Goal: Task Accomplishment & Management: Manage account settings

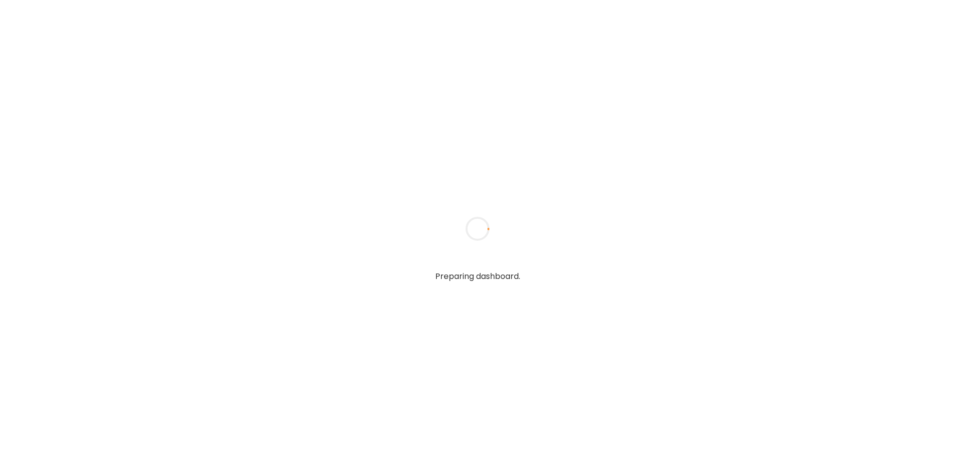
type textarea "**********"
type input "****"
type input "**********"
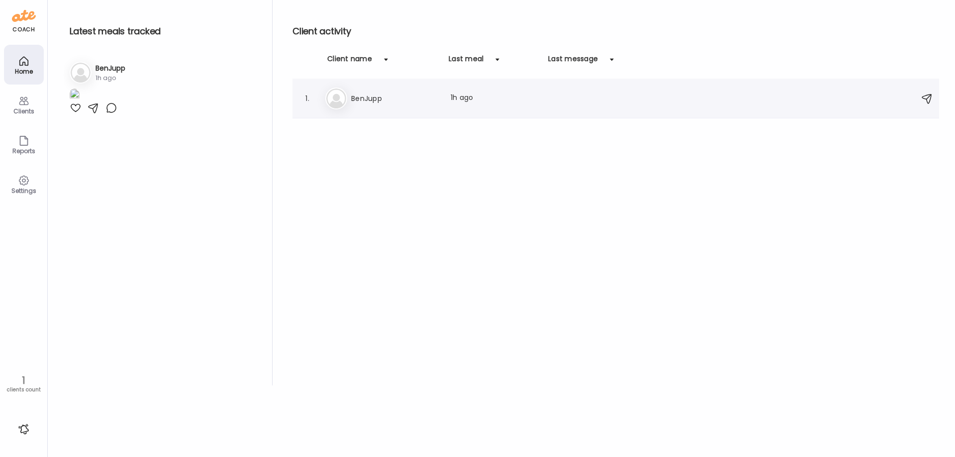
type input "**********"
click at [335, 99] on img at bounding box center [336, 98] width 20 height 20
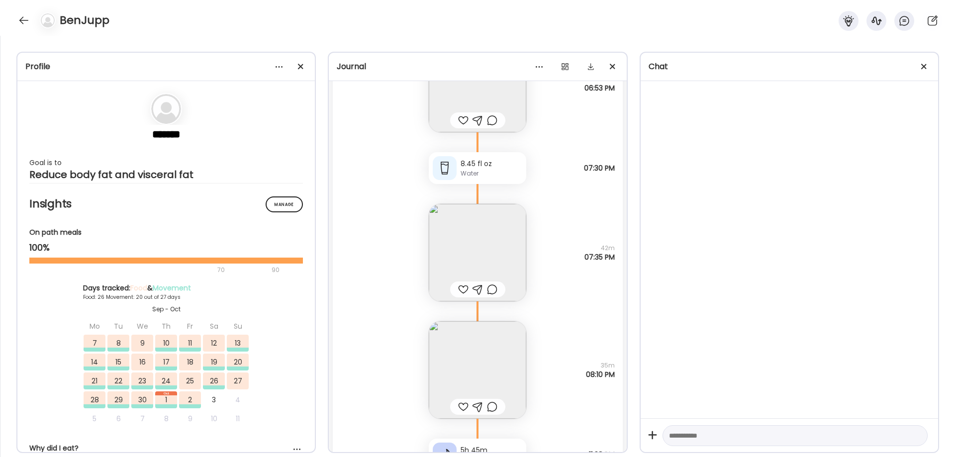
scroll to position [28744, 0]
click at [502, 362] on img at bounding box center [477, 373] width 97 height 97
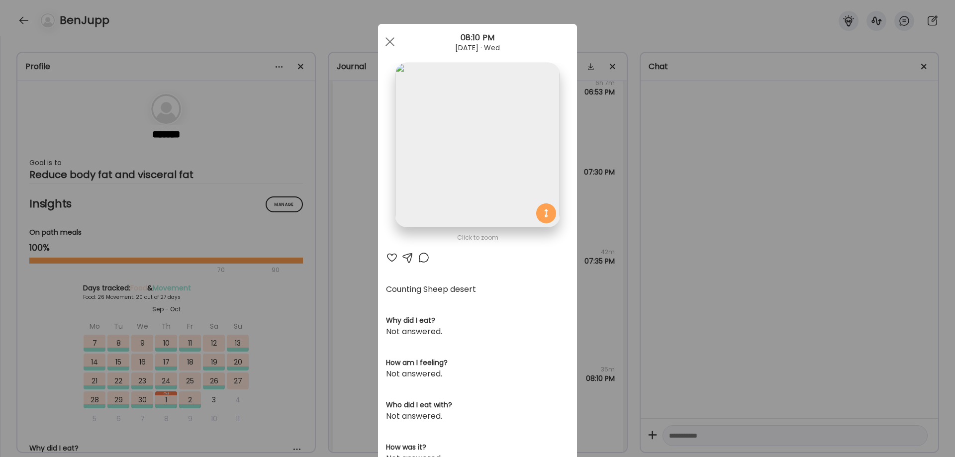
click at [473, 136] on img at bounding box center [477, 145] width 165 height 165
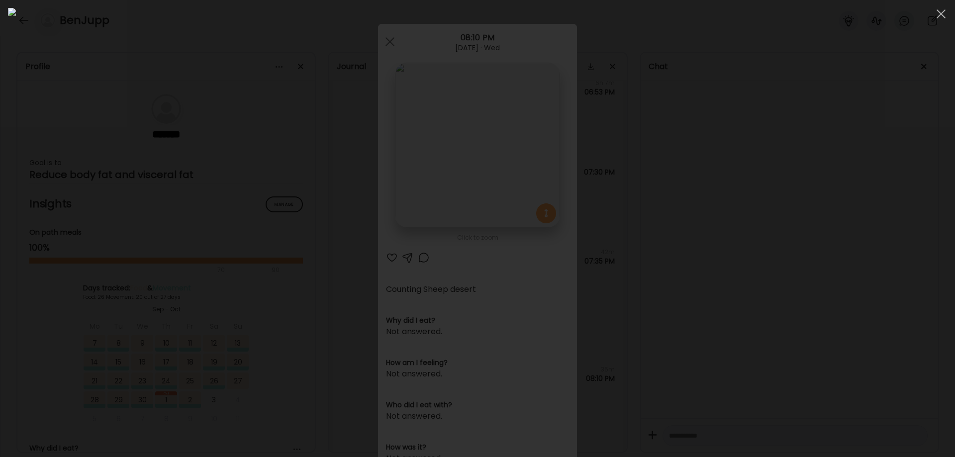
drag, startPoint x: 832, startPoint y: 274, endPoint x: 811, endPoint y: 344, distance: 72.8
click at [811, 344] on div at bounding box center [477, 228] width 939 height 441
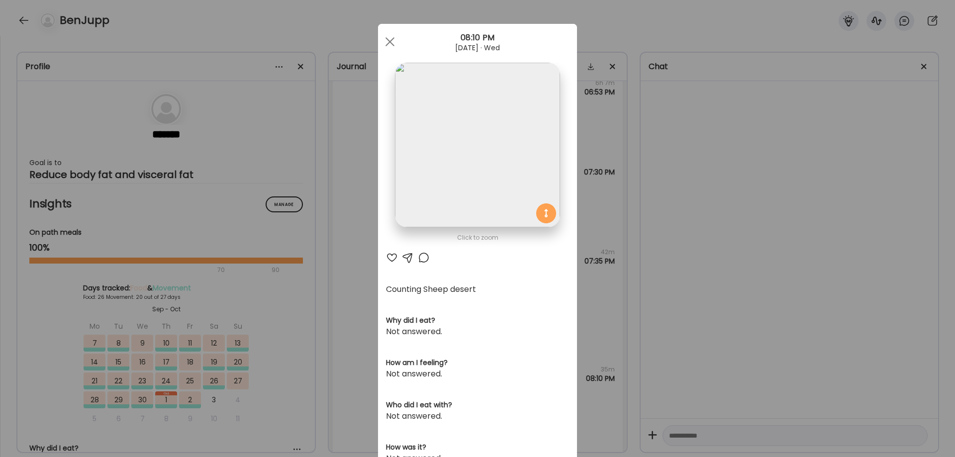
click at [743, 274] on div "Ate Coach Dashboard Wahoo! It’s official Take a moment to set up your Coach Pro…" at bounding box center [477, 228] width 955 height 457
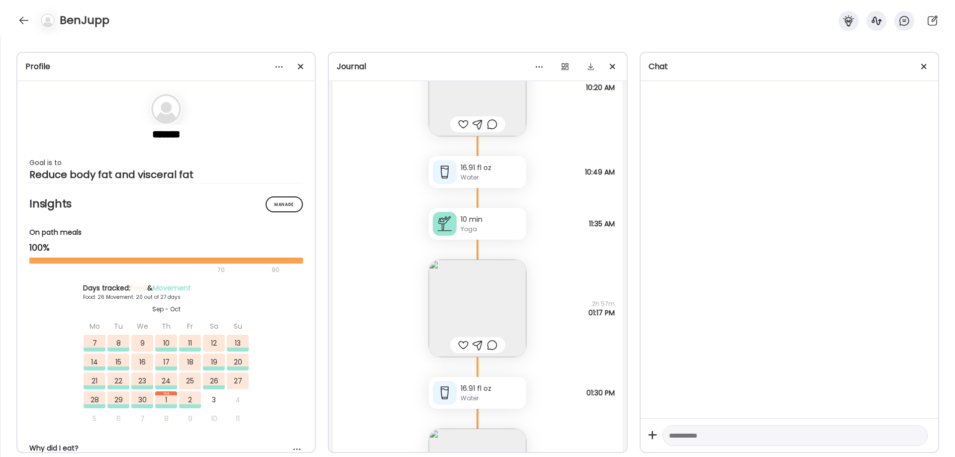
scroll to position [24683, 0]
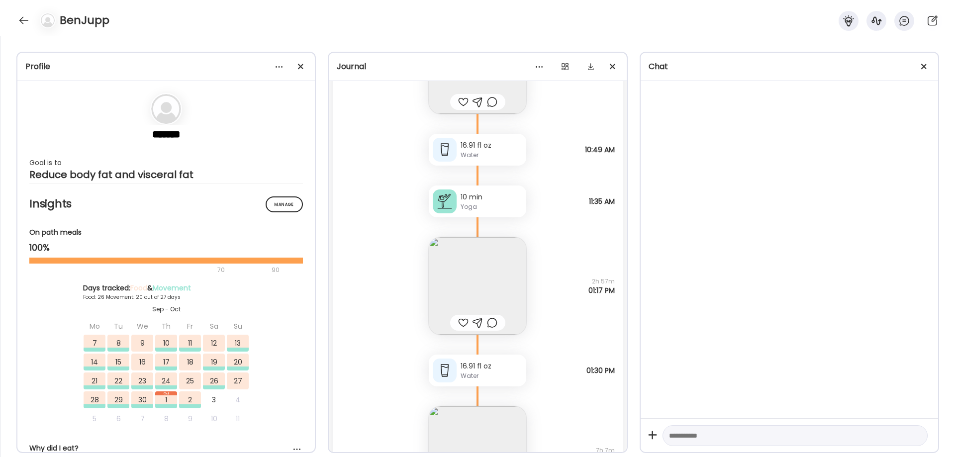
click at [495, 285] on img at bounding box center [477, 285] width 97 height 97
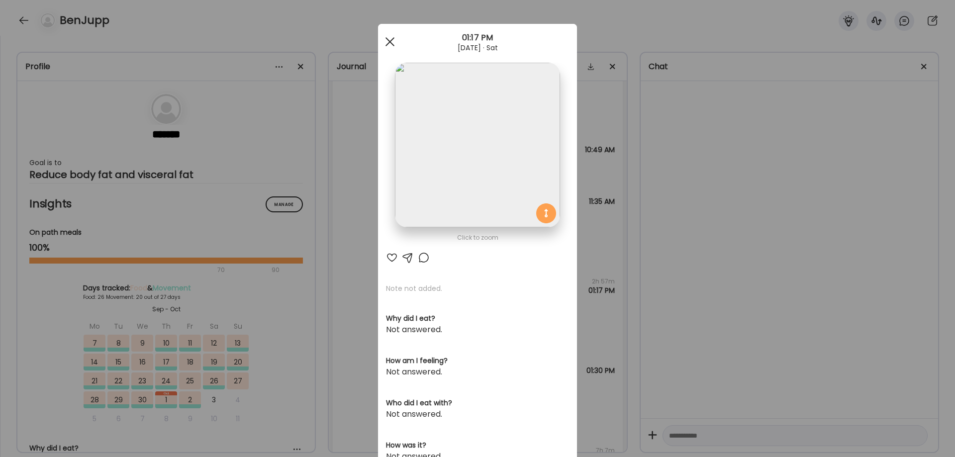
click at [395, 38] on div at bounding box center [390, 42] width 20 height 20
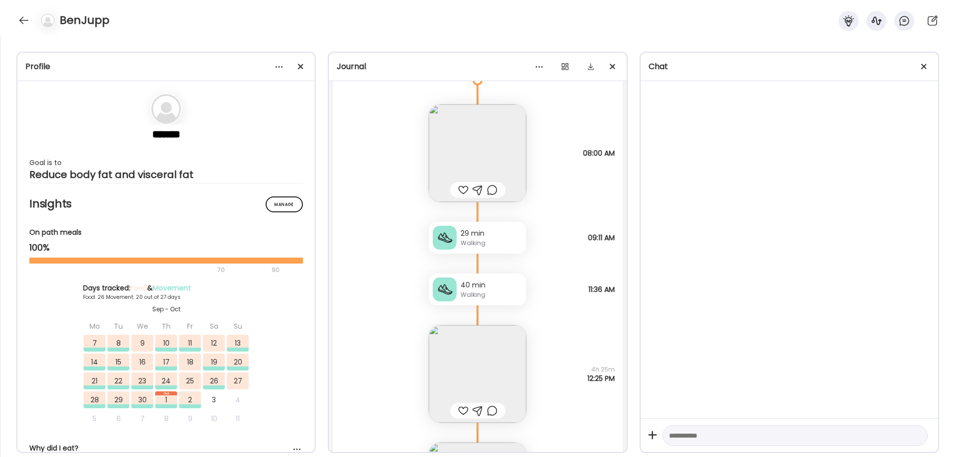
scroll to position [30318, 0]
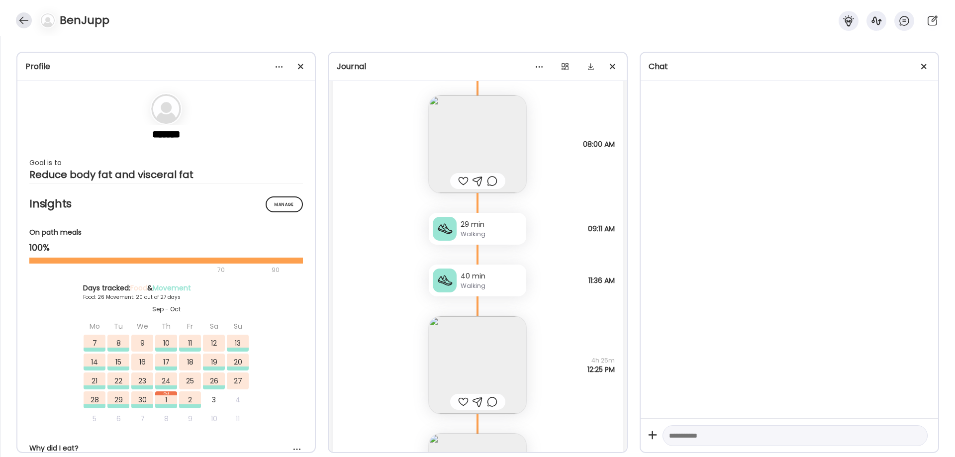
click at [21, 18] on div at bounding box center [24, 20] width 16 height 16
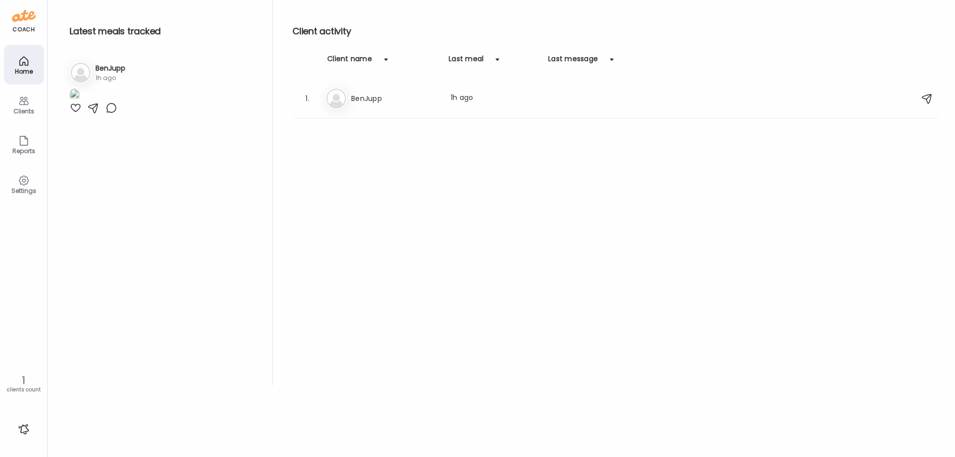
click at [11, 187] on div "Settings" at bounding box center [24, 190] width 36 height 6
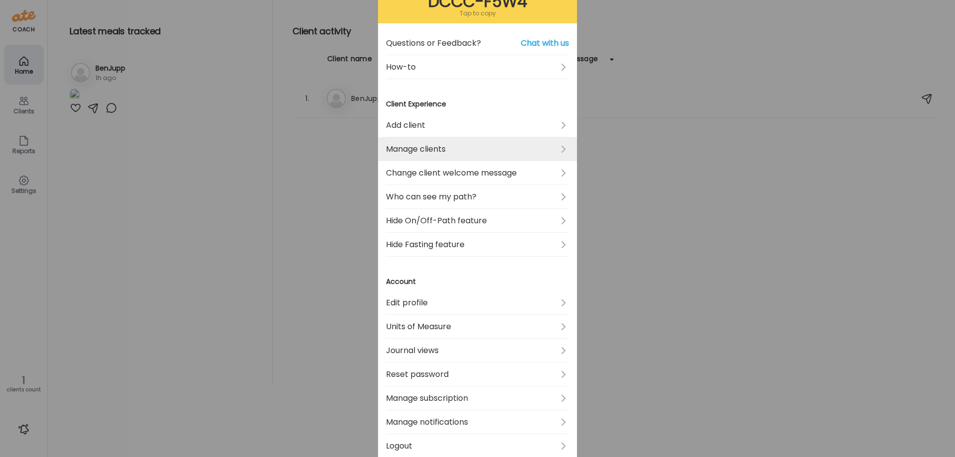
scroll to position [166, 0]
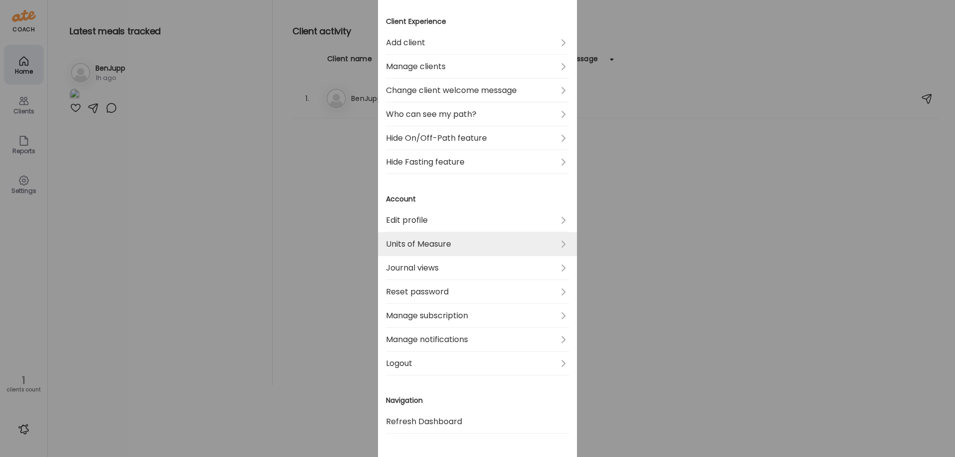
click at [514, 240] on link "Units of Measure" at bounding box center [477, 244] width 183 height 24
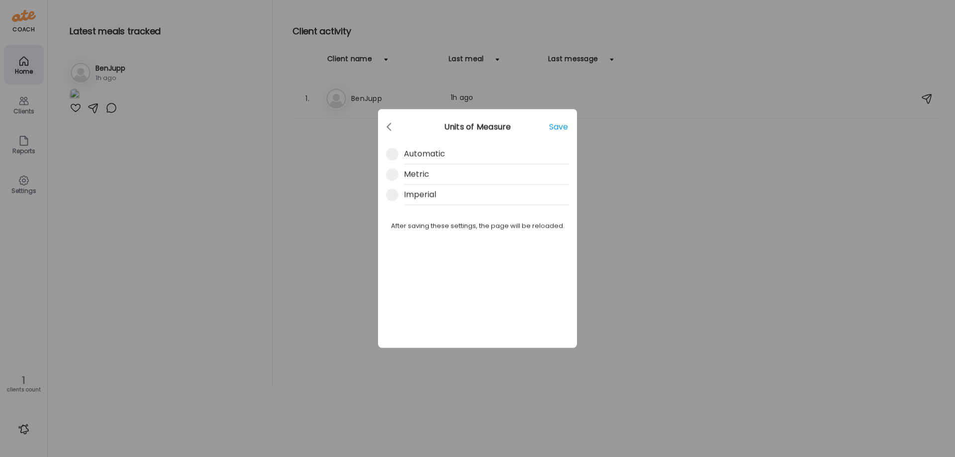
scroll to position [0, 0]
click at [392, 196] on span at bounding box center [392, 195] width 12 height 12
click at [393, 174] on span at bounding box center [392, 175] width 12 height 12
click at [565, 128] on div "Save" at bounding box center [559, 131] width 20 height 20
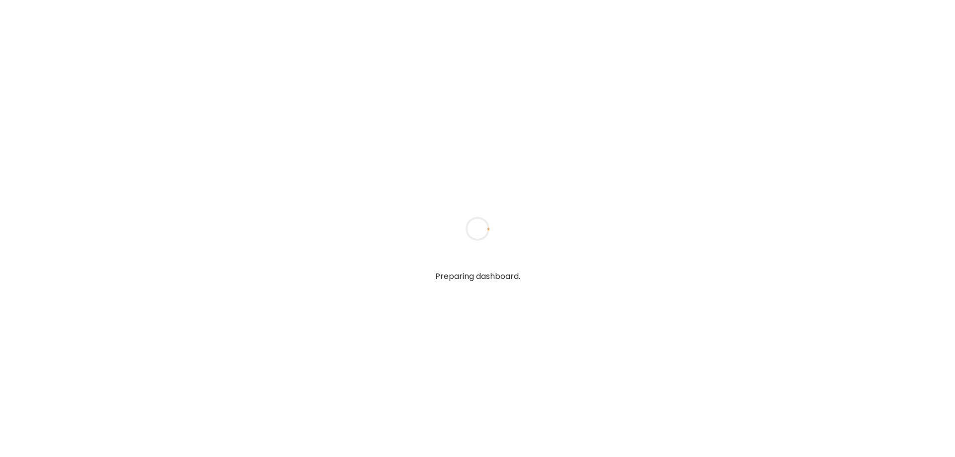
type textarea "**********"
type input "****"
type input "**********"
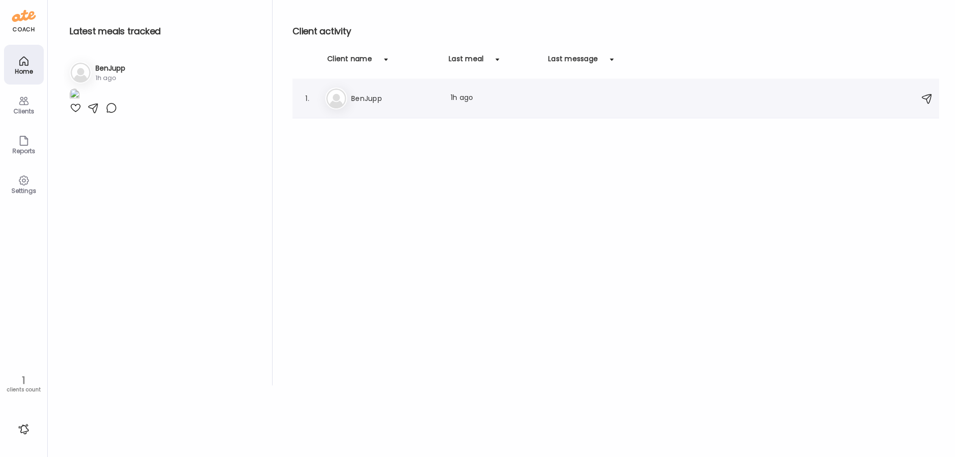
type input "**********"
click at [316, 108] on div "1. Be BenJupp Last meal: 1h ago" at bounding box center [615, 99] width 646 height 40
click at [379, 92] on h3 "BenJupp" at bounding box center [395, 98] width 88 height 12
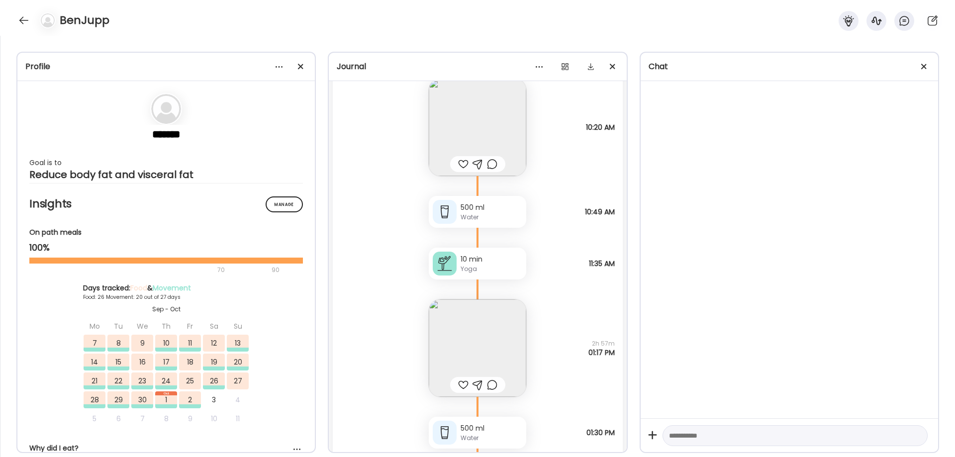
scroll to position [30695, 0]
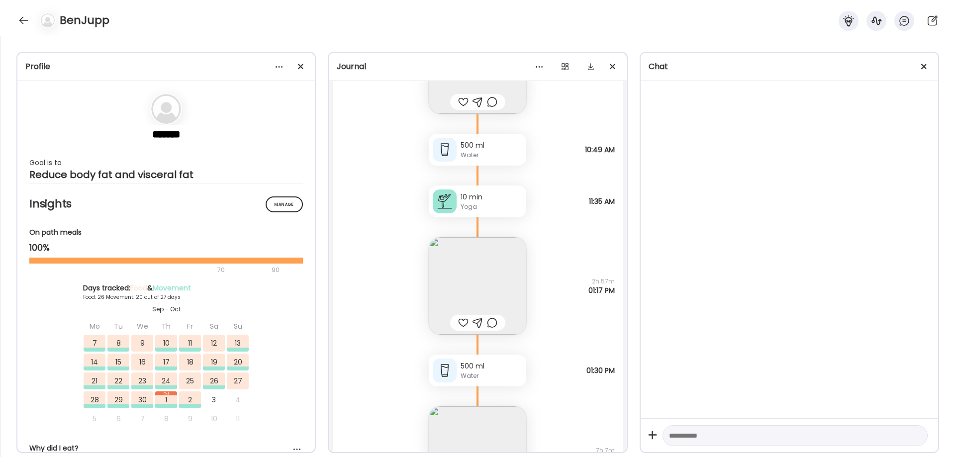
drag, startPoint x: 479, startPoint y: 285, endPoint x: 471, endPoint y: 292, distance: 10.6
click at [477, 288] on img at bounding box center [477, 285] width 97 height 97
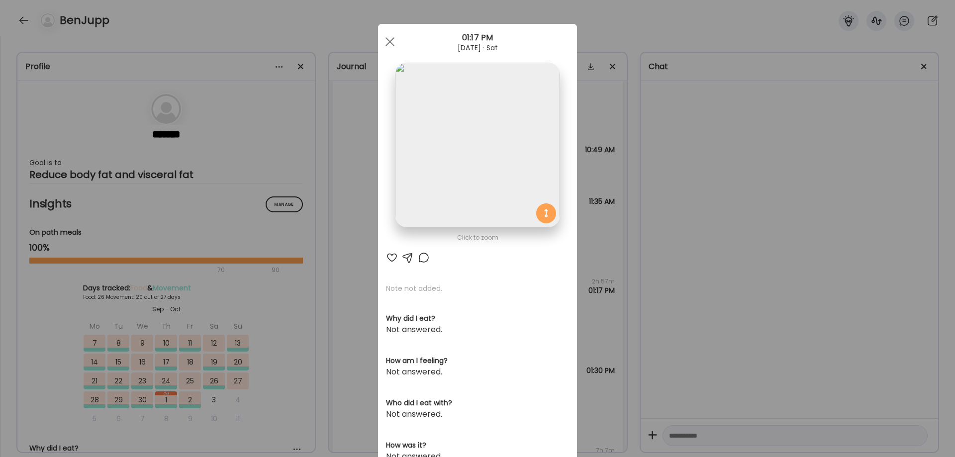
click at [461, 177] on img at bounding box center [477, 145] width 165 height 165
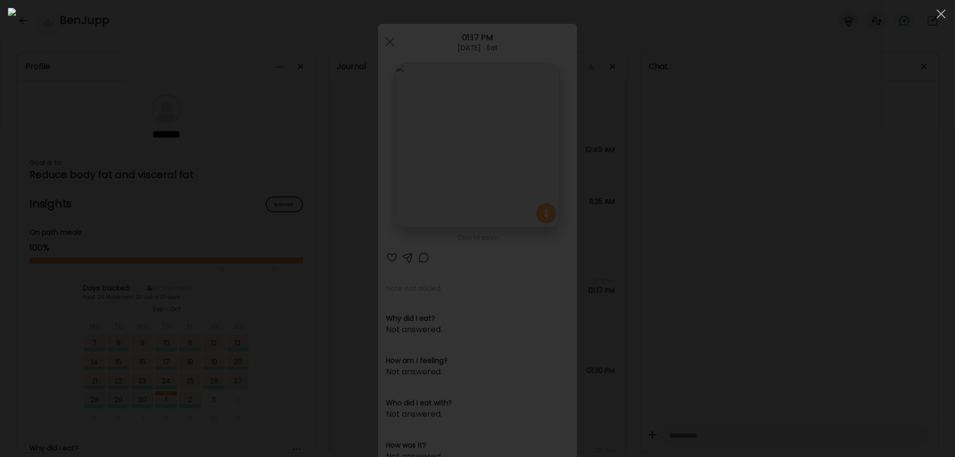
click at [708, 220] on div at bounding box center [477, 228] width 939 height 441
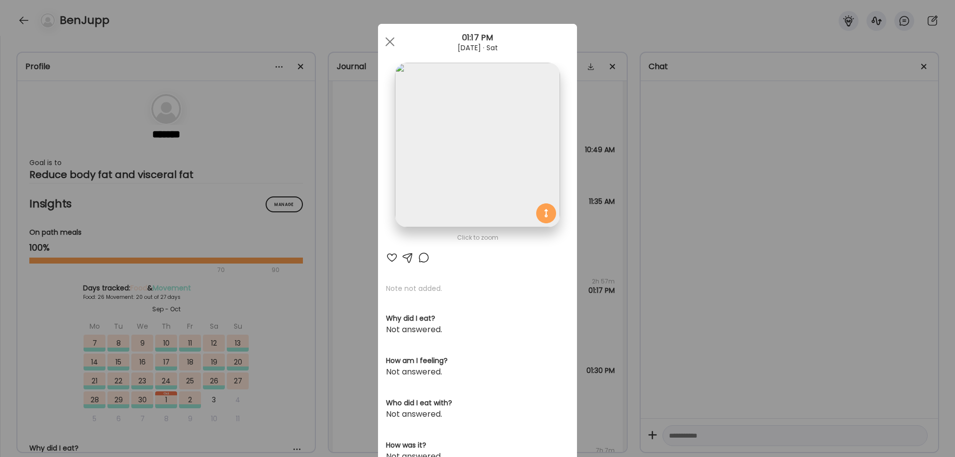
click at [485, 151] on img at bounding box center [477, 145] width 165 height 165
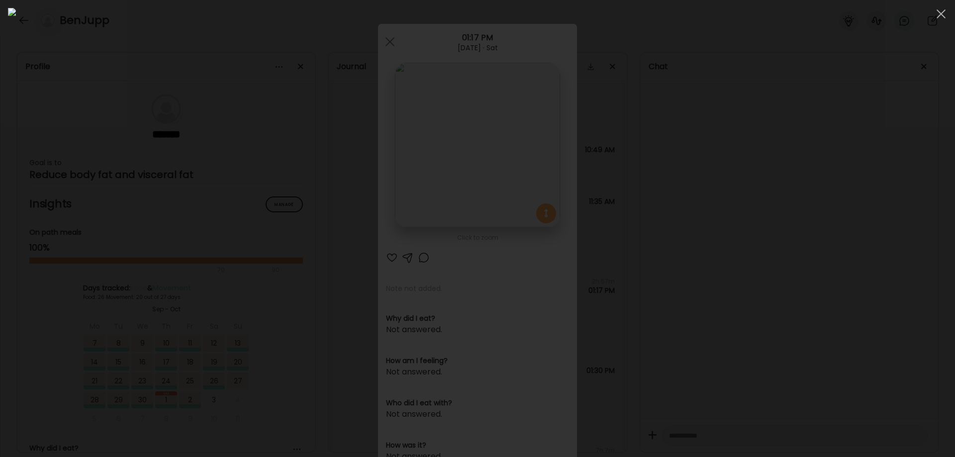
click at [805, 315] on div at bounding box center [477, 228] width 939 height 441
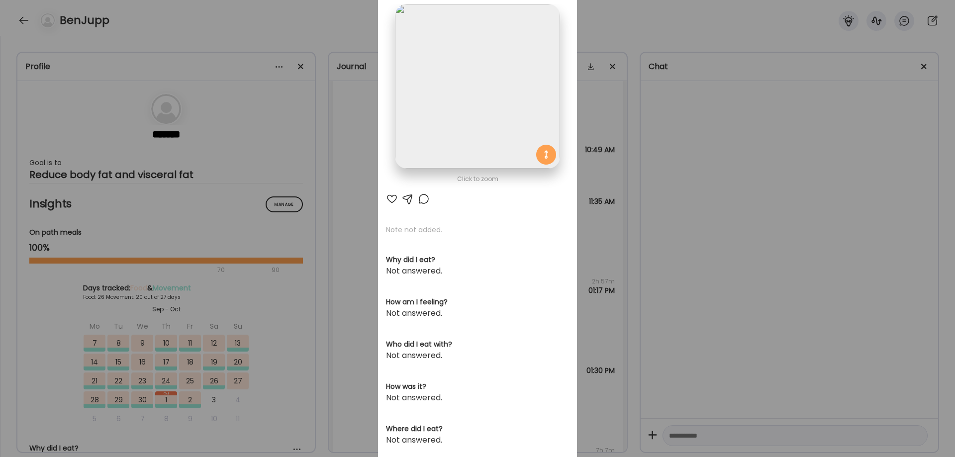
scroll to position [83, 0]
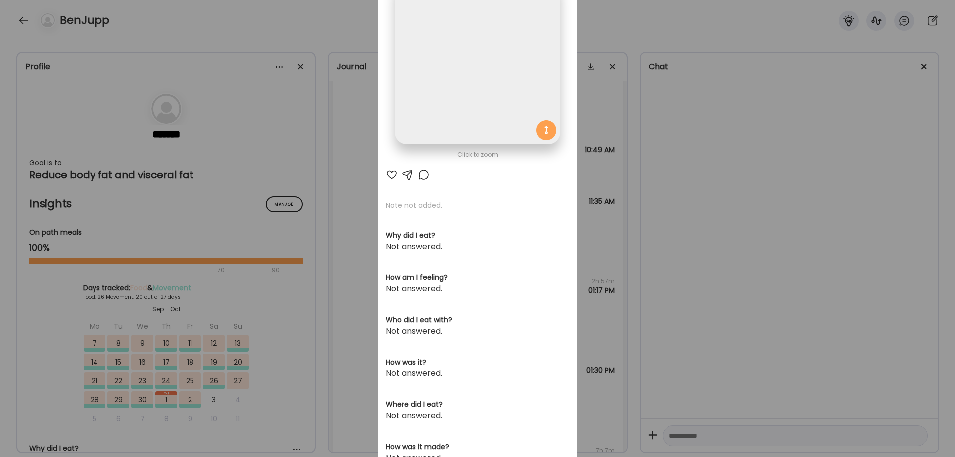
click at [668, 246] on div "Ate Coach Dashboard Wahoo! It’s official Take a moment to set up your Coach Pro…" at bounding box center [477, 228] width 955 height 457
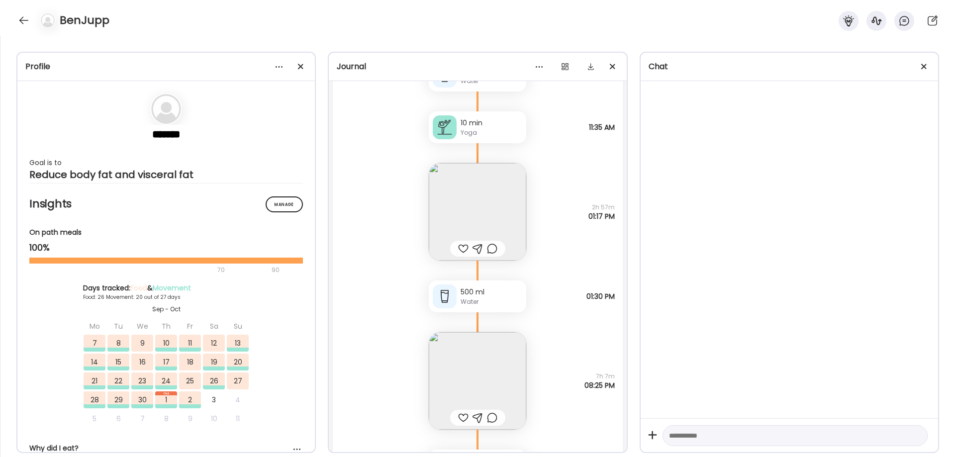
scroll to position [30861, 0]
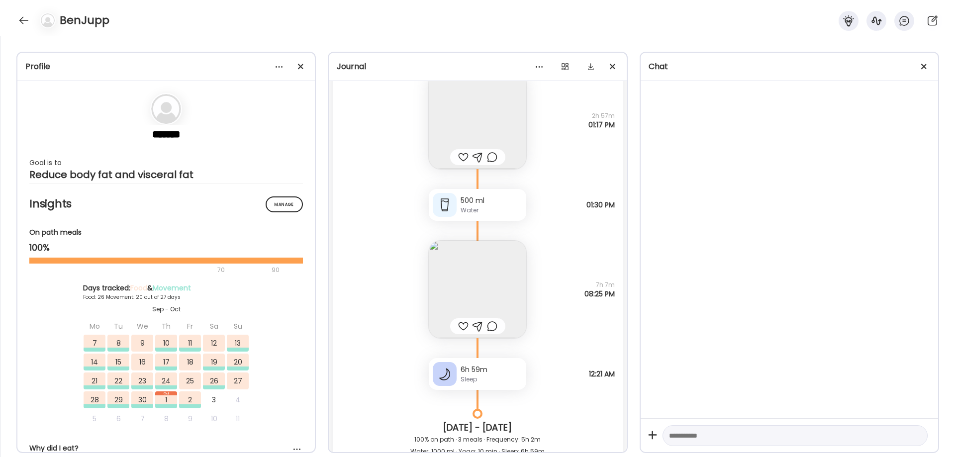
click at [480, 293] on img at bounding box center [477, 289] width 97 height 97
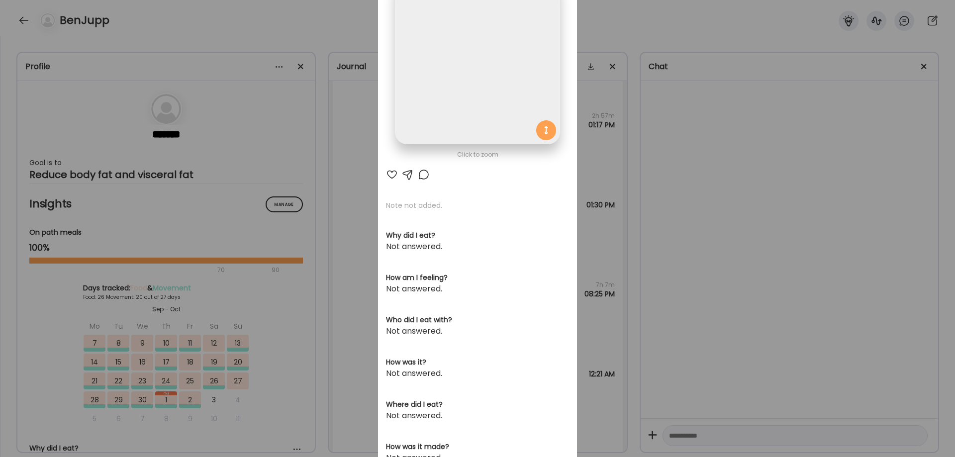
click at [659, 278] on div "Ate Coach Dashboard Wahoo! It’s official Take a moment to set up your Coach Pro…" at bounding box center [477, 228] width 955 height 457
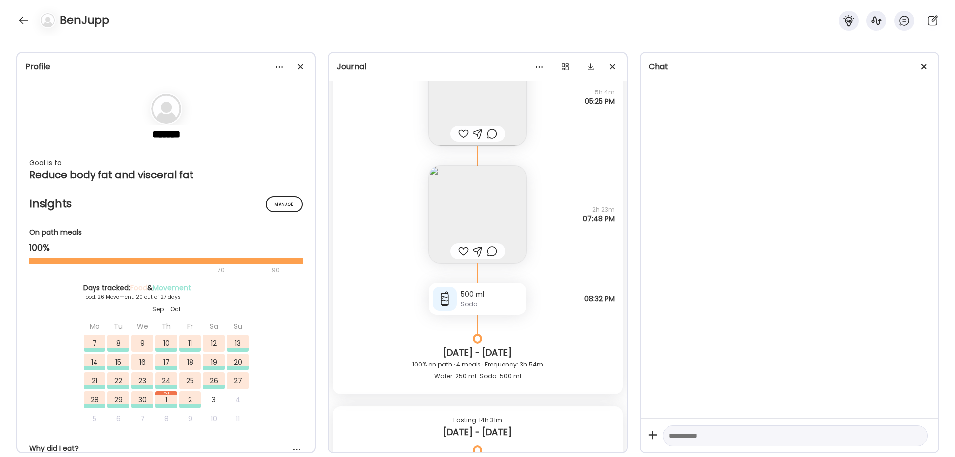
scroll to position [30115, 0]
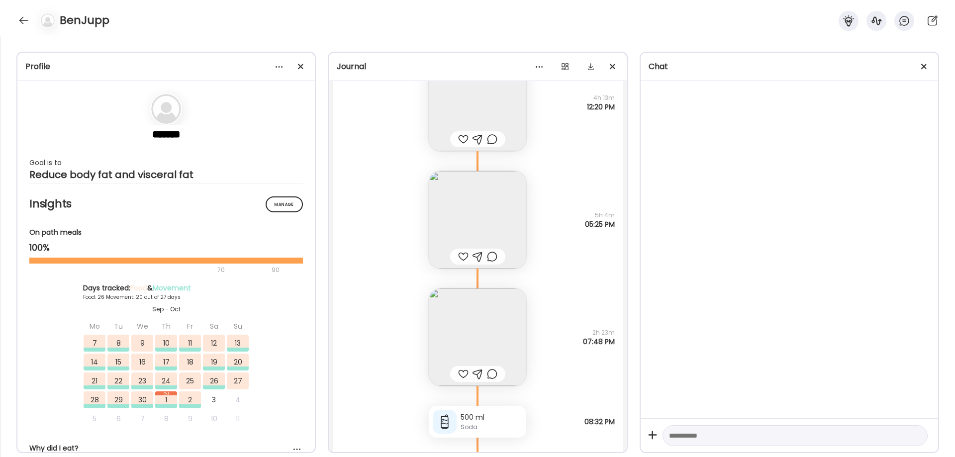
click at [481, 341] on img at bounding box center [477, 336] width 97 height 97
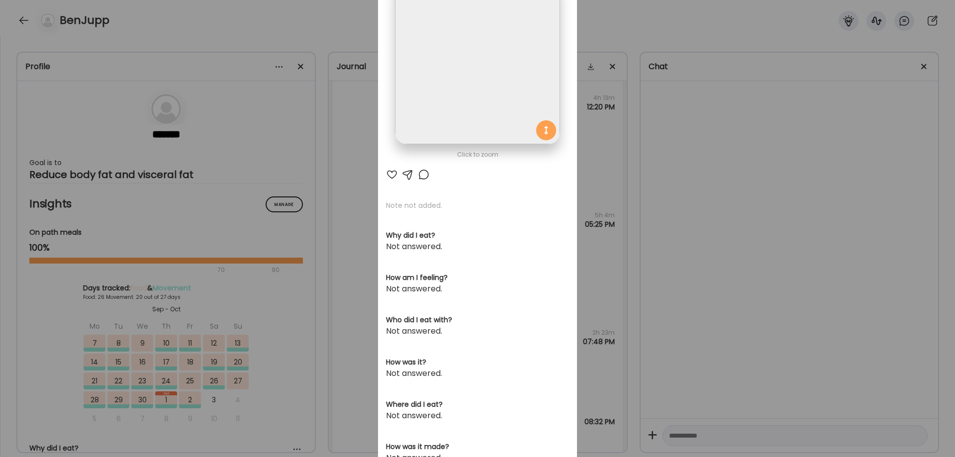
click at [449, 93] on img at bounding box center [477, 62] width 165 height 165
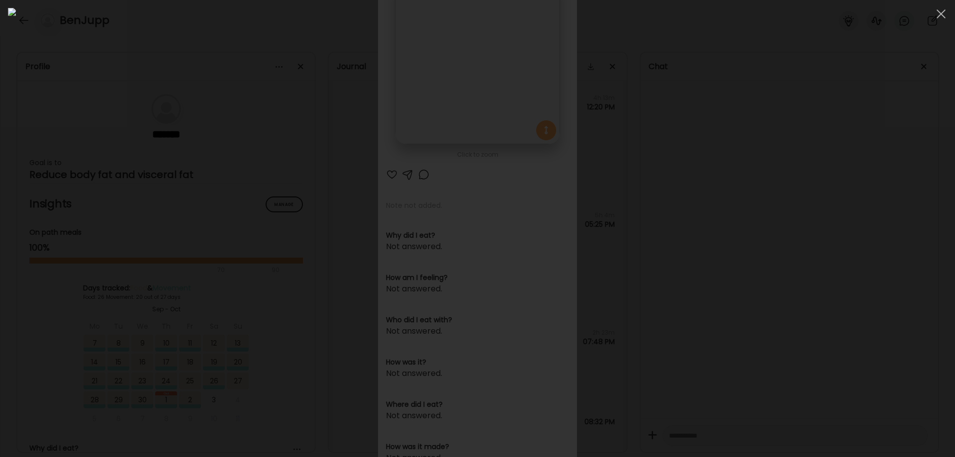
click at [772, 290] on div at bounding box center [477, 228] width 939 height 441
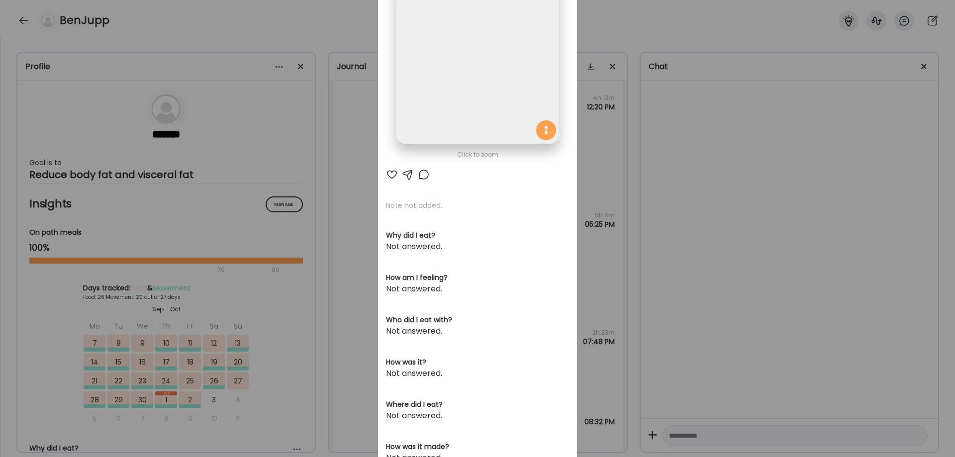
click at [764, 280] on div "Ate Coach Dashboard Wahoo! It’s official Take a moment to set up your Coach Pro…" at bounding box center [477, 228] width 955 height 457
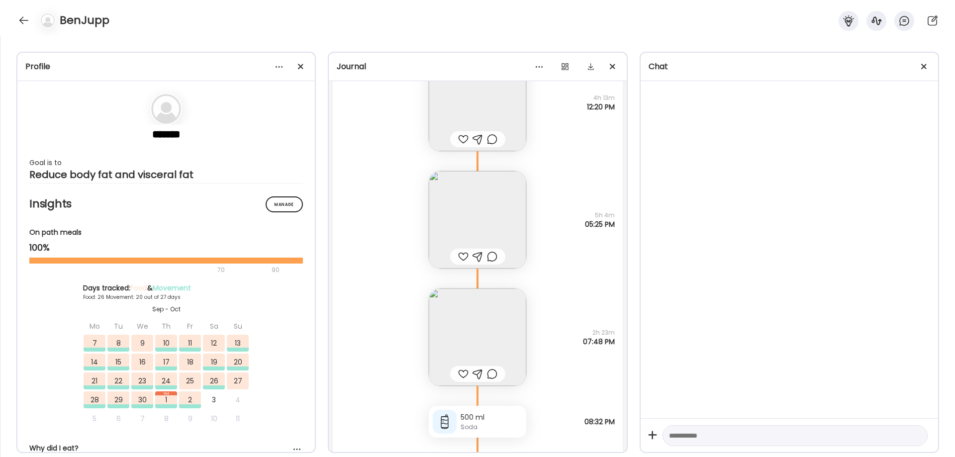
drag, startPoint x: 764, startPoint y: 280, endPoint x: 735, endPoint y: 325, distance: 53.0
click at [735, 325] on div at bounding box center [788, 249] width 297 height 337
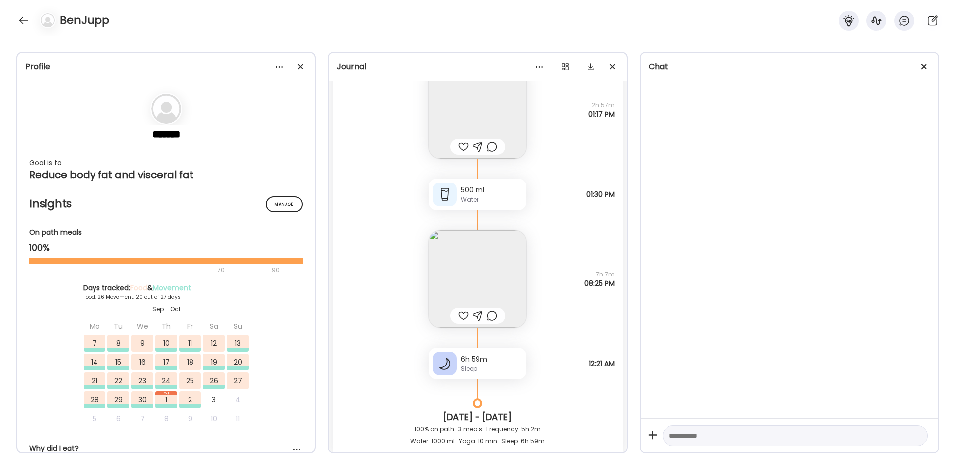
scroll to position [30944, 0]
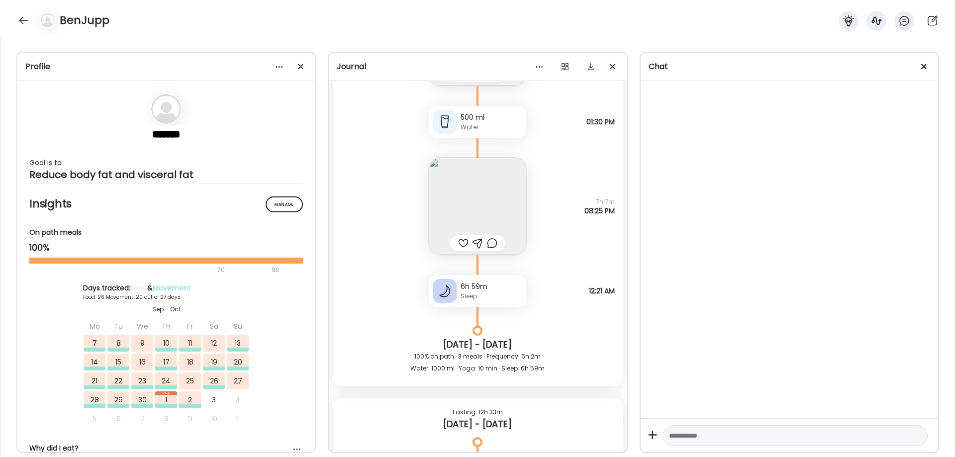
click at [507, 207] on img at bounding box center [477, 206] width 97 height 97
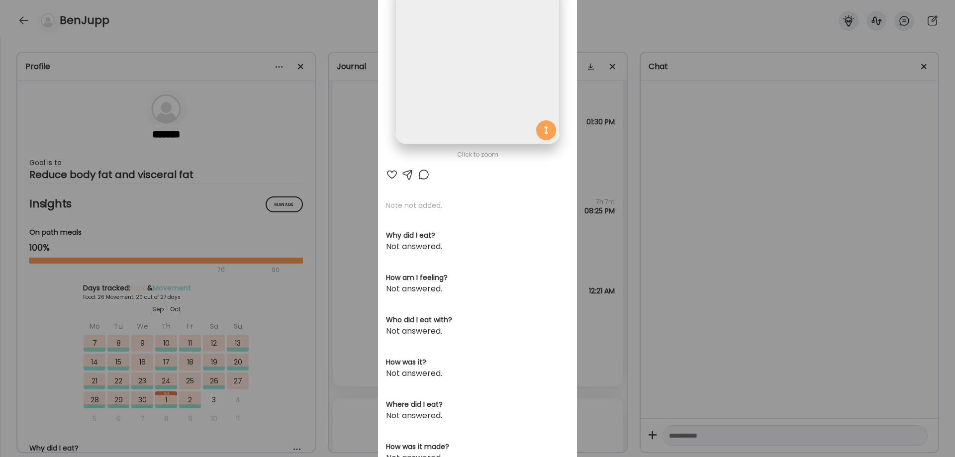
click at [494, 80] on img at bounding box center [477, 62] width 165 height 165
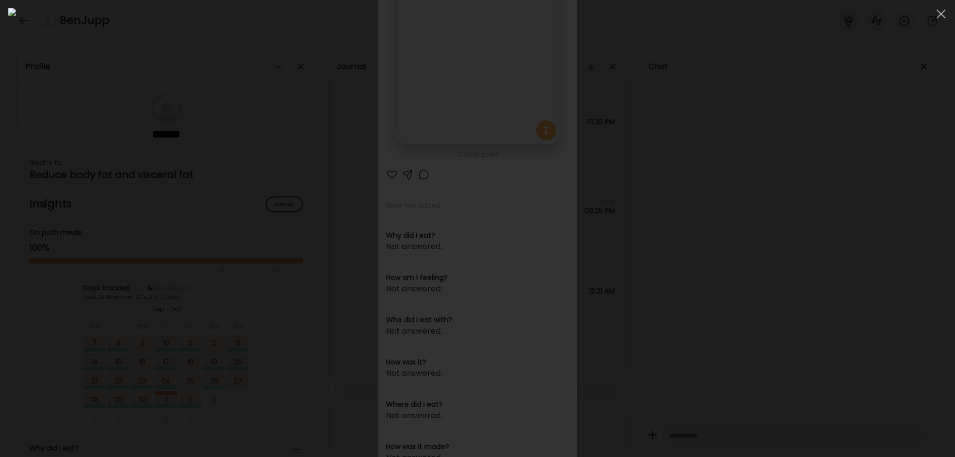
drag, startPoint x: 774, startPoint y: 339, endPoint x: 756, endPoint y: 392, distance: 55.7
click at [756, 392] on div at bounding box center [477, 228] width 939 height 441
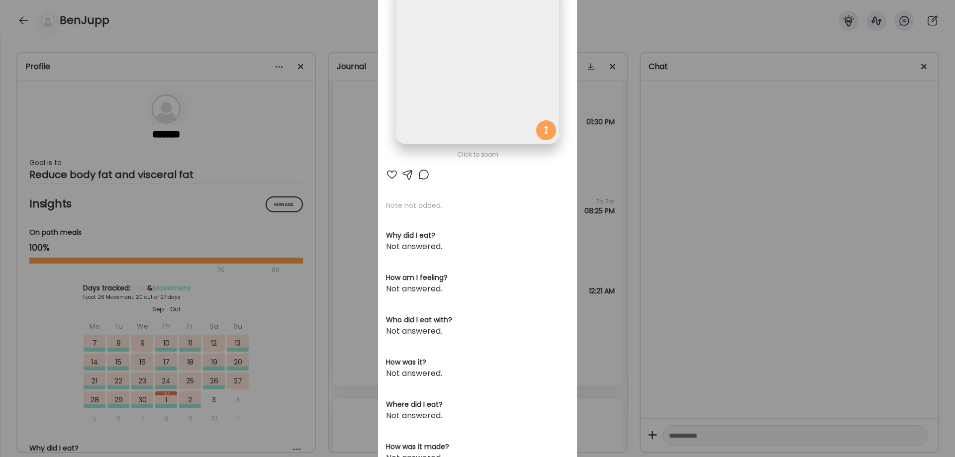
click at [745, 391] on div "Ate Coach Dashboard Wahoo! It’s official Take a moment to set up your Coach Pro…" at bounding box center [477, 228] width 955 height 457
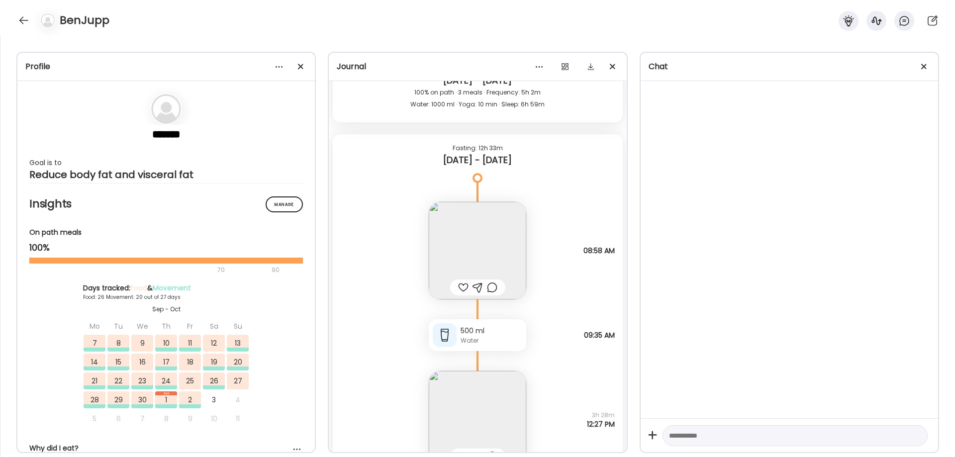
scroll to position [31275, 0]
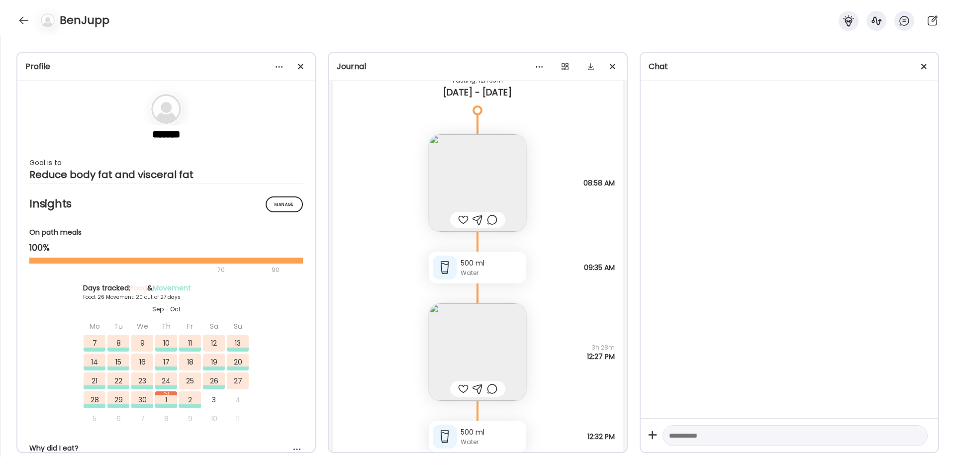
click at [467, 340] on img at bounding box center [477, 351] width 97 height 97
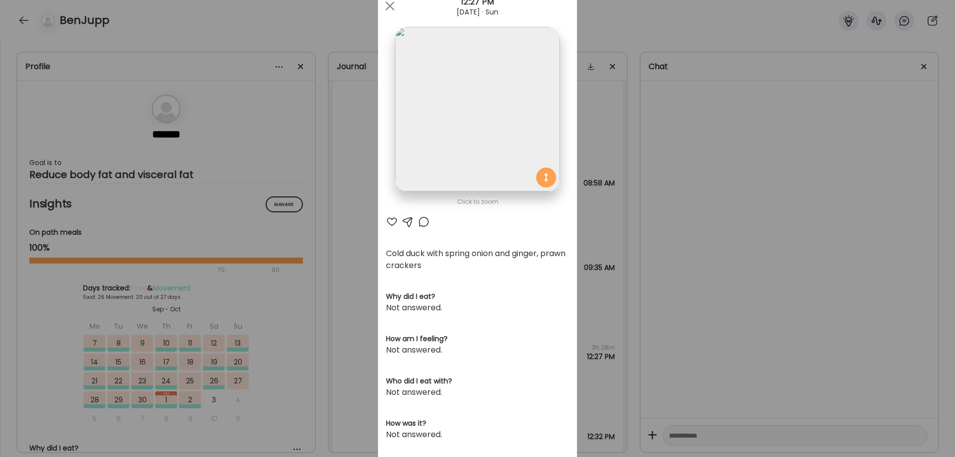
scroll to position [0, 0]
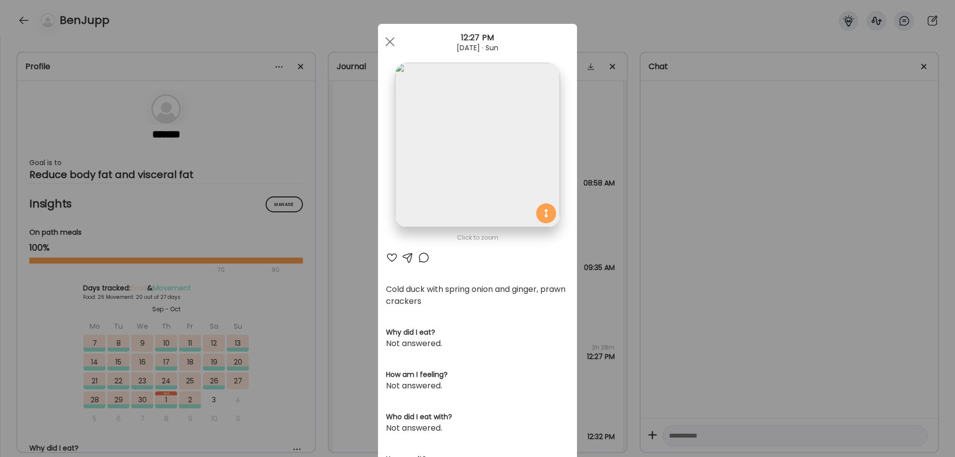
click at [713, 258] on div "Ate Coach Dashboard Wahoo! It’s official Take a moment to set up your Coach Pro…" at bounding box center [477, 228] width 955 height 457
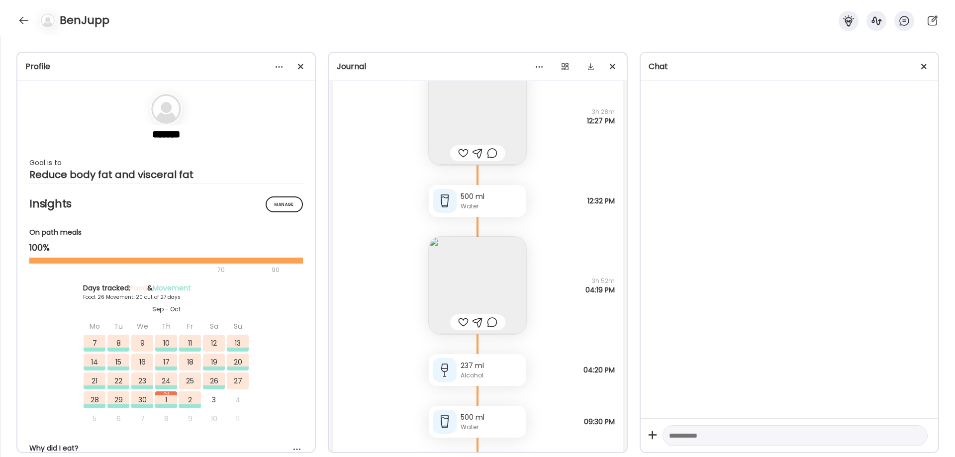
scroll to position [31524, 0]
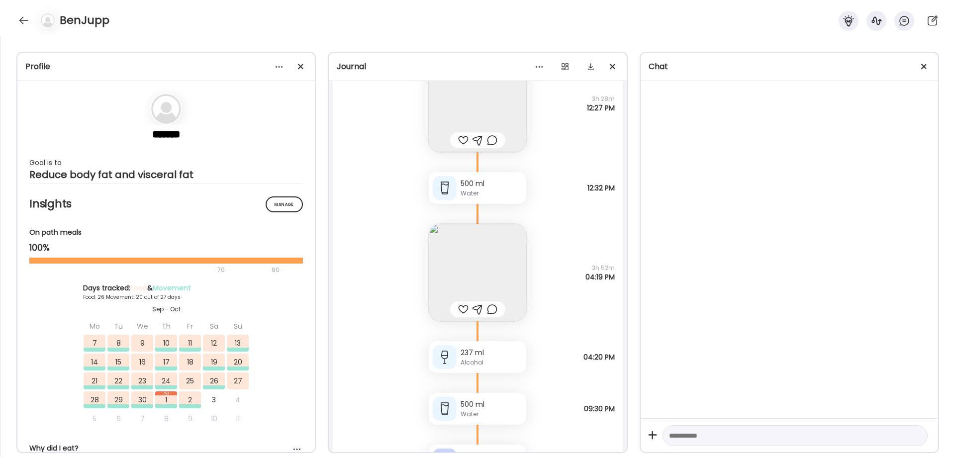
click at [493, 266] on img at bounding box center [477, 272] width 97 height 97
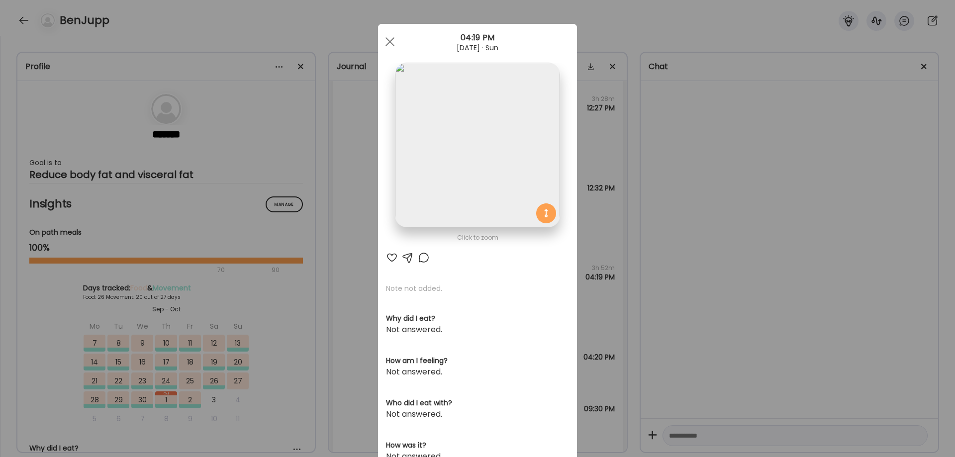
click at [459, 166] on img at bounding box center [477, 145] width 165 height 165
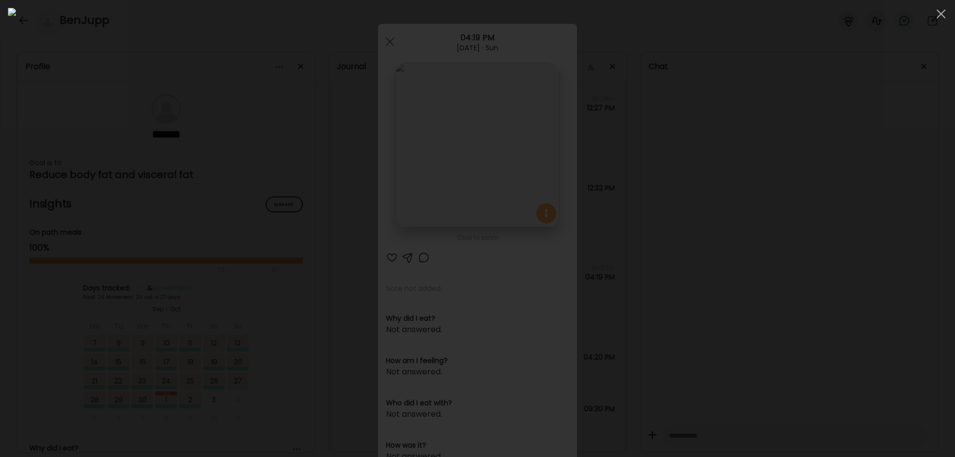
click at [843, 293] on div at bounding box center [477, 228] width 939 height 441
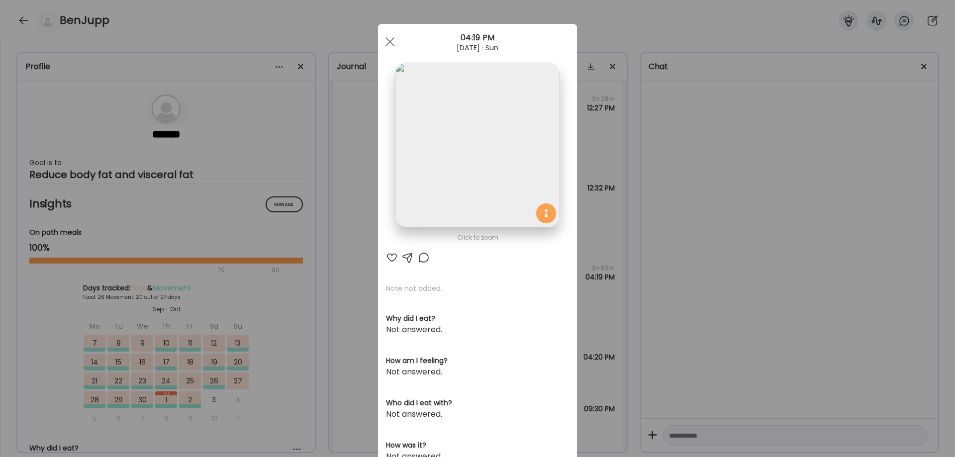
click at [751, 326] on div "Ate Coach Dashboard Wahoo! It’s official Take a moment to set up your Coach Pro…" at bounding box center [477, 228] width 955 height 457
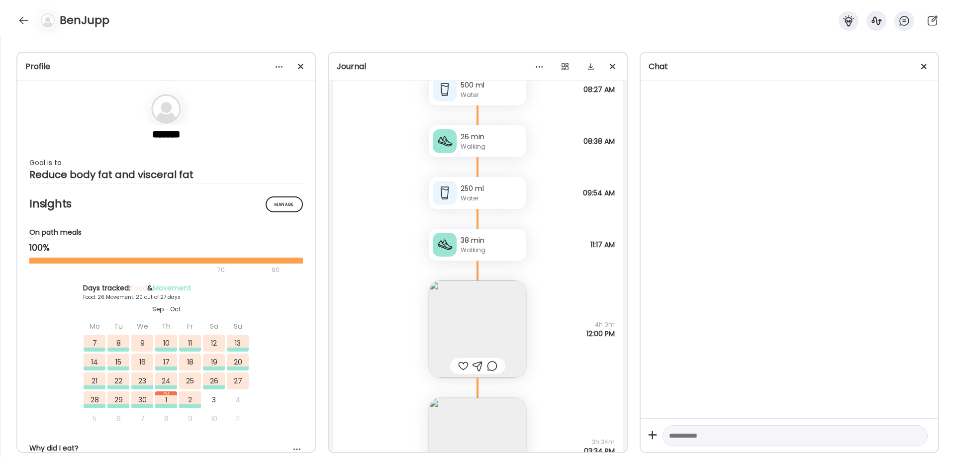
scroll to position [32435, 0]
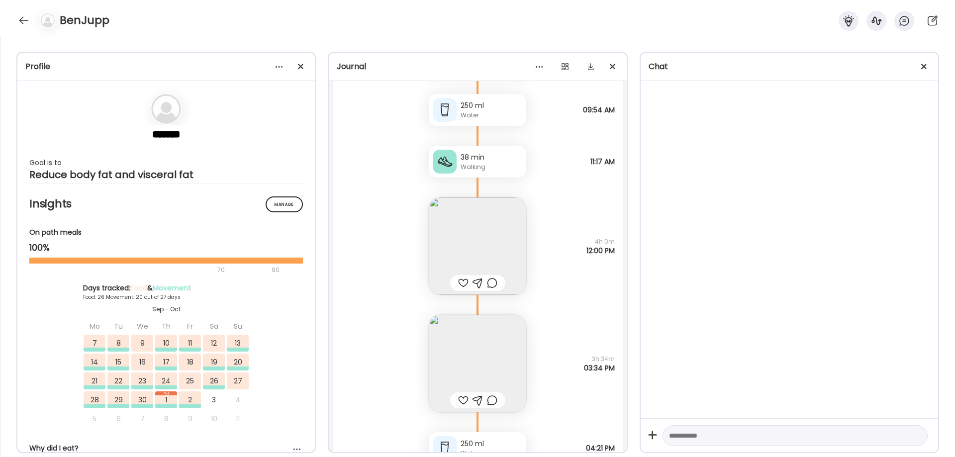
click at [472, 239] on img at bounding box center [477, 245] width 97 height 97
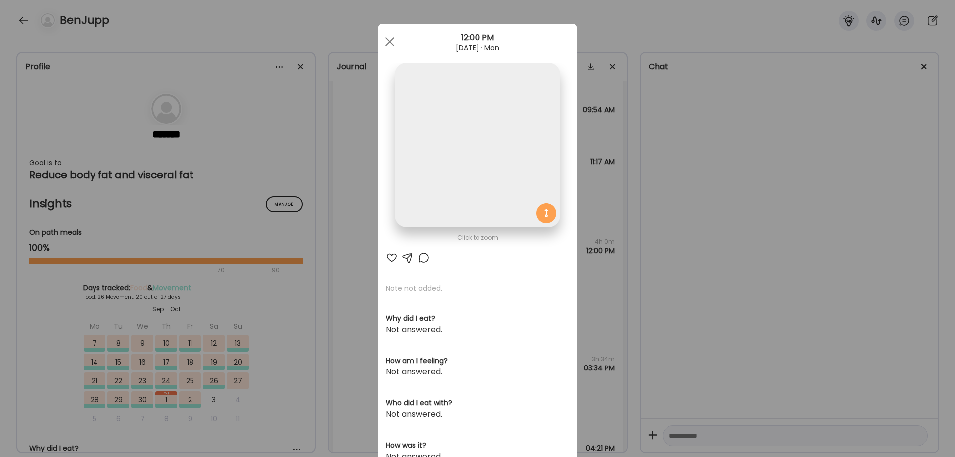
click at [480, 153] on img at bounding box center [477, 145] width 165 height 165
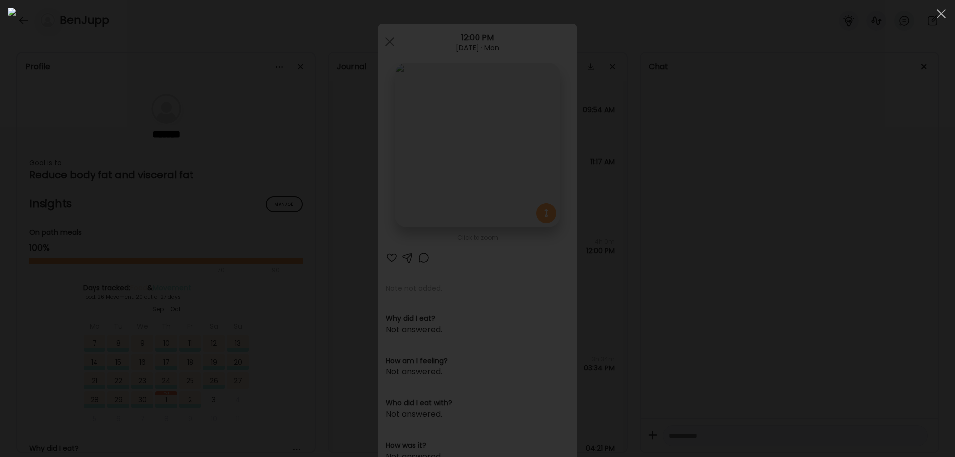
click at [753, 234] on div at bounding box center [477, 228] width 939 height 441
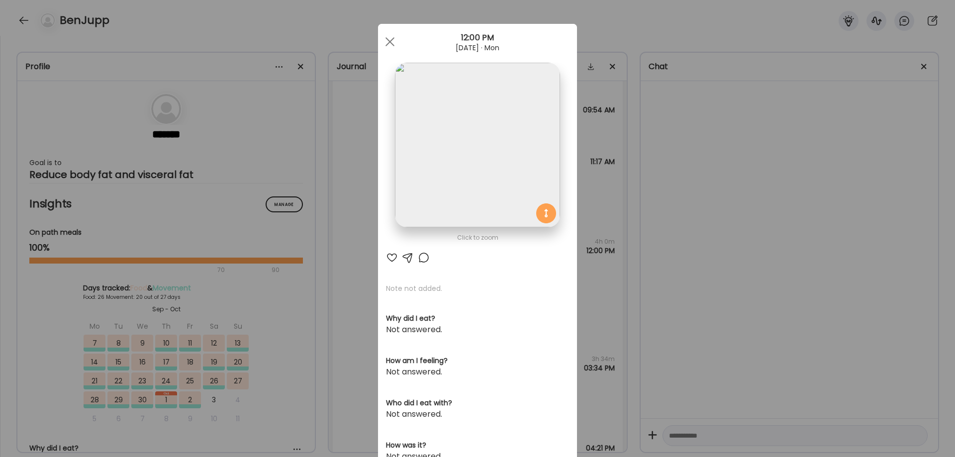
click at [645, 292] on div "Ate Coach Dashboard Wahoo! It’s official Take a moment to set up your Coach Pro…" at bounding box center [477, 228] width 955 height 457
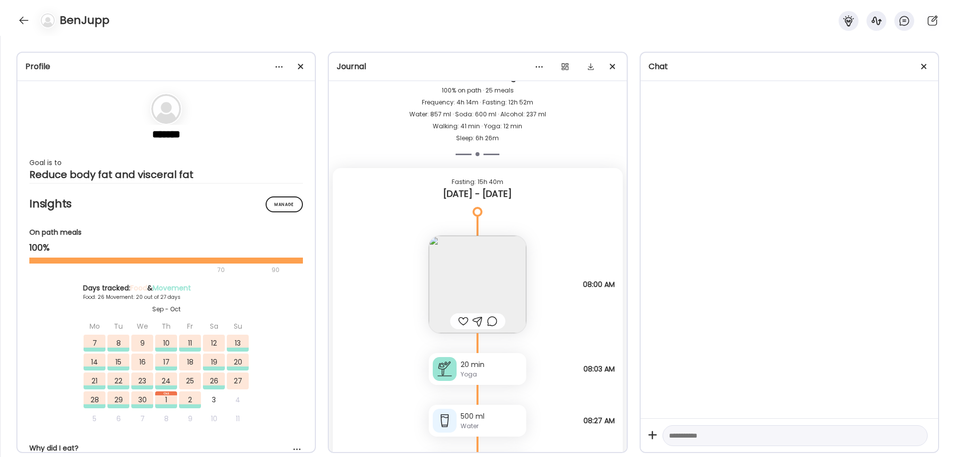
scroll to position [32352, 0]
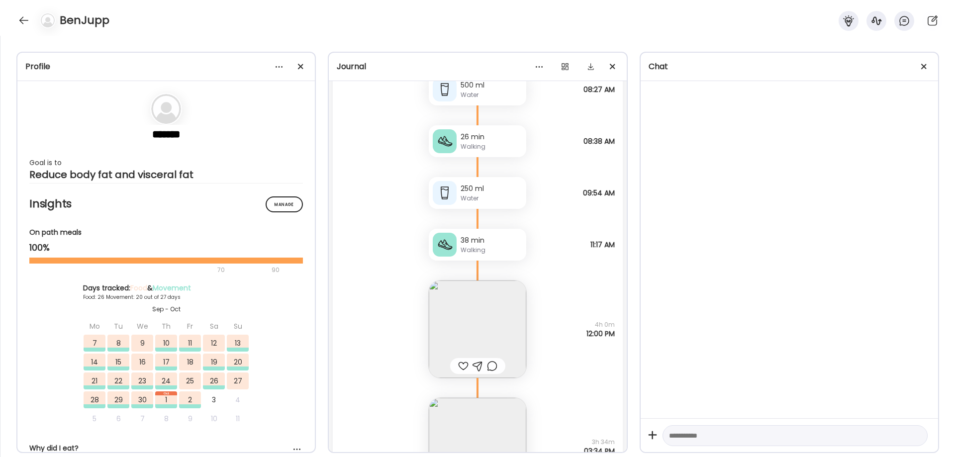
click at [474, 335] on img at bounding box center [477, 328] width 97 height 97
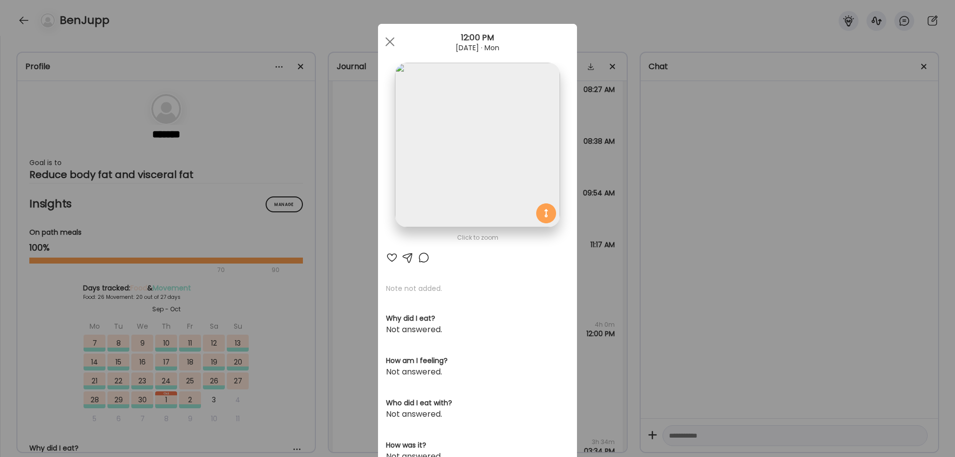
click at [427, 156] on img at bounding box center [477, 145] width 165 height 165
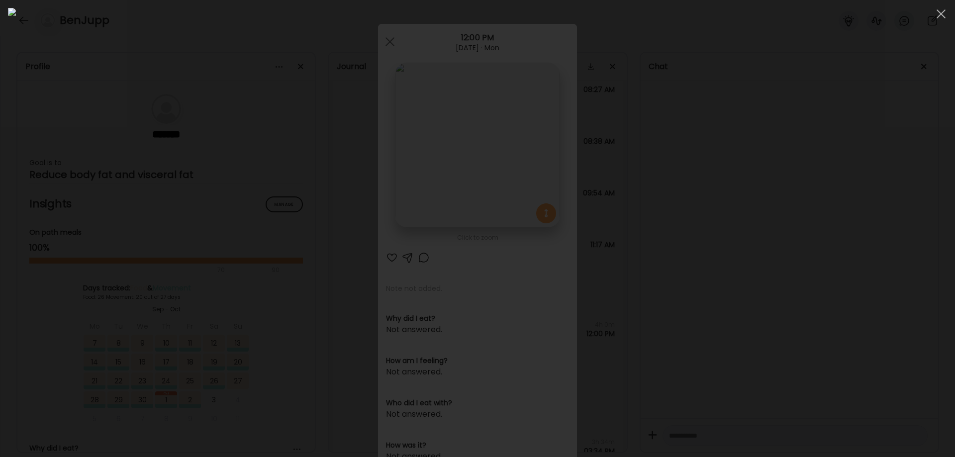
click at [797, 210] on div at bounding box center [477, 228] width 939 height 441
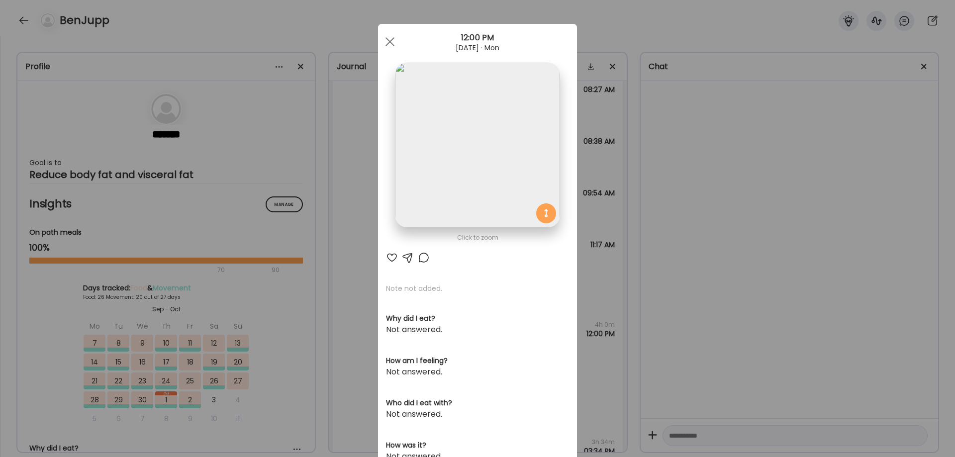
click at [804, 221] on div "Ate Coach Dashboard Wahoo! It’s official Take a moment to set up your Coach Pro…" at bounding box center [477, 228] width 955 height 457
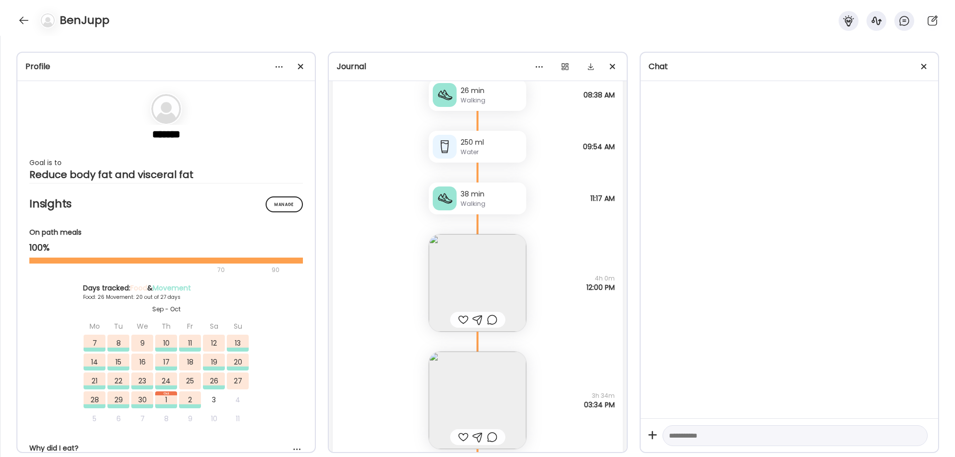
scroll to position [32518, 0]
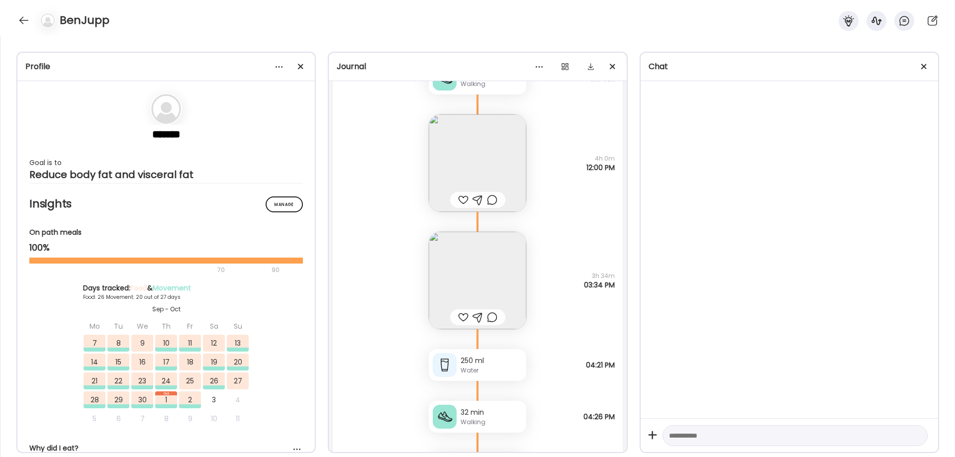
click at [482, 290] on img at bounding box center [477, 280] width 97 height 97
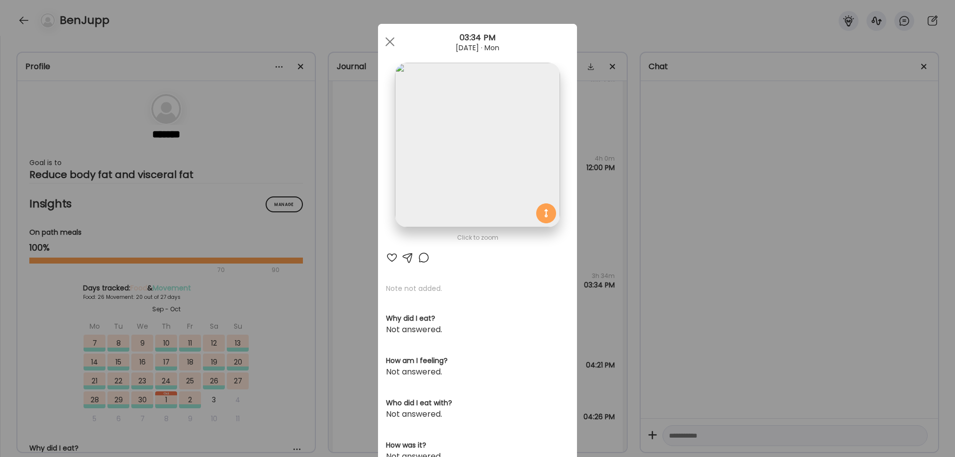
click at [476, 158] on img at bounding box center [477, 145] width 165 height 165
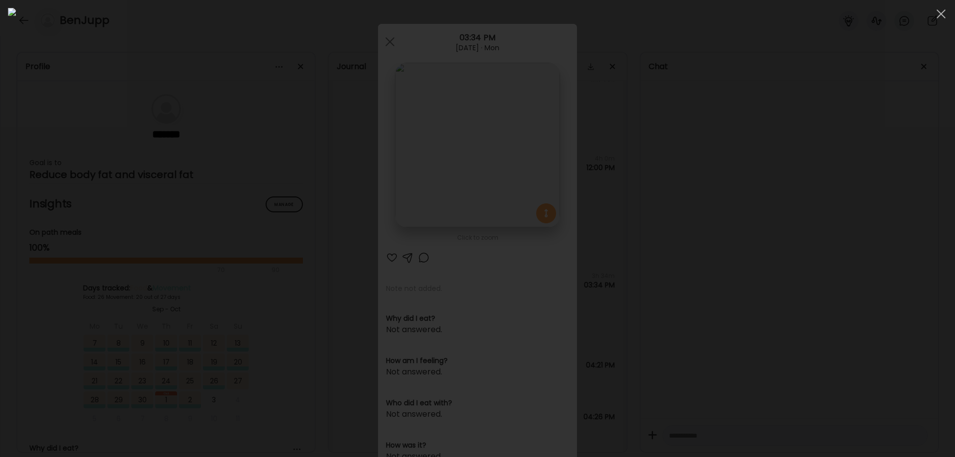
click at [786, 277] on div at bounding box center [477, 228] width 939 height 441
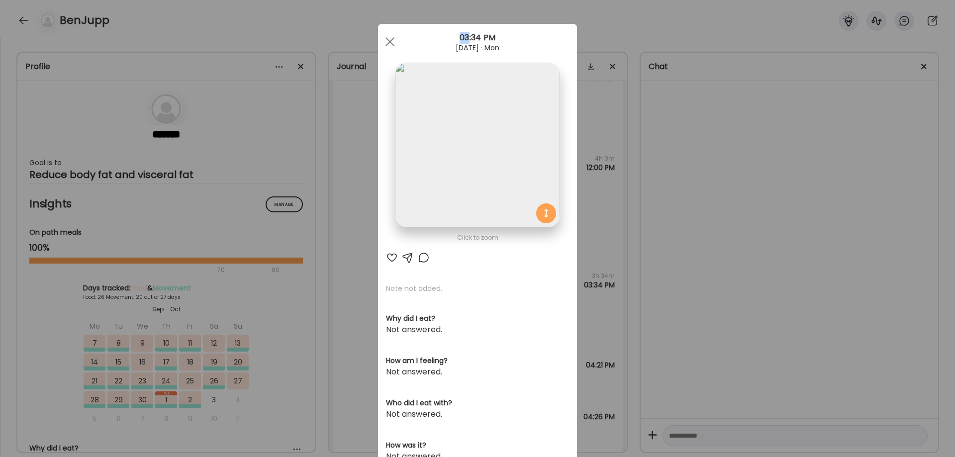
click at [786, 277] on div "Ate Coach Dashboard Wahoo! It’s official Take a moment to set up your Coach Pro…" at bounding box center [477, 228] width 955 height 457
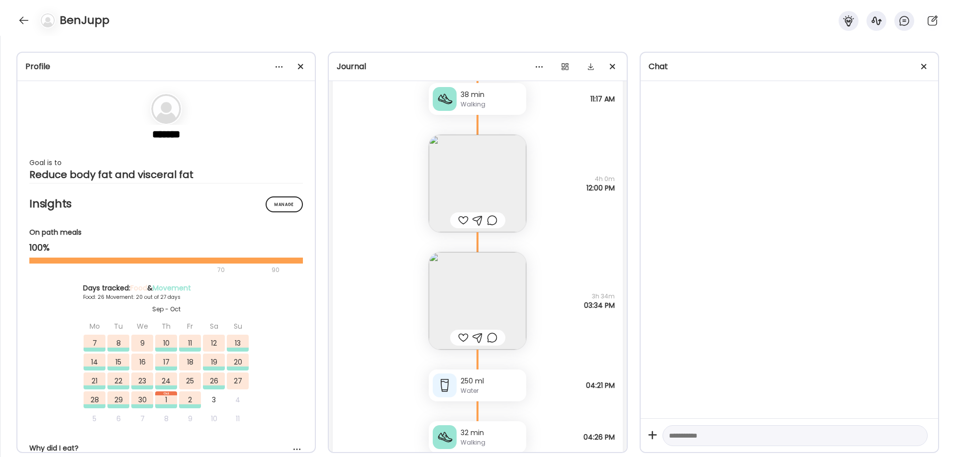
scroll to position [32435, 0]
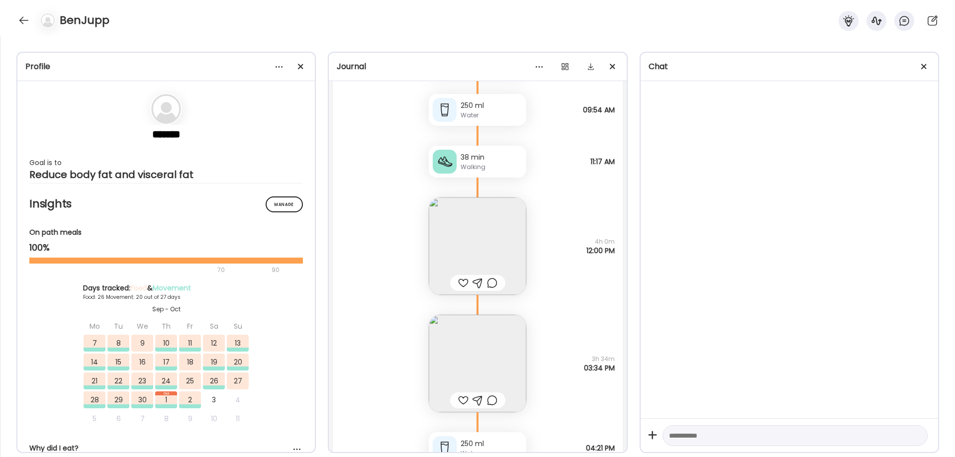
click at [492, 247] on img at bounding box center [477, 245] width 97 height 97
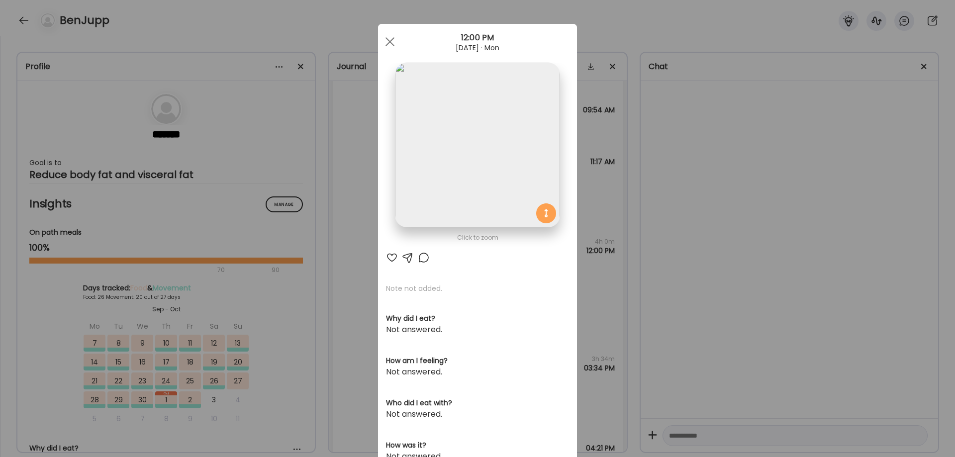
click at [510, 146] on img at bounding box center [477, 145] width 165 height 165
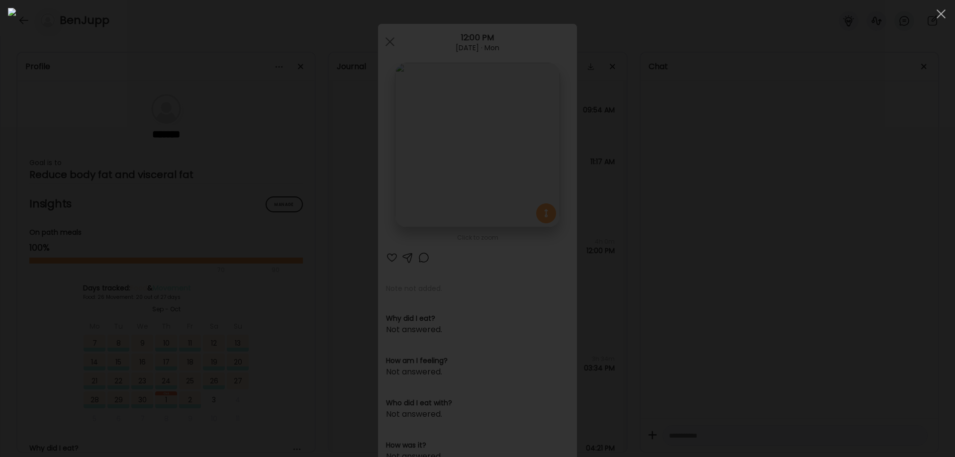
click at [384, 73] on img at bounding box center [477, 228] width 939 height 441
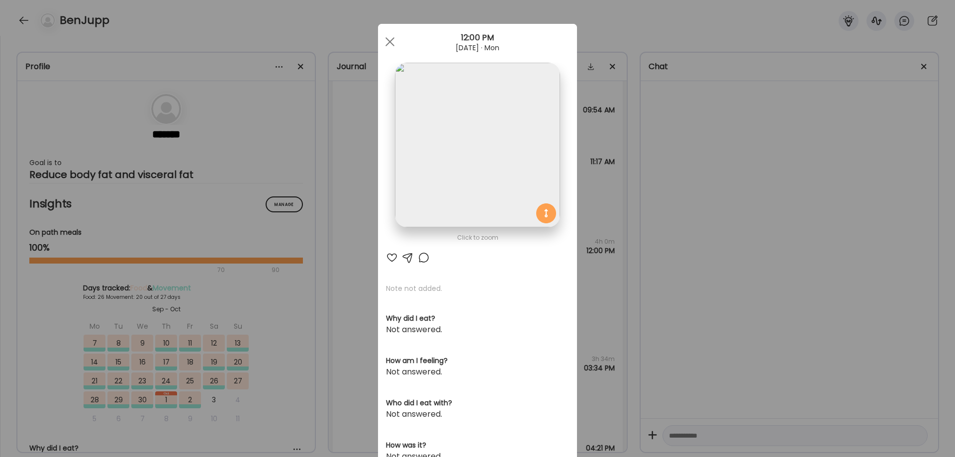
click at [505, 142] on img at bounding box center [477, 145] width 165 height 165
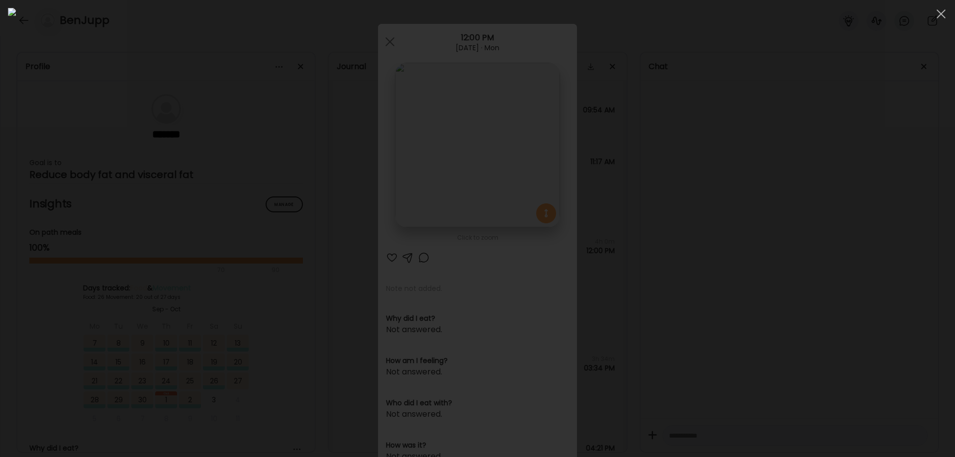
click at [720, 196] on div at bounding box center [477, 228] width 939 height 441
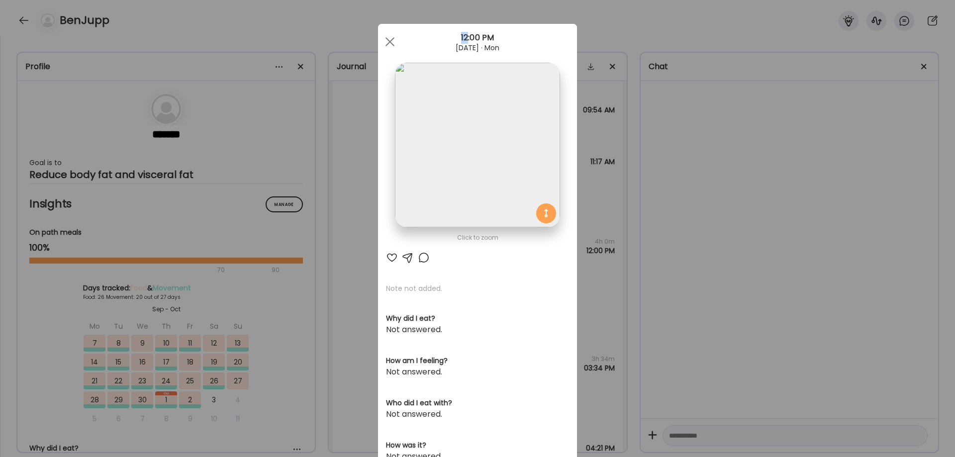
click at [720, 196] on div "Ate Coach Dashboard Wahoo! It’s official Take a moment to set up your Coach Pro…" at bounding box center [477, 228] width 955 height 457
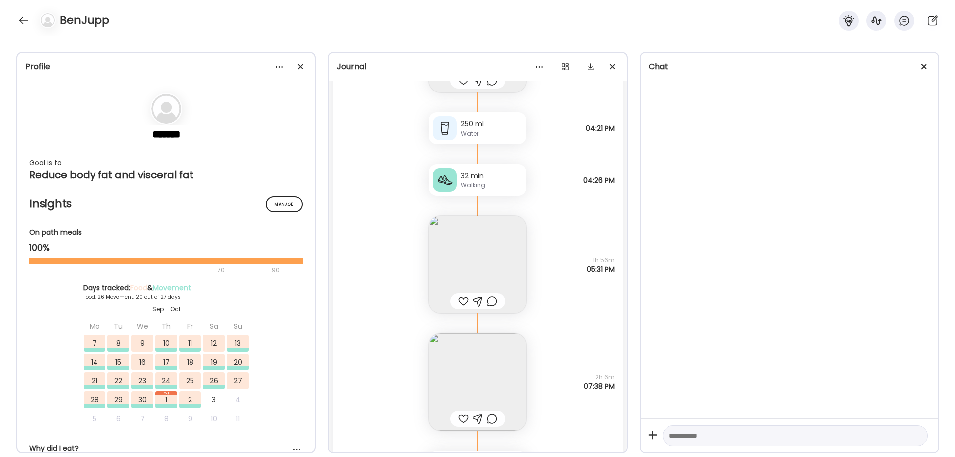
scroll to position [32767, 0]
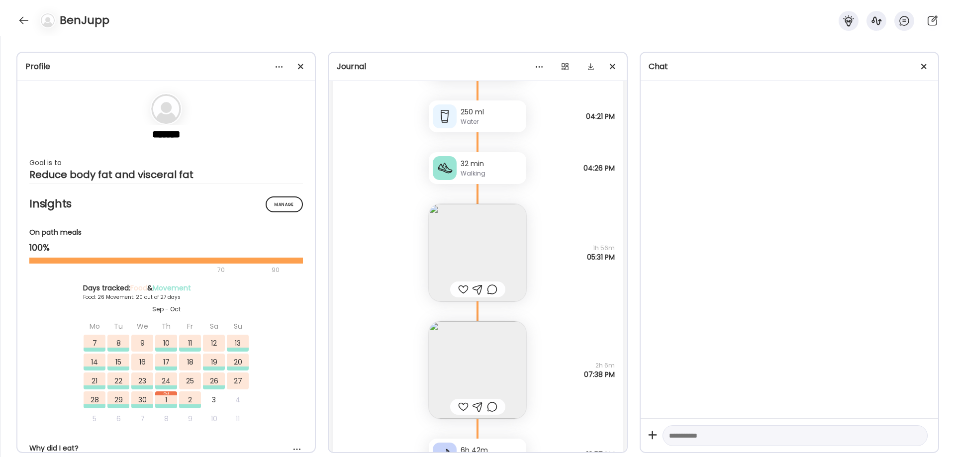
click at [447, 366] on img at bounding box center [477, 369] width 97 height 97
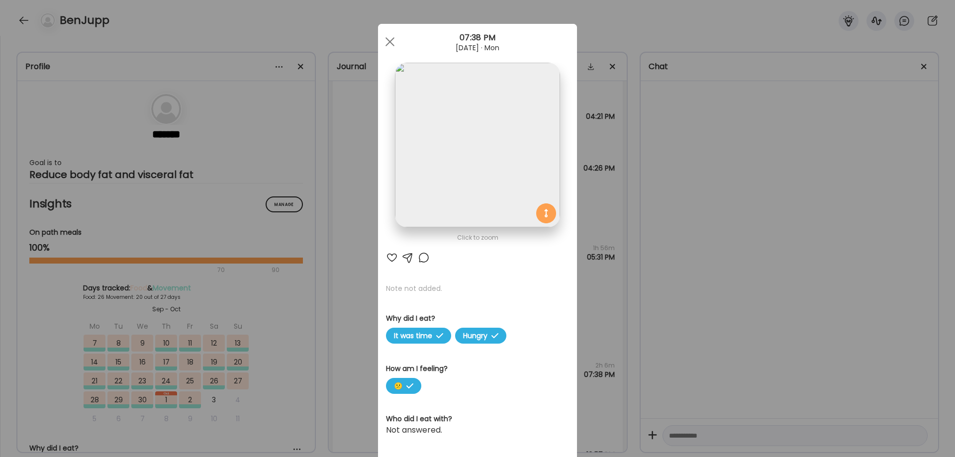
click at [399, 77] on img at bounding box center [477, 145] width 165 height 165
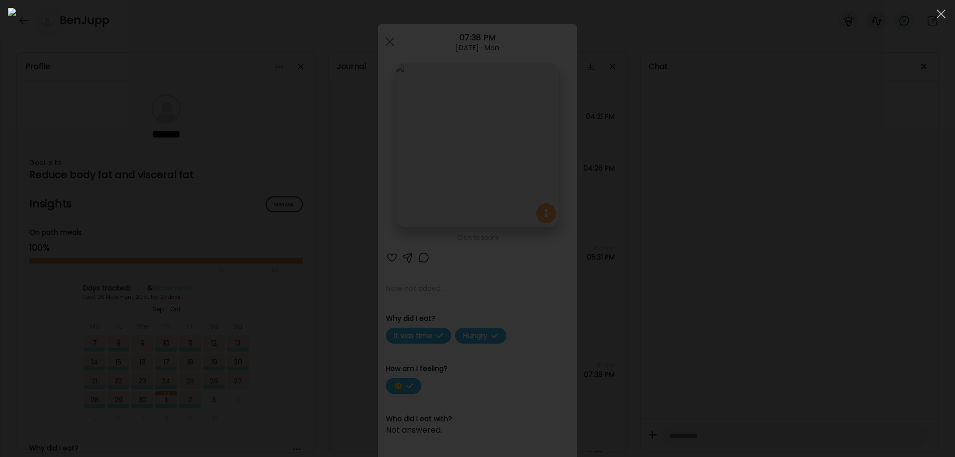
click at [749, 285] on div at bounding box center [477, 228] width 939 height 441
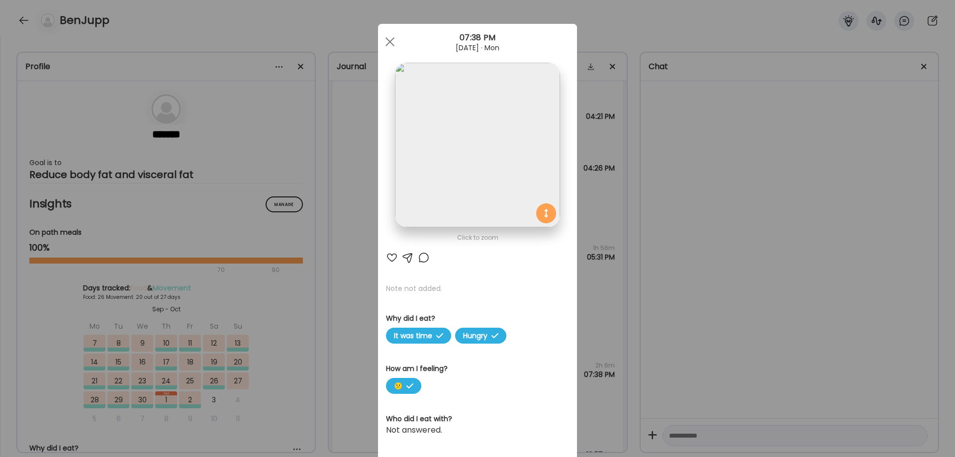
click at [702, 340] on div "Ate Coach Dashboard Wahoo! It’s official Take a moment to set up your Coach Pro…" at bounding box center [477, 228] width 955 height 457
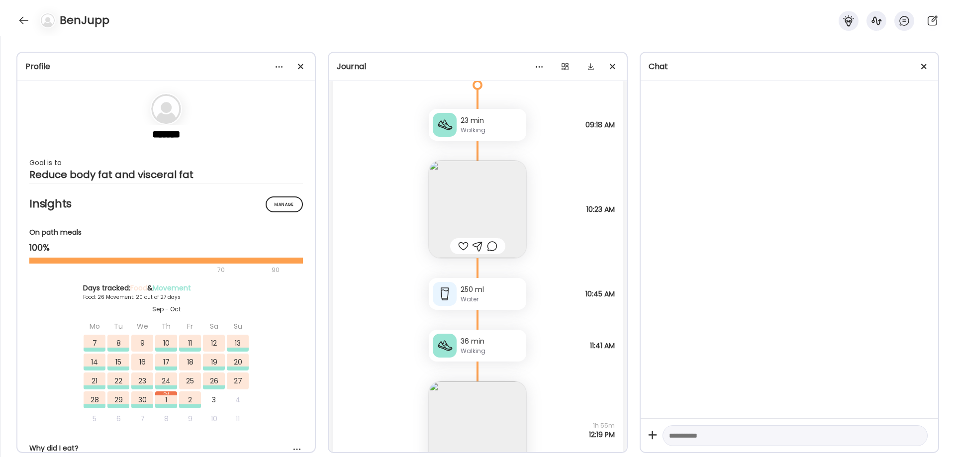
scroll to position [33347, 0]
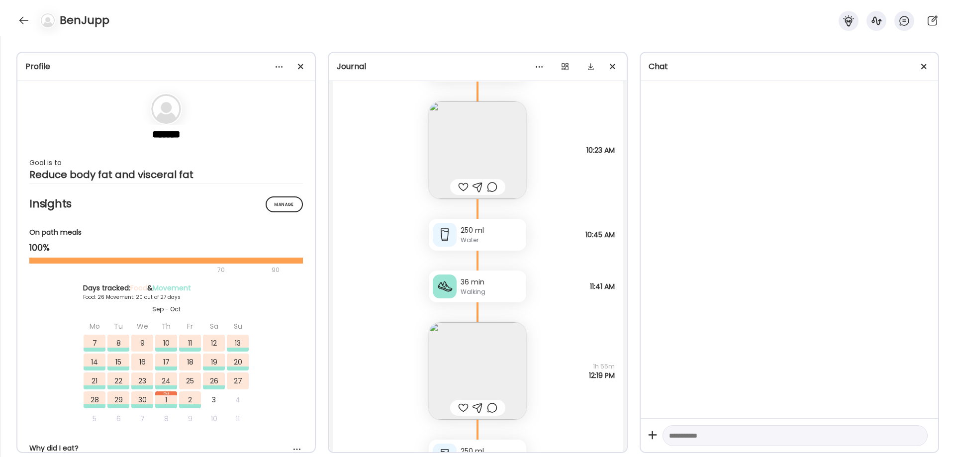
click at [485, 130] on img at bounding box center [477, 149] width 97 height 97
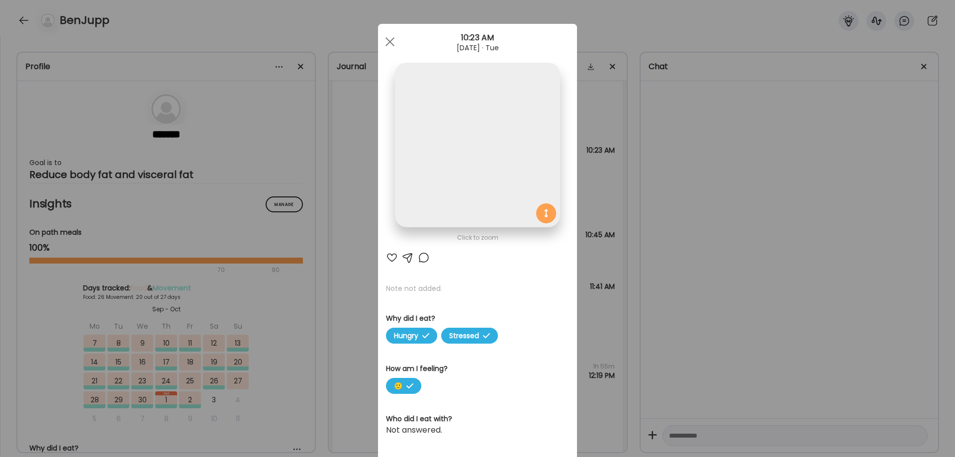
click at [484, 131] on img at bounding box center [477, 145] width 165 height 165
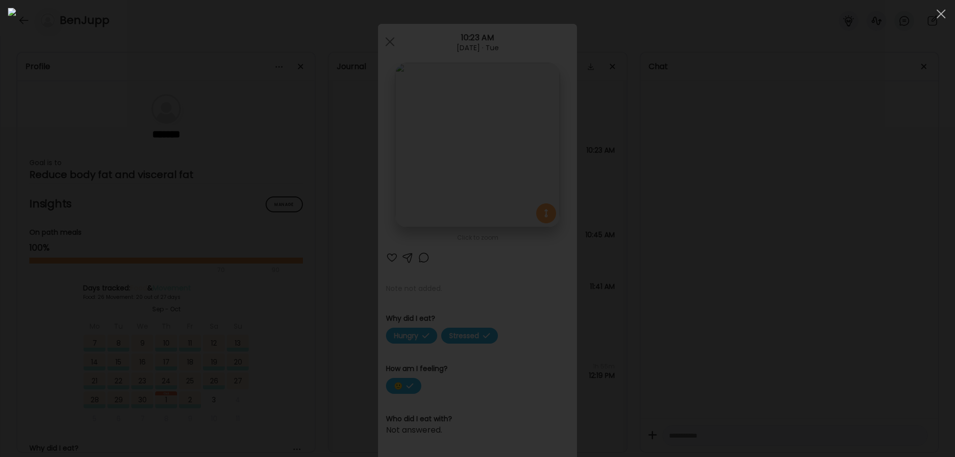
click at [766, 302] on div at bounding box center [477, 228] width 939 height 441
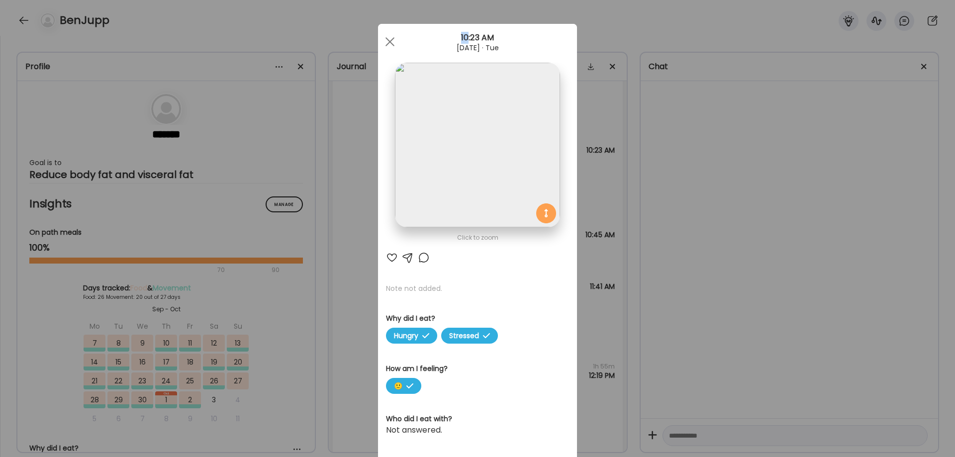
click at [768, 301] on div "Ate Coach Dashboard Wahoo! It’s official Take a moment to set up your Coach Pro…" at bounding box center [477, 228] width 955 height 457
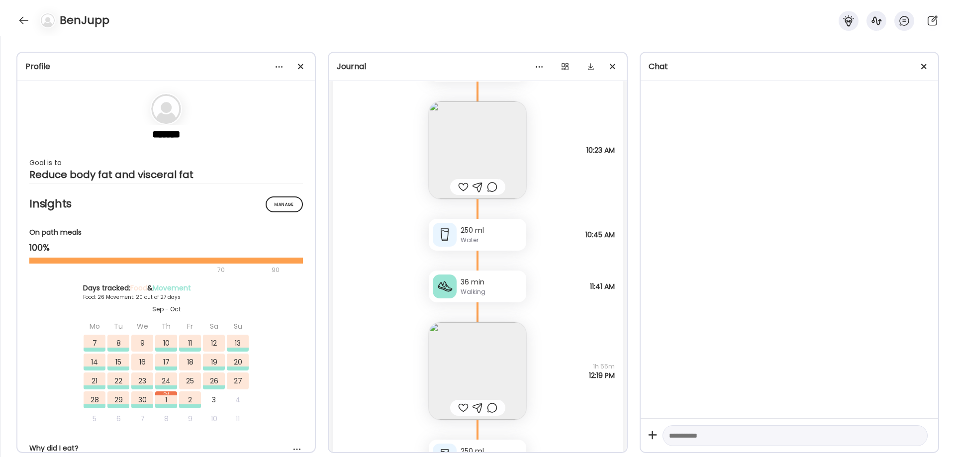
scroll to position [33513, 0]
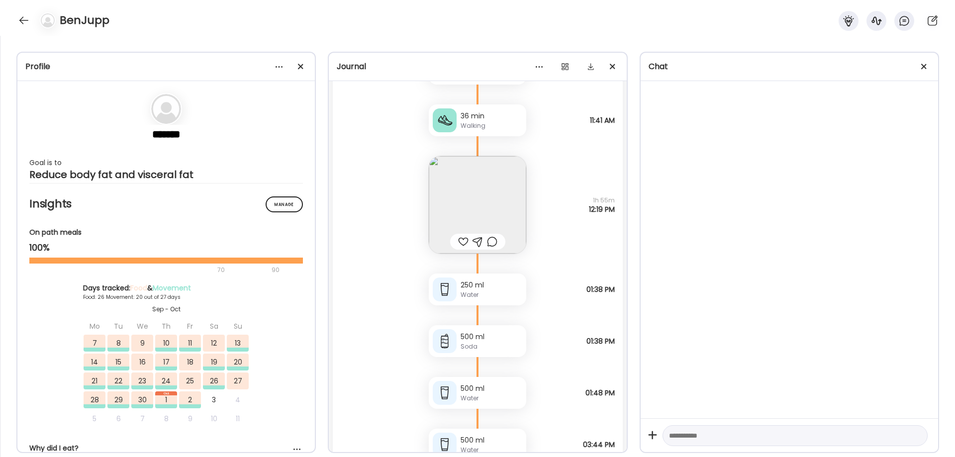
click at [484, 216] on img at bounding box center [477, 204] width 97 height 97
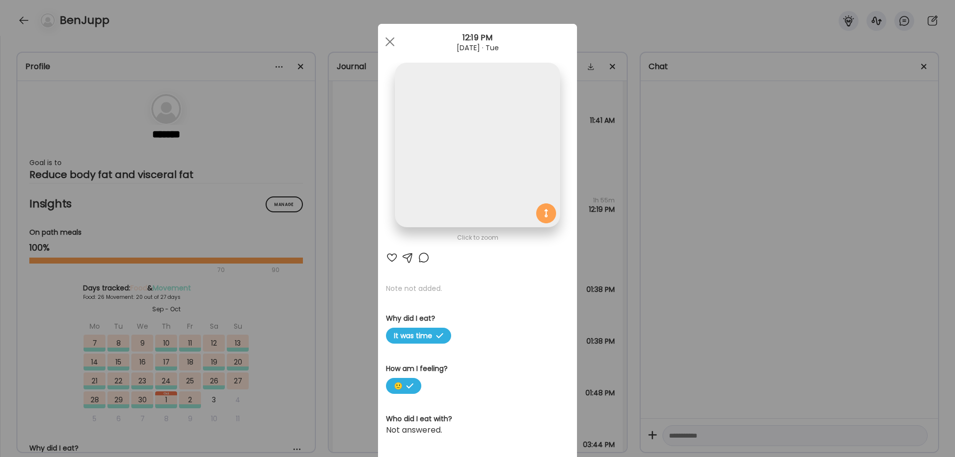
click at [464, 161] on img at bounding box center [477, 145] width 165 height 165
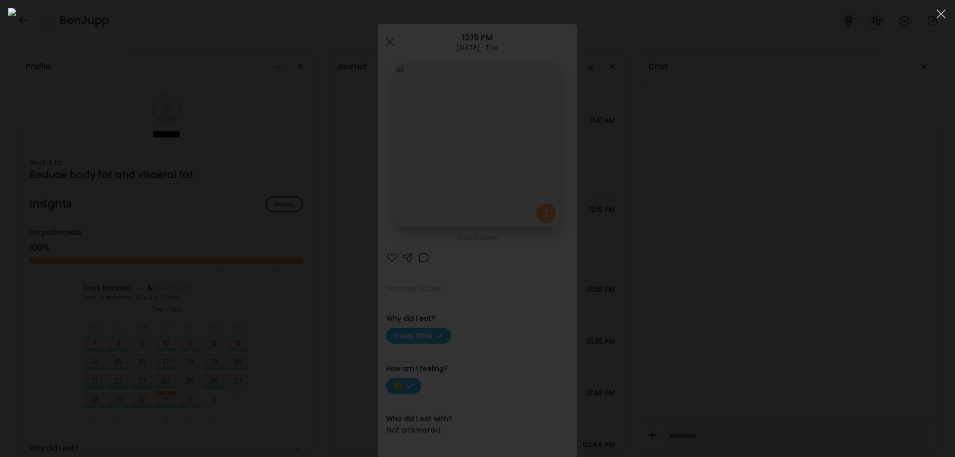
click at [766, 218] on div at bounding box center [477, 228] width 939 height 441
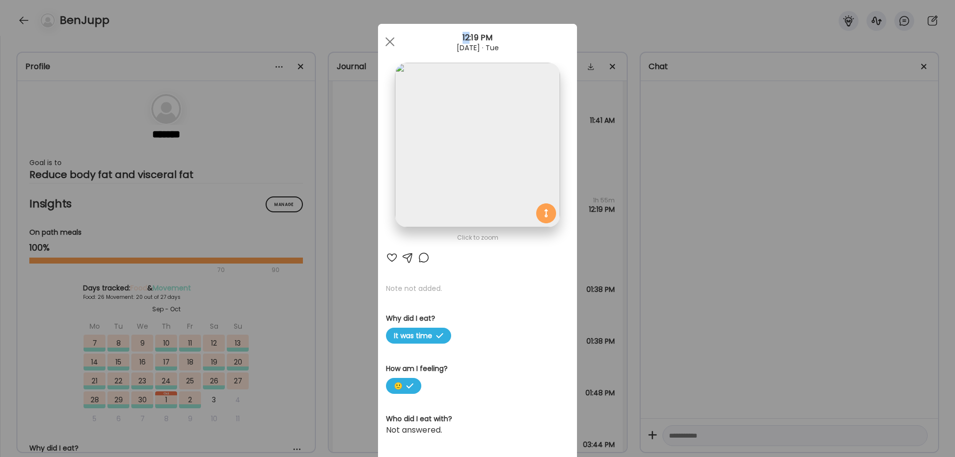
click at [766, 218] on div "Ate Coach Dashboard Wahoo! It’s official Take a moment to set up your Coach Pro…" at bounding box center [477, 228] width 955 height 457
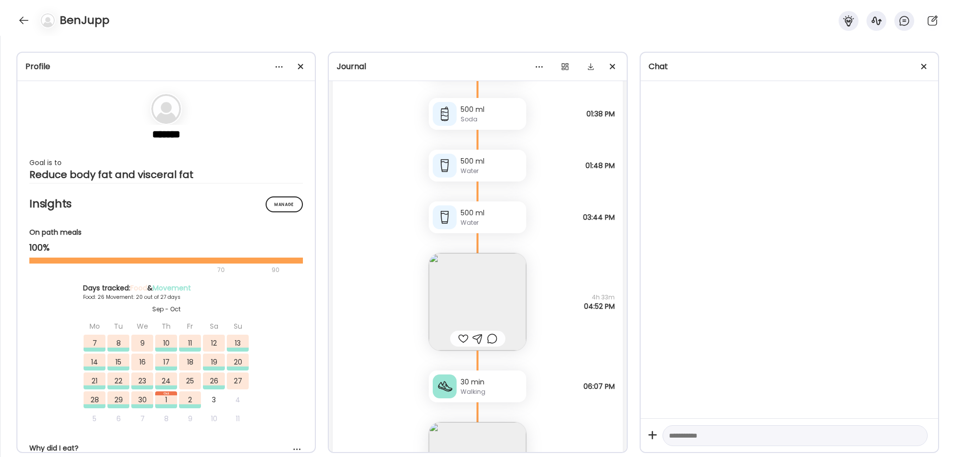
scroll to position [33761, 0]
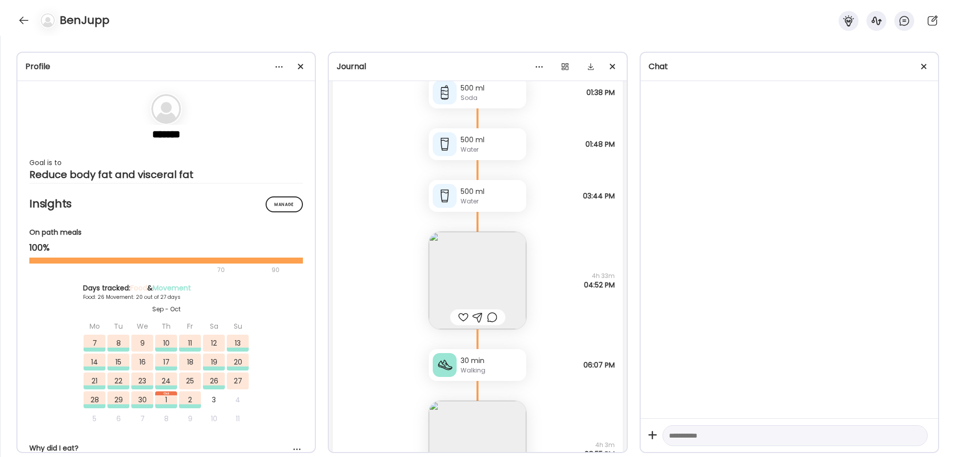
click at [468, 271] on img at bounding box center [477, 280] width 97 height 97
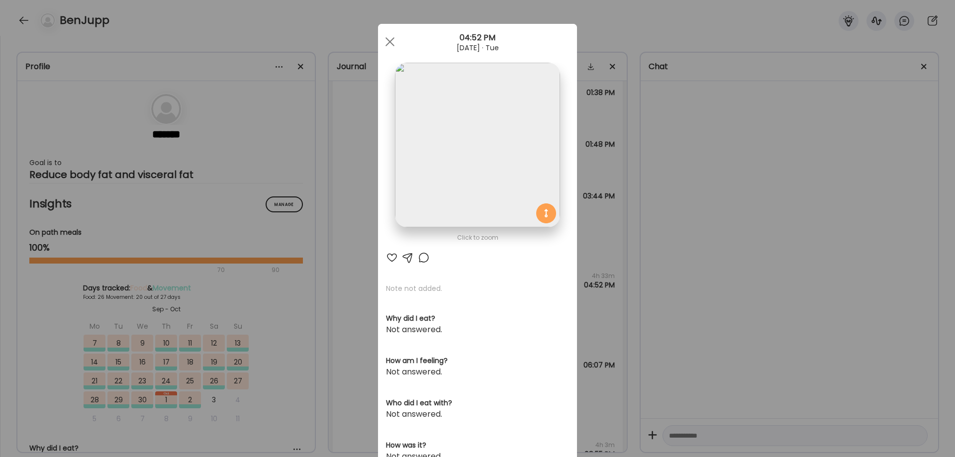
click at [440, 90] on img at bounding box center [477, 145] width 165 height 165
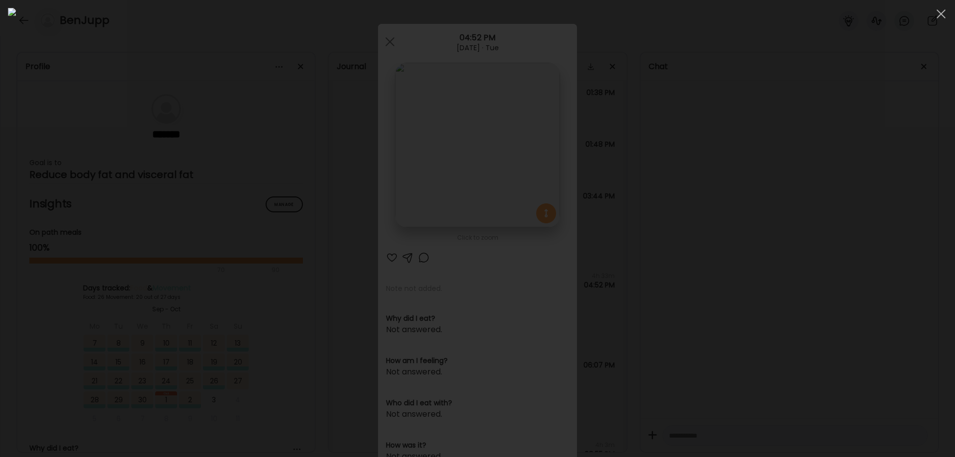
click at [759, 280] on div at bounding box center [477, 228] width 939 height 441
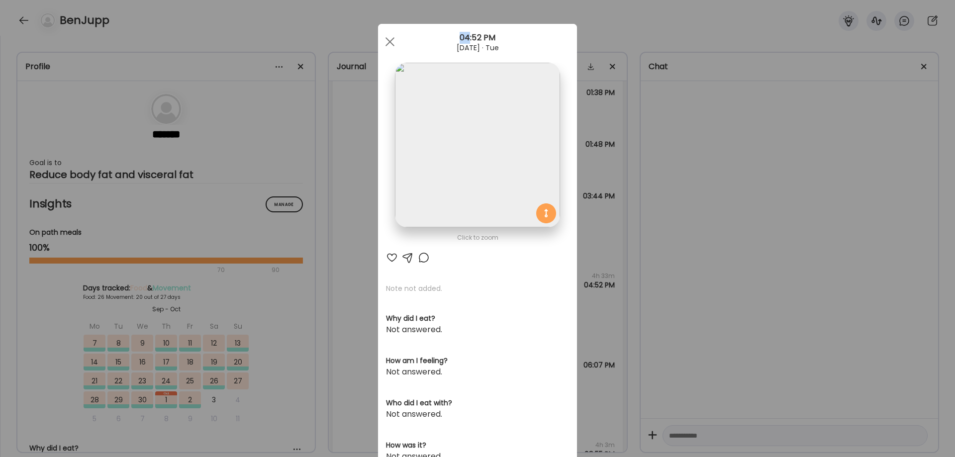
click at [759, 280] on div "Ate Coach Dashboard Wahoo! It’s official Take a moment to set up your Coach Pro…" at bounding box center [477, 228] width 955 height 457
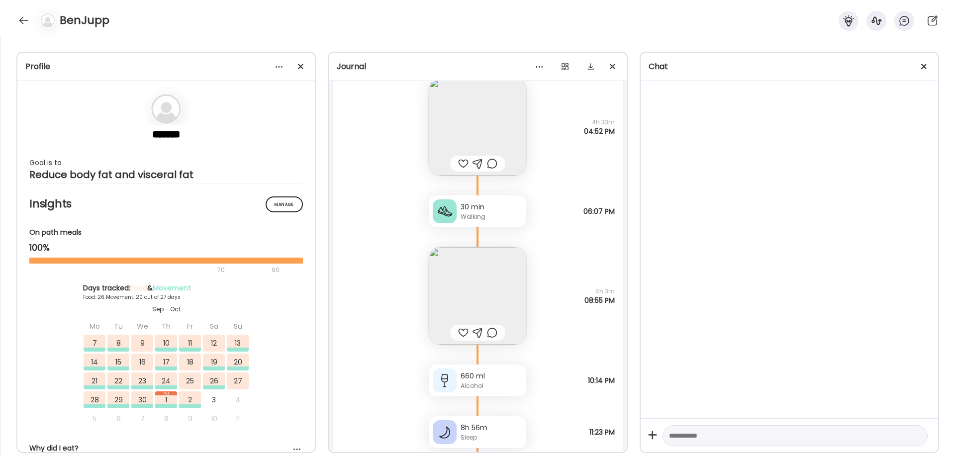
scroll to position [33927, 0]
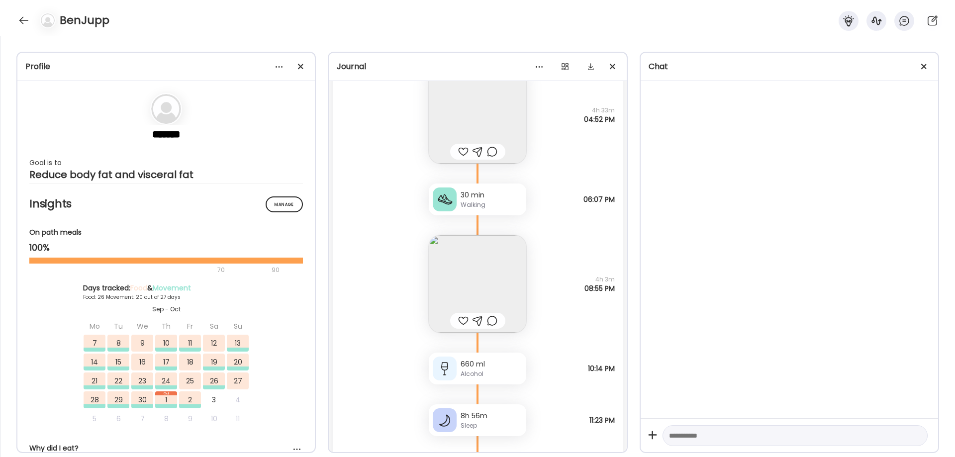
click at [471, 256] on img at bounding box center [477, 283] width 97 height 97
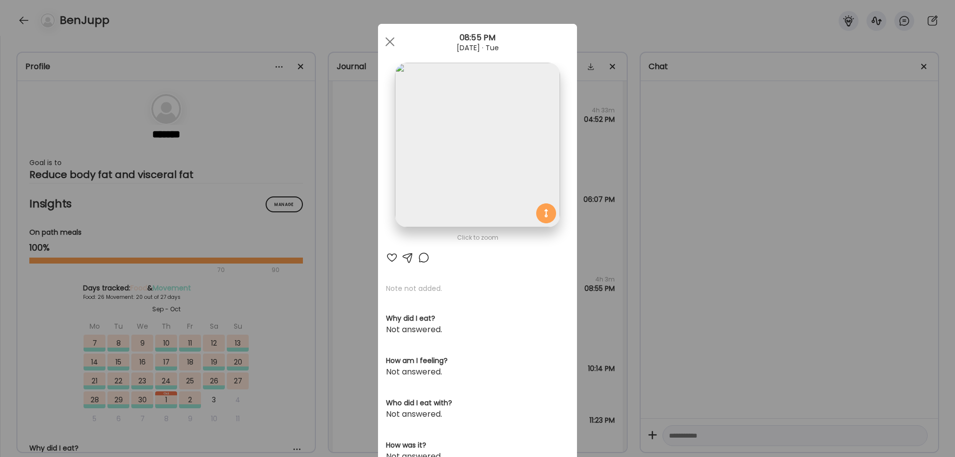
click at [420, 131] on img at bounding box center [477, 145] width 165 height 165
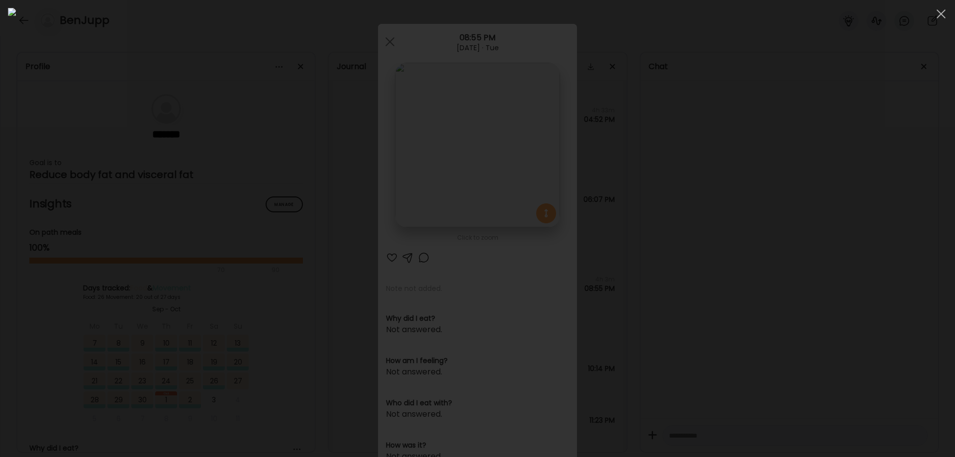
click at [791, 330] on div at bounding box center [477, 228] width 939 height 441
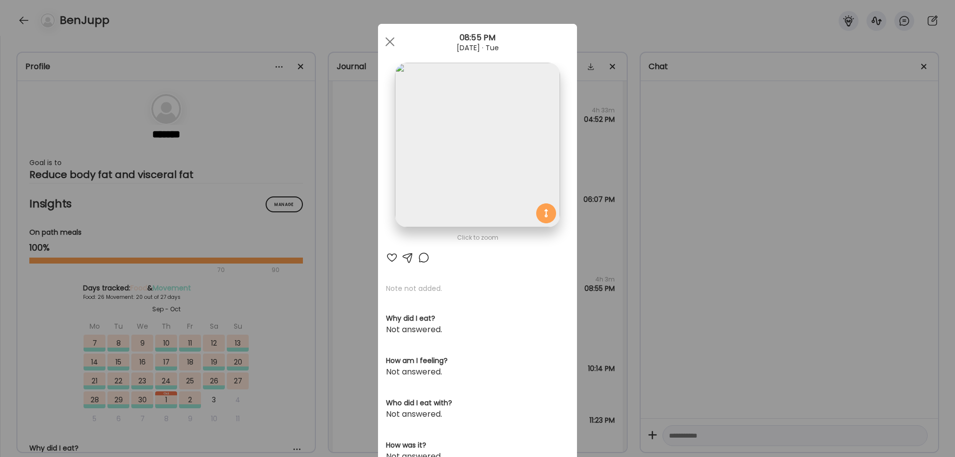
click at [791, 330] on div "Ate Coach Dashboard Wahoo! It’s official Take a moment to set up your Coach Pro…" at bounding box center [477, 228] width 955 height 457
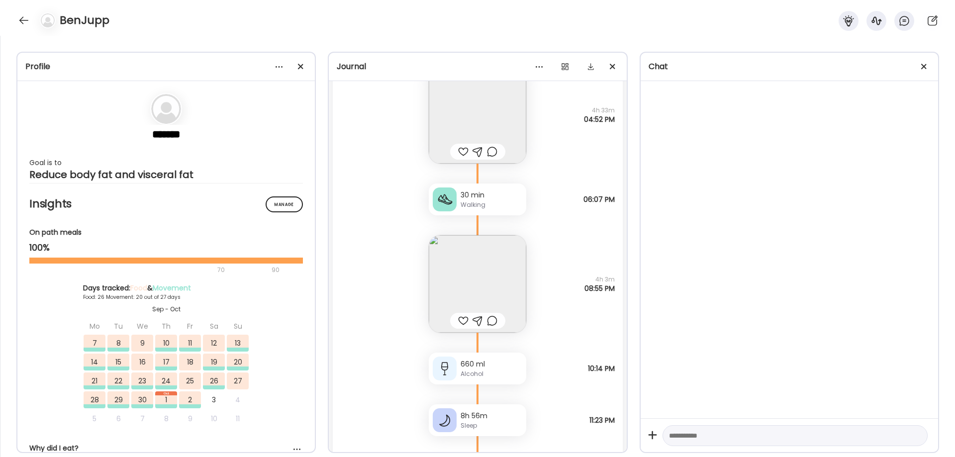
click at [513, 282] on img at bounding box center [477, 283] width 97 height 97
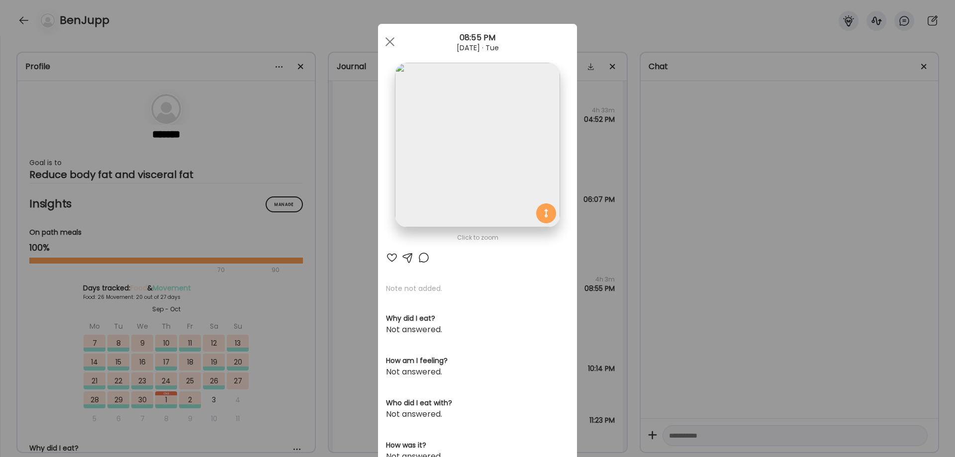
click at [424, 159] on img at bounding box center [477, 145] width 165 height 165
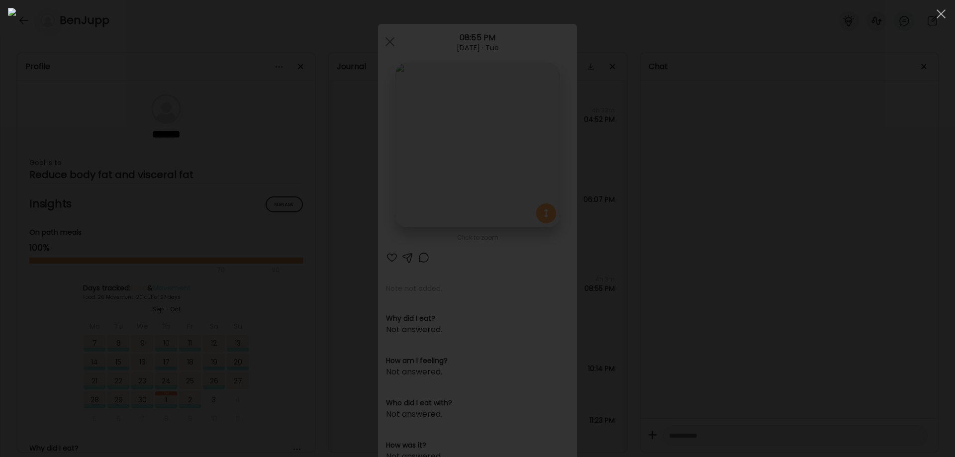
click at [851, 276] on div at bounding box center [477, 228] width 939 height 441
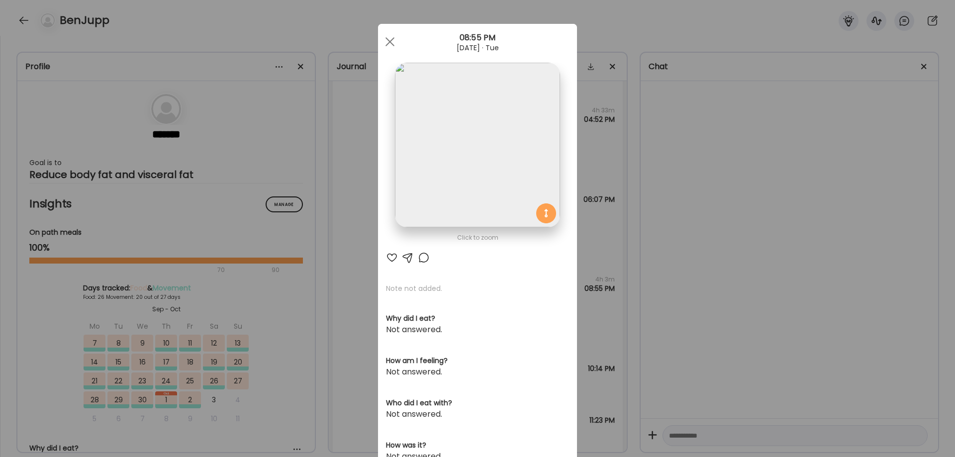
click at [801, 316] on div "Ate Coach Dashboard Wahoo! It’s official Take a moment to set up your Coach Pro…" at bounding box center [477, 228] width 955 height 457
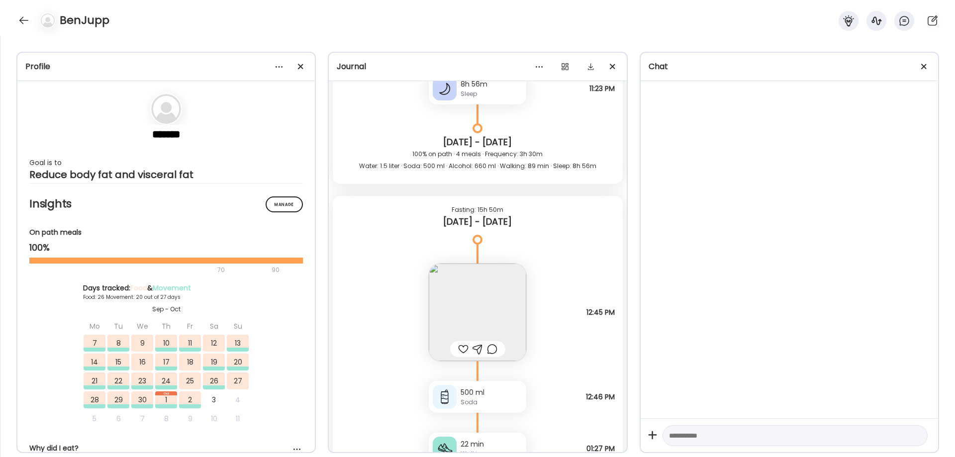
scroll to position [34424, 0]
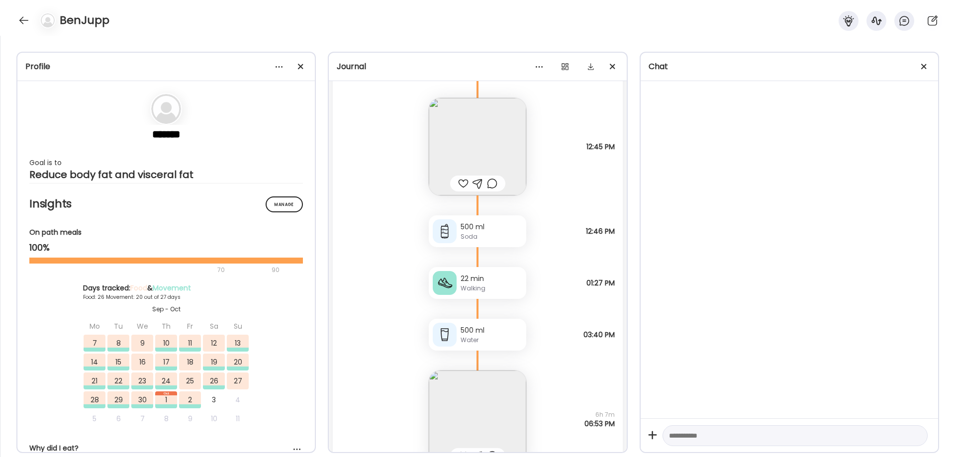
click at [482, 144] on img at bounding box center [477, 146] width 97 height 97
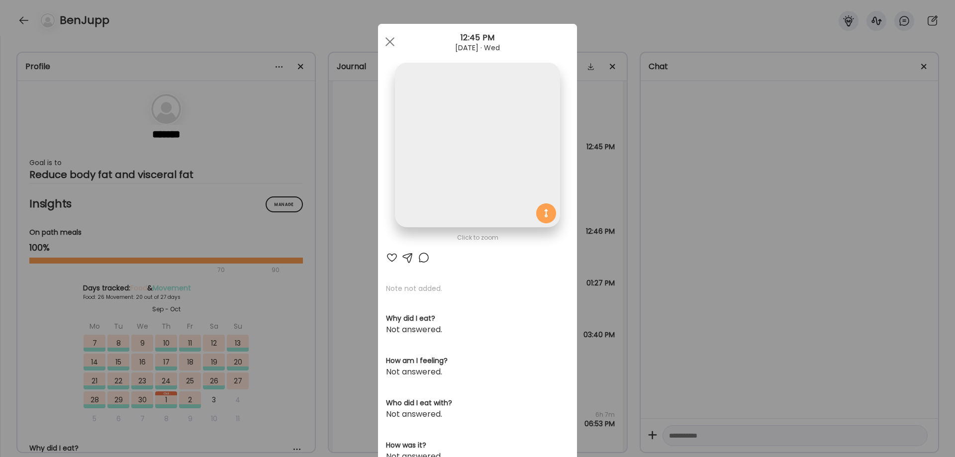
click at [482, 145] on img at bounding box center [477, 145] width 165 height 165
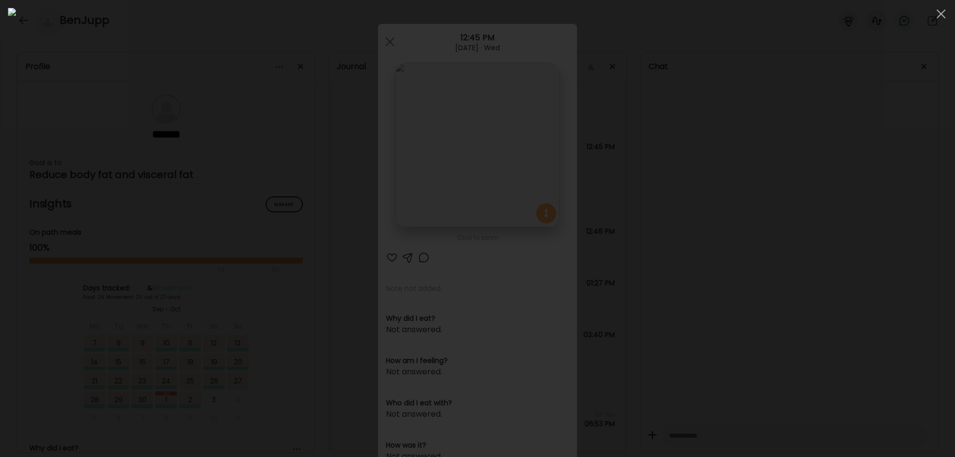
click at [752, 288] on div at bounding box center [477, 228] width 939 height 441
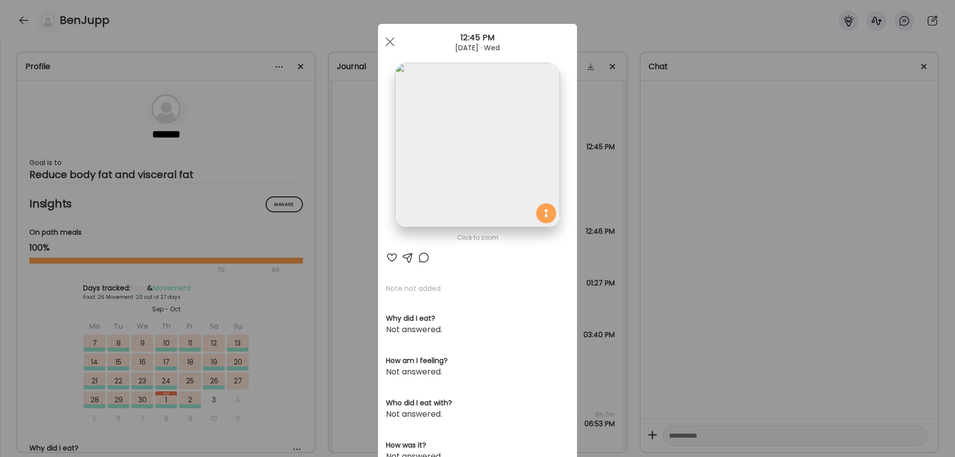
click at [521, 134] on img at bounding box center [477, 145] width 165 height 165
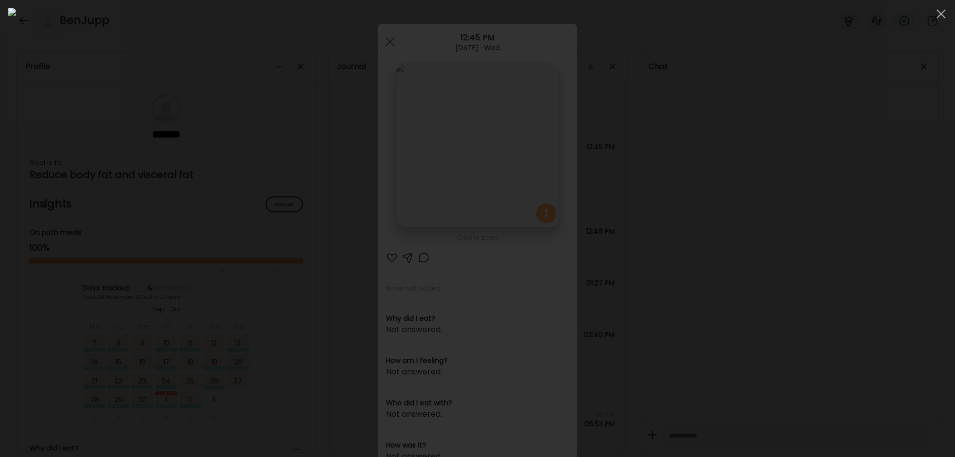
click at [777, 317] on div at bounding box center [477, 228] width 939 height 441
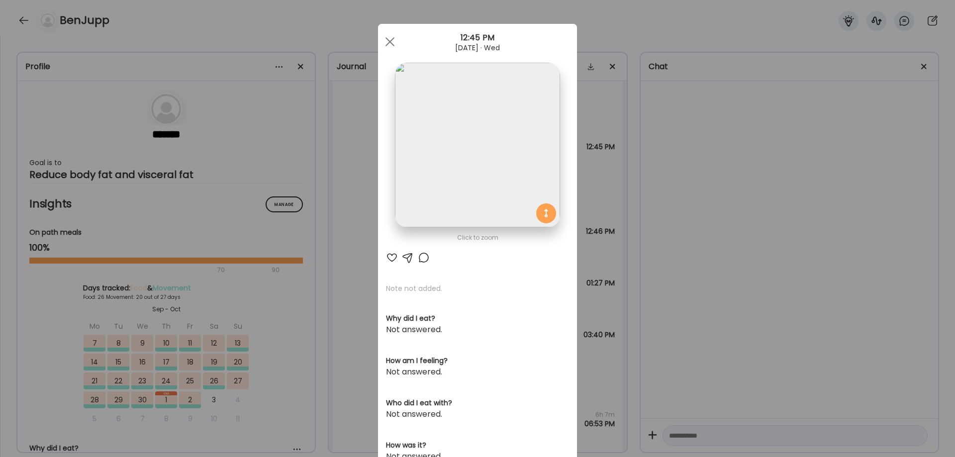
click at [730, 279] on div "Ate Coach Dashboard Wahoo! It’s official Take a moment to set up your Coach Pro…" at bounding box center [477, 228] width 955 height 457
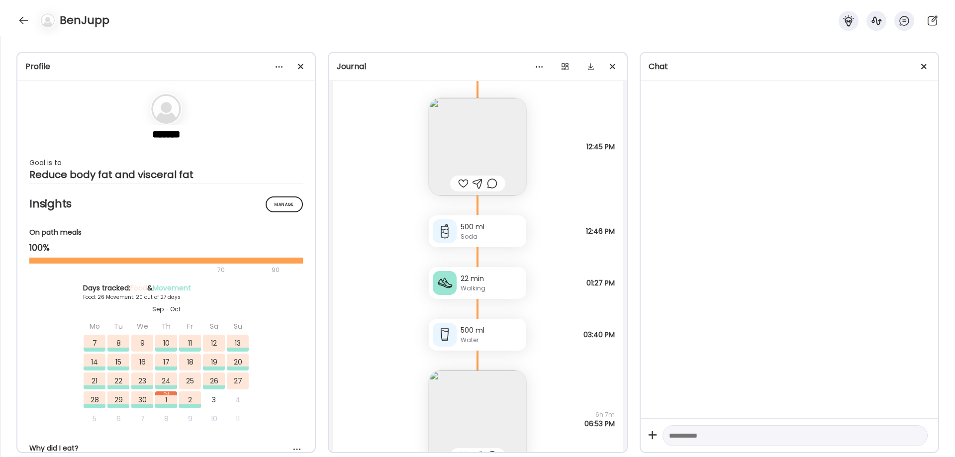
click at [484, 129] on img at bounding box center [477, 146] width 97 height 97
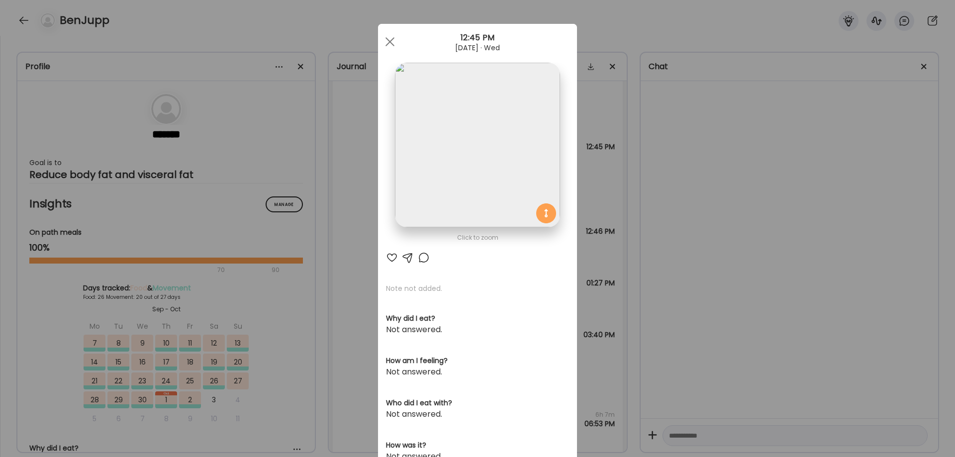
click at [688, 186] on div "Ate Coach Dashboard Wahoo! It’s official Take a moment to set up your Coach Pro…" at bounding box center [477, 228] width 955 height 457
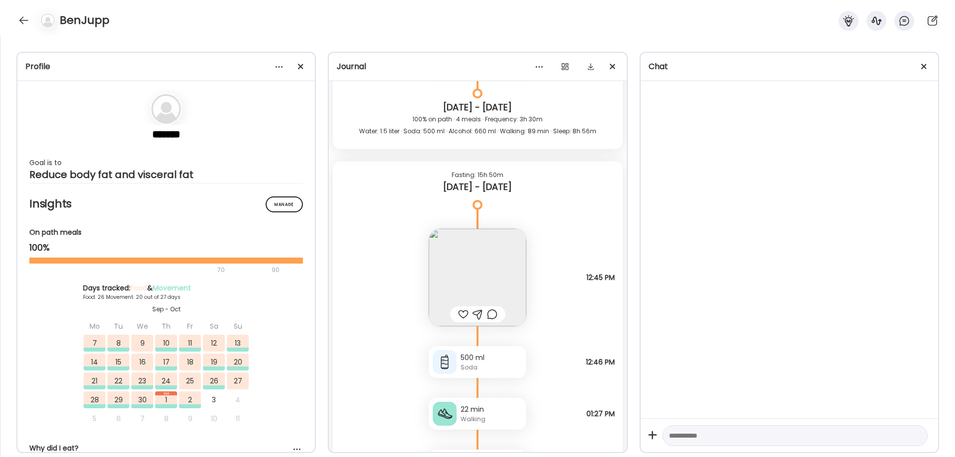
scroll to position [34341, 0]
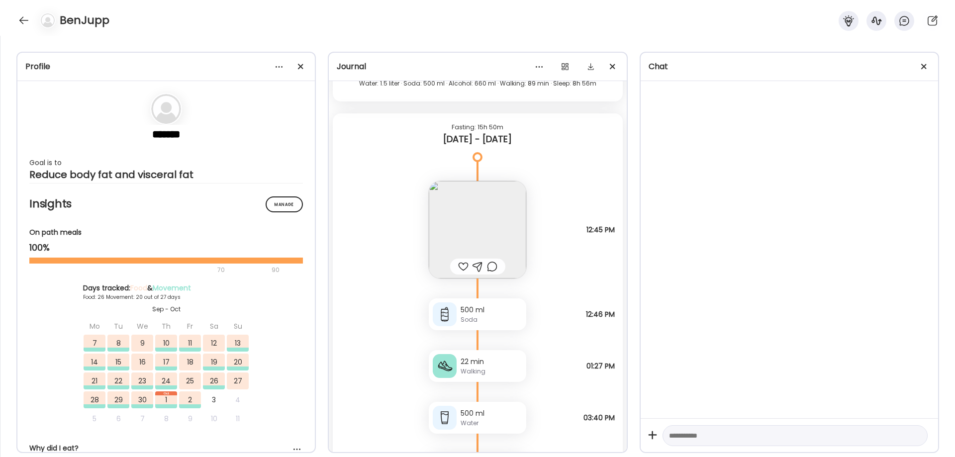
click at [464, 222] on img at bounding box center [477, 229] width 97 height 97
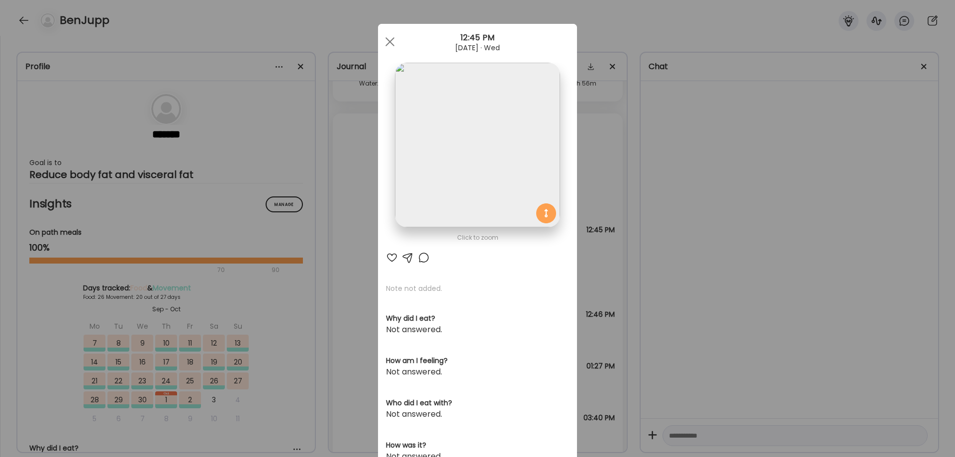
click at [455, 125] on img at bounding box center [477, 145] width 165 height 165
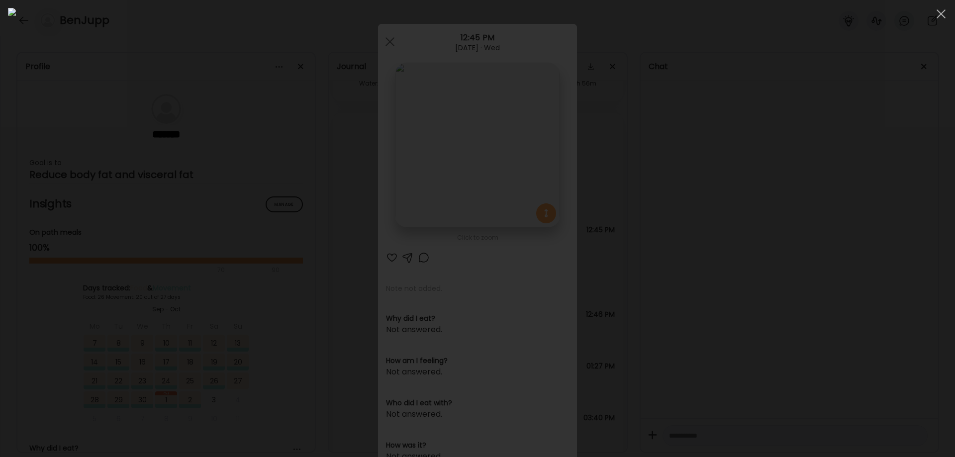
click at [784, 203] on div at bounding box center [477, 228] width 939 height 441
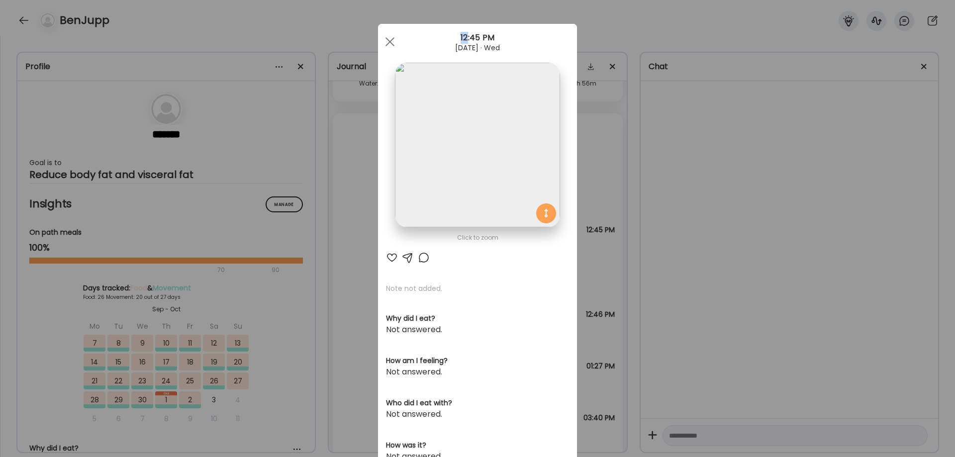
click at [784, 203] on div "Ate Coach Dashboard Wahoo! It’s official Take a moment to set up your Coach Pro…" at bounding box center [477, 228] width 955 height 457
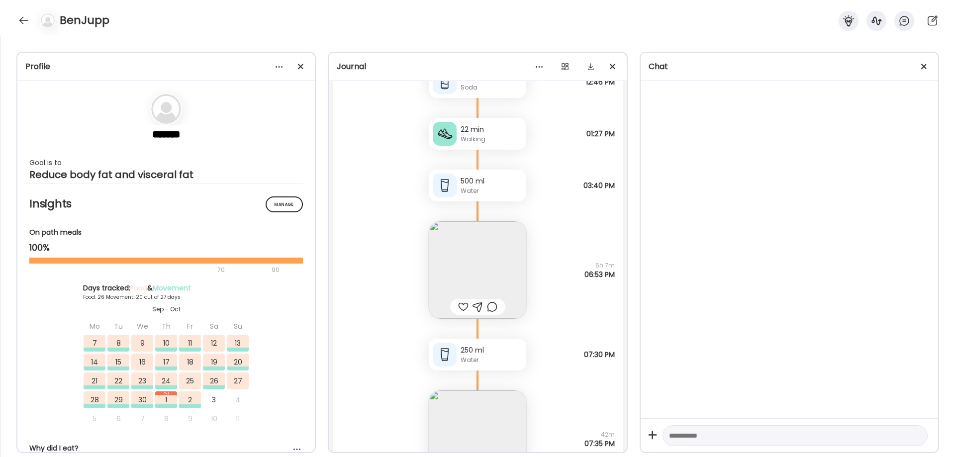
scroll to position [34672, 0]
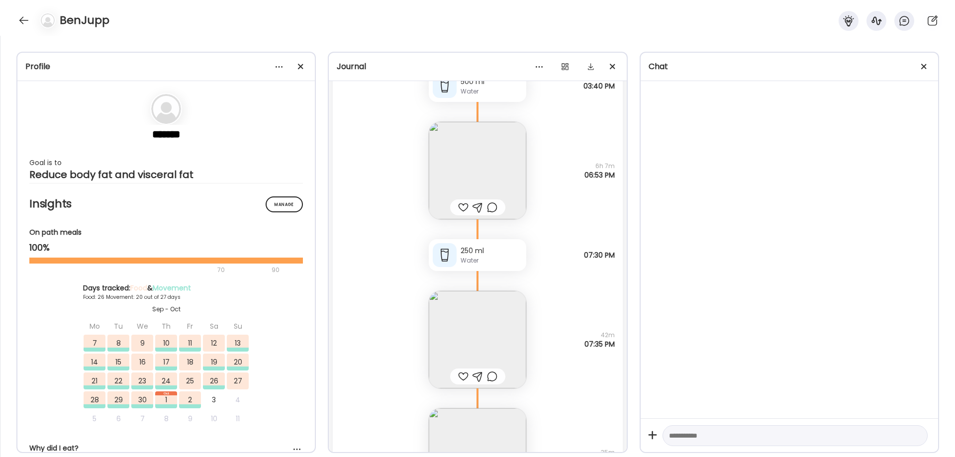
click at [483, 155] on img at bounding box center [477, 170] width 97 height 97
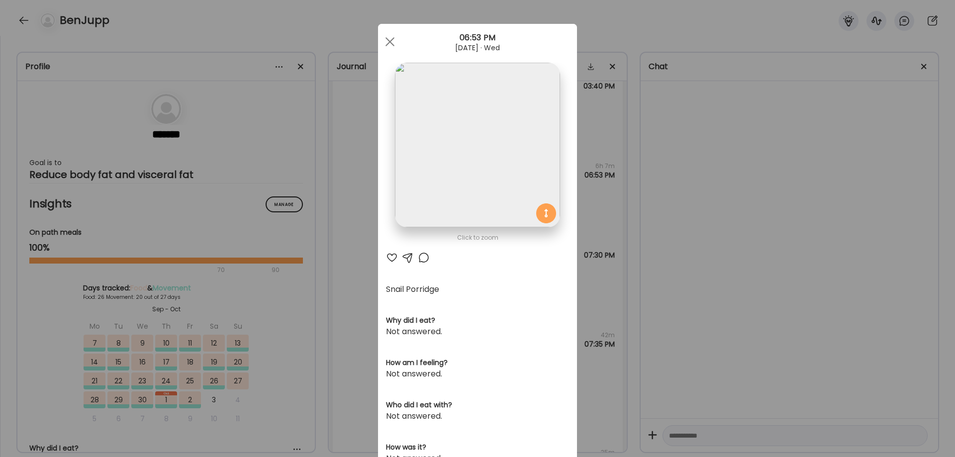
click at [446, 140] on img at bounding box center [477, 145] width 165 height 165
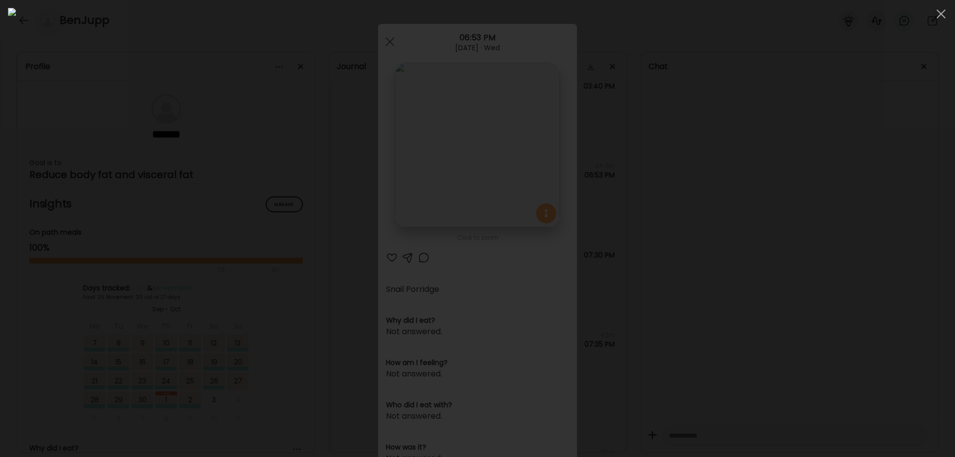
click at [775, 269] on div at bounding box center [477, 228] width 939 height 441
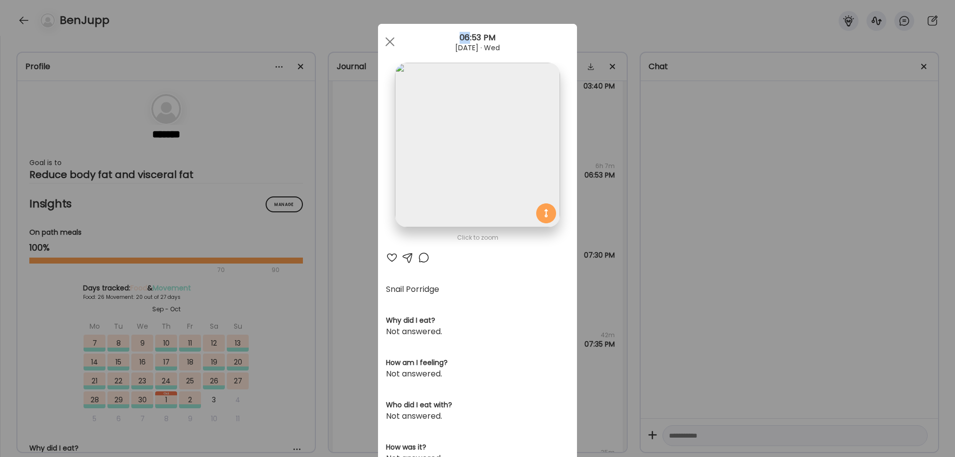
click at [775, 269] on div "Ate Coach Dashboard Wahoo! It’s official Take a moment to set up your Coach Pro…" at bounding box center [477, 228] width 955 height 457
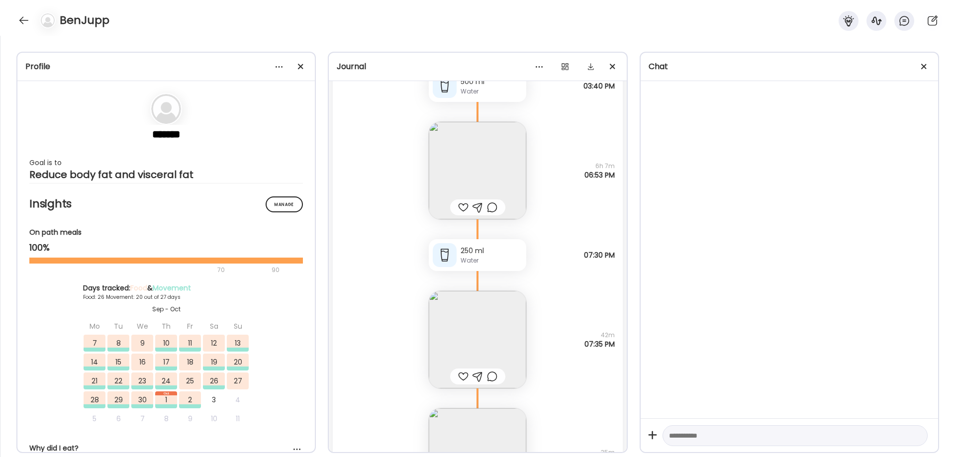
click at [473, 296] on img at bounding box center [477, 339] width 97 height 97
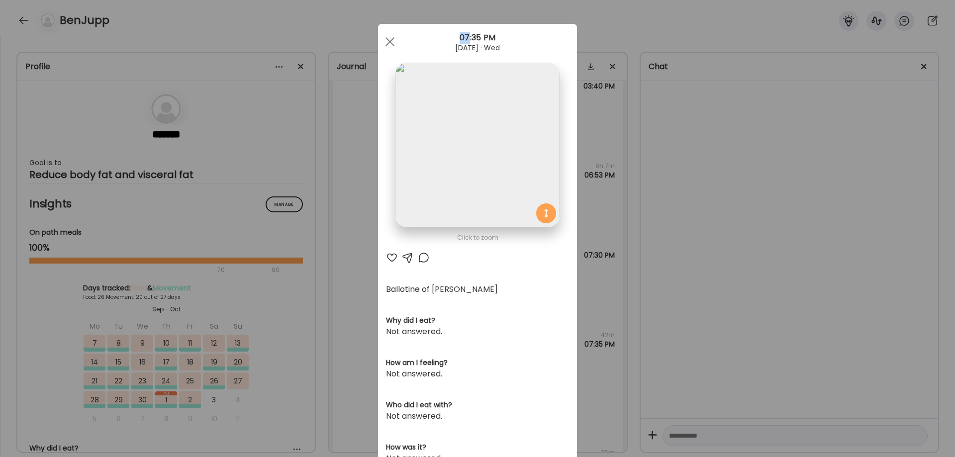
click at [719, 218] on div "Ate Coach Dashboard Wahoo! It’s official Take a moment to set up your Coach Pro…" at bounding box center [477, 228] width 955 height 457
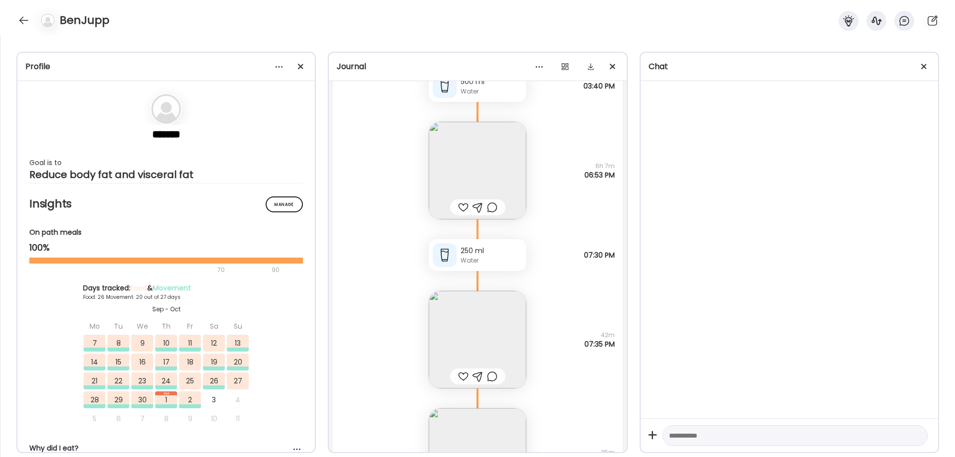
click at [504, 192] on img at bounding box center [477, 170] width 97 height 97
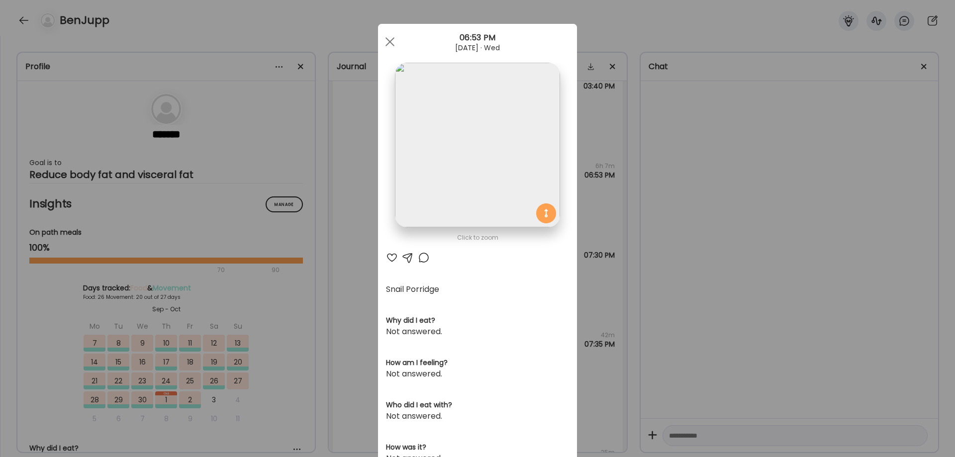
click at [462, 184] on img at bounding box center [477, 145] width 165 height 165
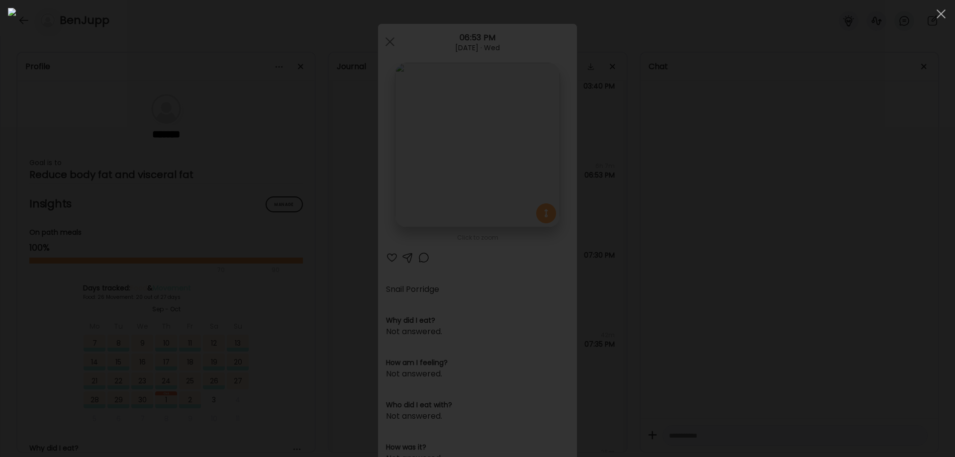
click at [770, 280] on div at bounding box center [477, 228] width 939 height 441
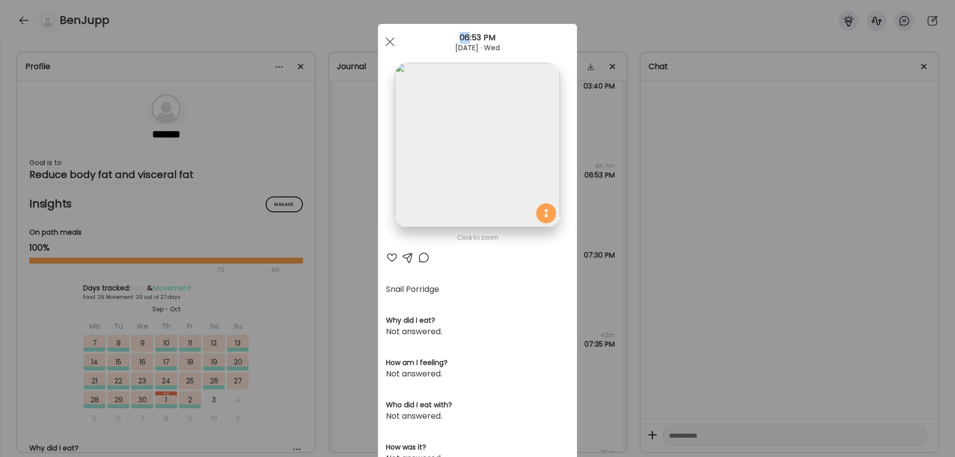
click at [770, 280] on div "Ate Coach Dashboard Wahoo! It’s official Take a moment to set up your Coach Pro…" at bounding box center [477, 228] width 955 height 457
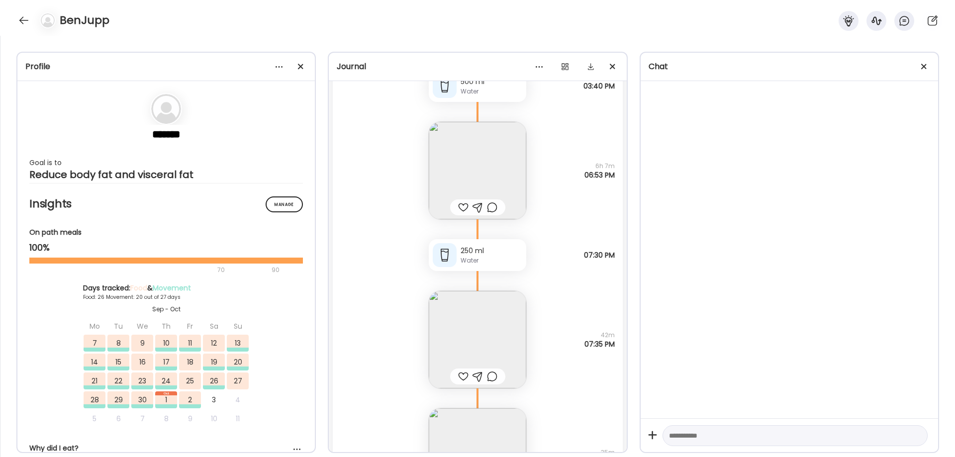
click at [411, 334] on div "Ballotine of [PERSON_NAME] Questions not answered 42m 07:35 PM" at bounding box center [477, 329] width 289 height 117
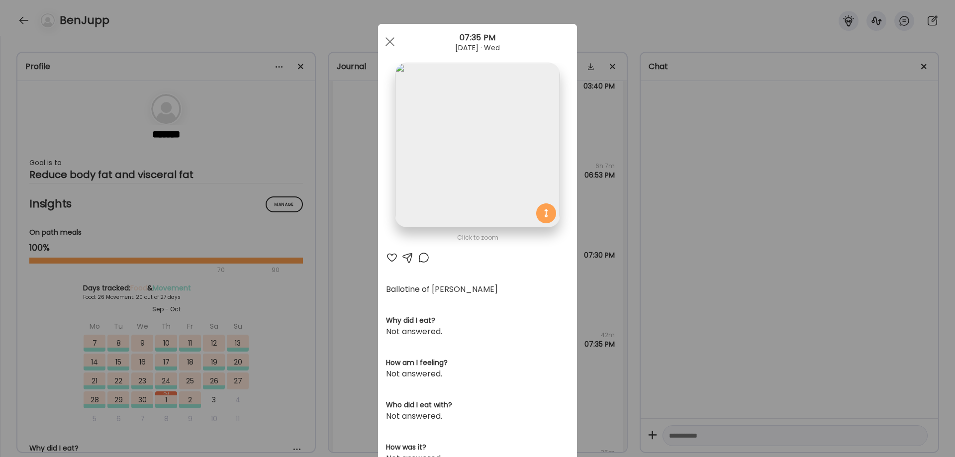
click at [497, 148] on img at bounding box center [477, 145] width 165 height 165
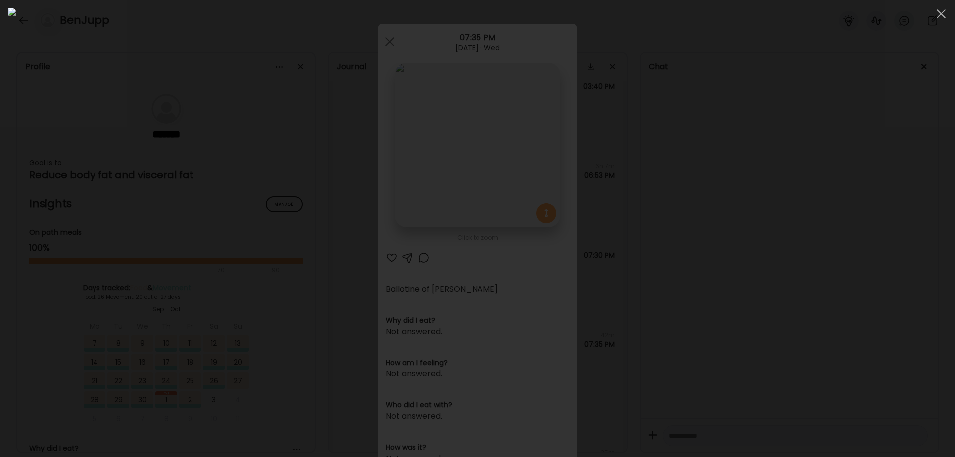
click at [730, 299] on div at bounding box center [477, 228] width 939 height 441
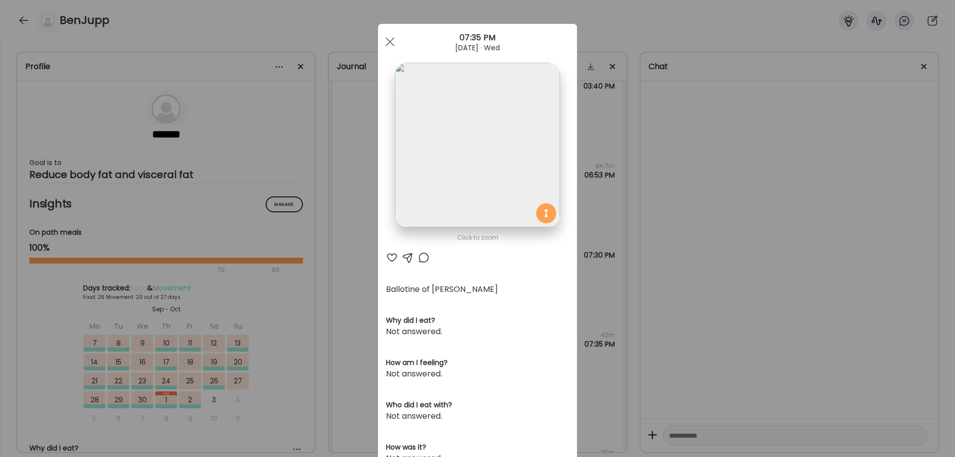
click at [728, 300] on div "Ate Coach Dashboard Wahoo! It’s official Take a moment to set up your Coach Pro…" at bounding box center [477, 228] width 955 height 457
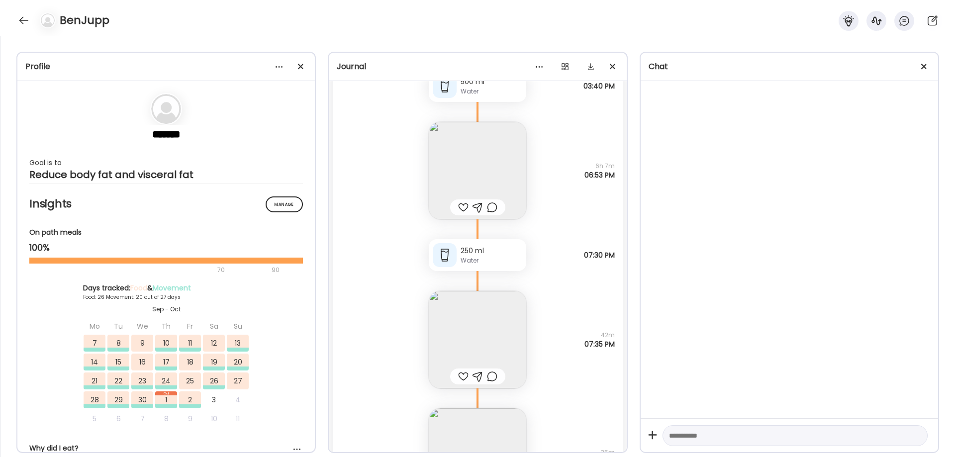
scroll to position [35004, 0]
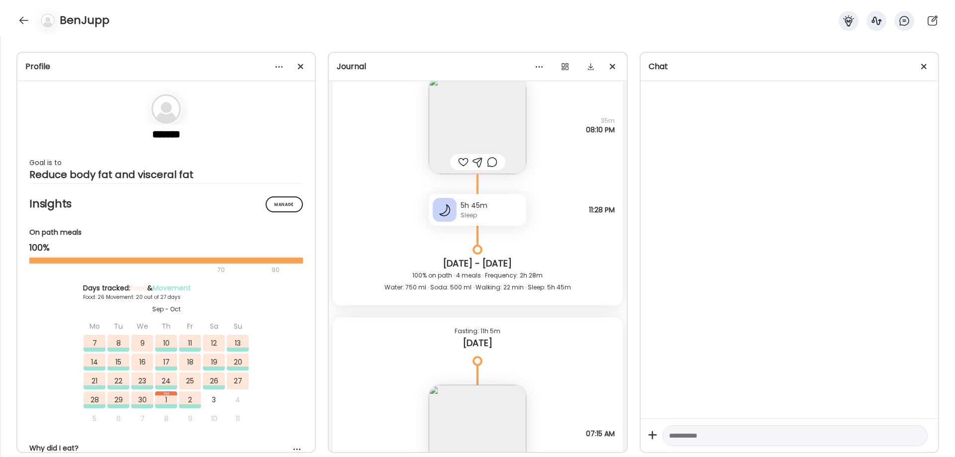
click at [495, 121] on img at bounding box center [477, 125] width 97 height 97
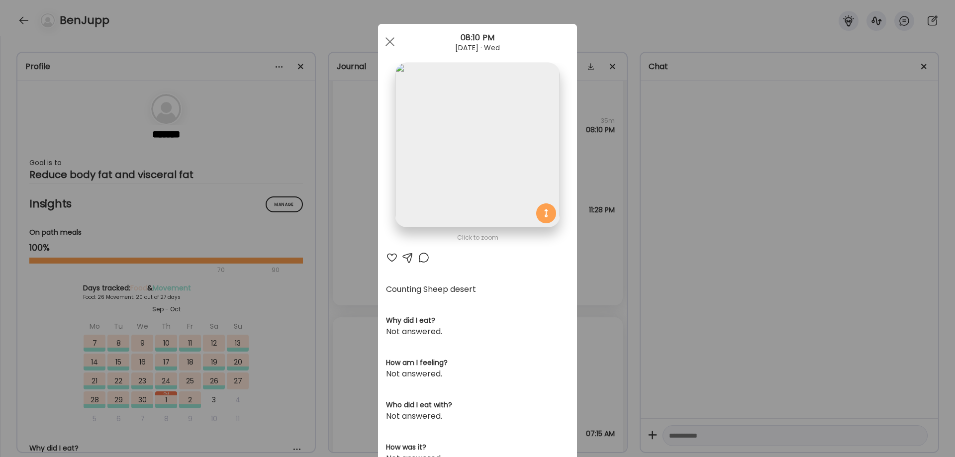
click at [480, 134] on img at bounding box center [477, 145] width 165 height 165
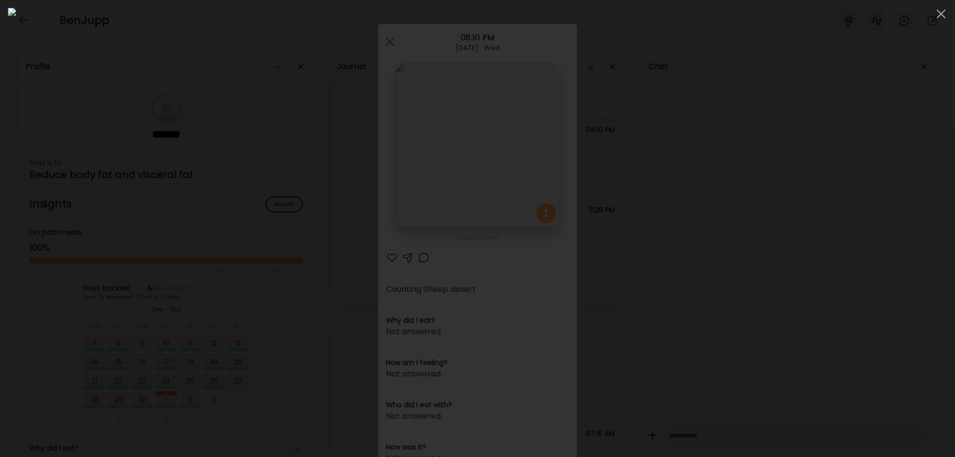
click at [765, 254] on div at bounding box center [477, 228] width 939 height 441
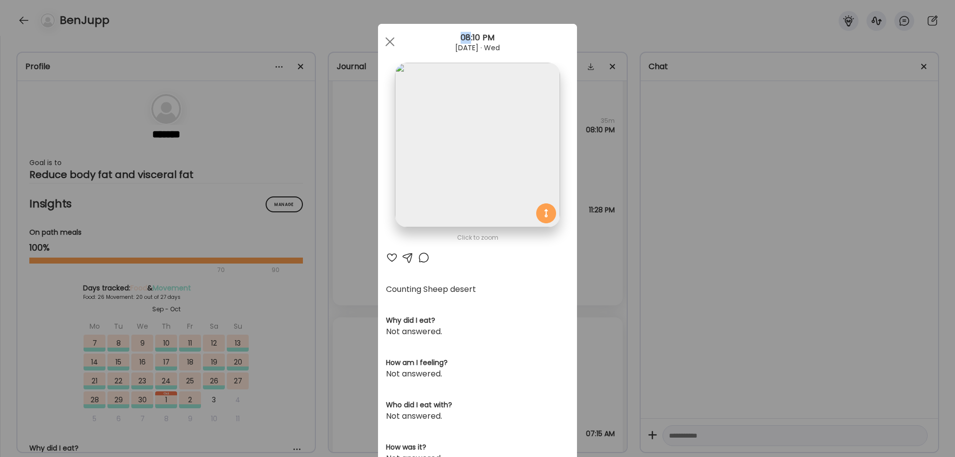
click at [765, 254] on div "Ate Coach Dashboard Wahoo! It’s official Take a moment to set up your Coach Pro…" at bounding box center [477, 228] width 955 height 457
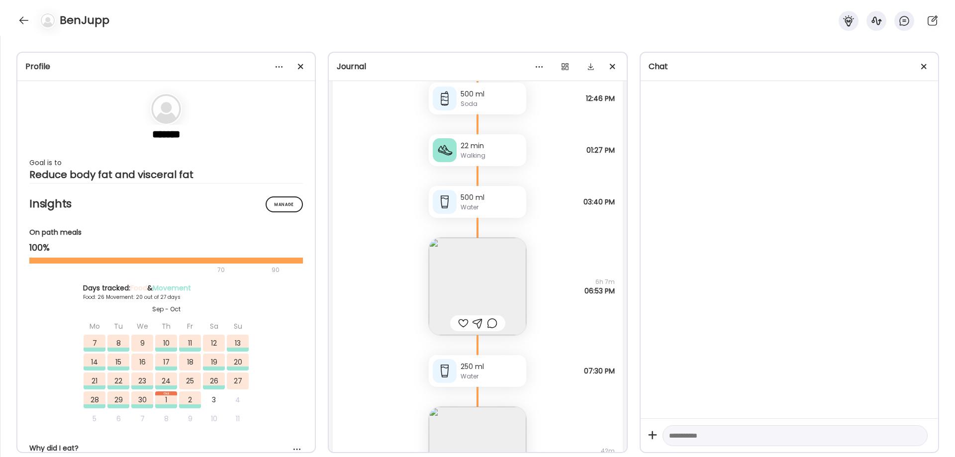
scroll to position [34589, 0]
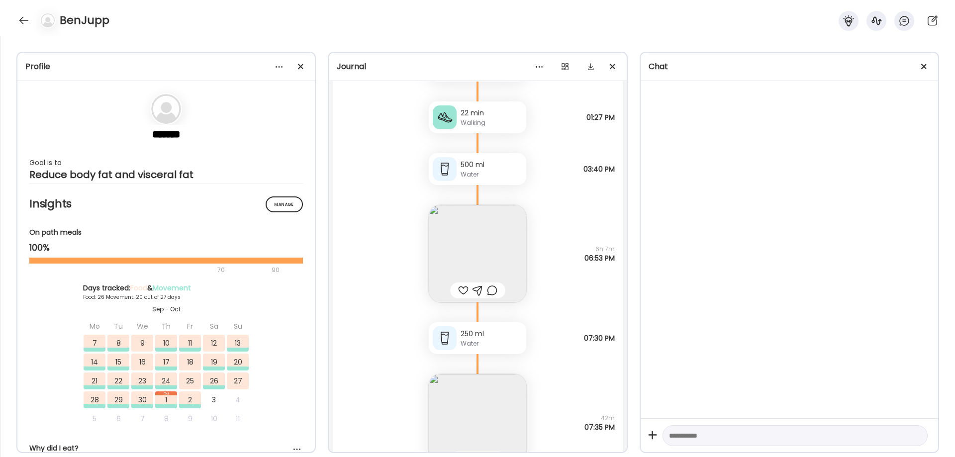
click at [484, 232] on img at bounding box center [477, 253] width 97 height 97
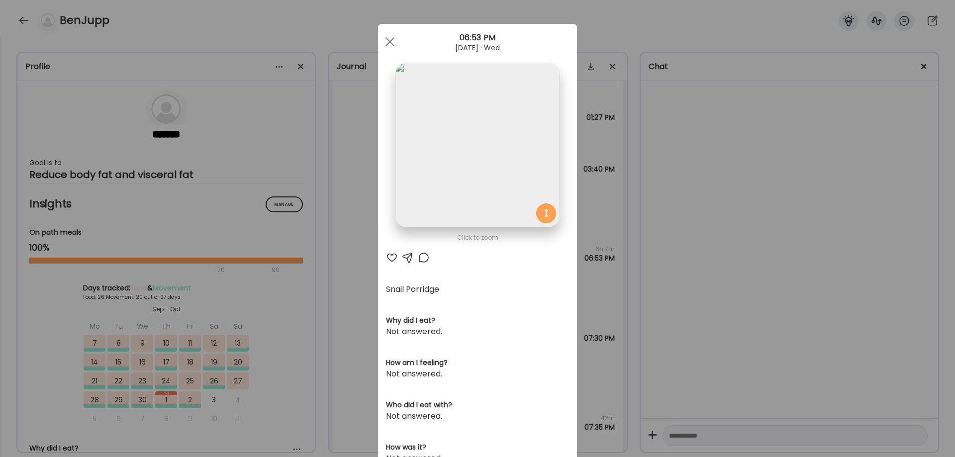
click at [489, 196] on img at bounding box center [477, 145] width 165 height 165
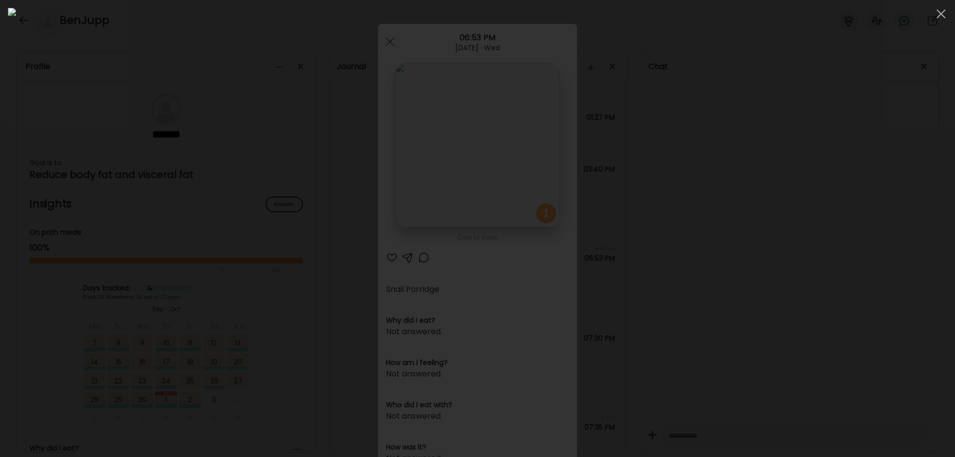
click at [757, 255] on div at bounding box center [477, 228] width 939 height 441
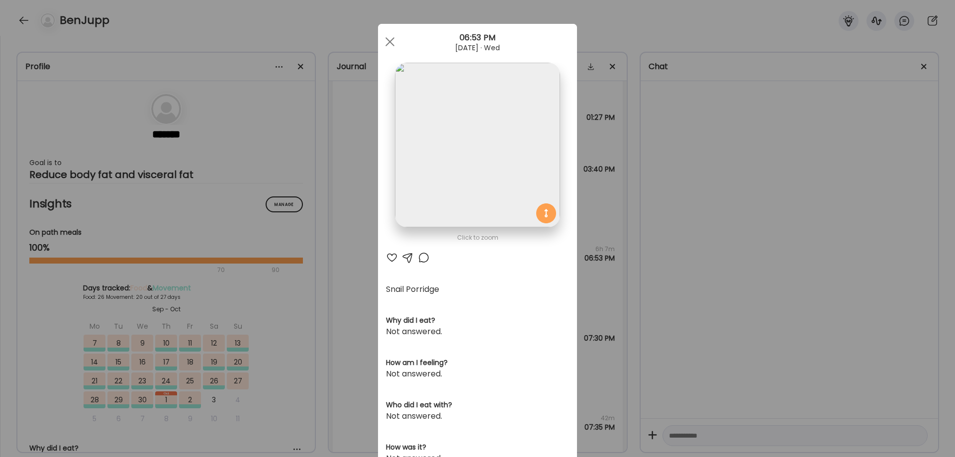
click at [741, 278] on div "Ate Coach Dashboard Wahoo! It’s official Take a moment to set up your Coach Pro…" at bounding box center [477, 228] width 955 height 457
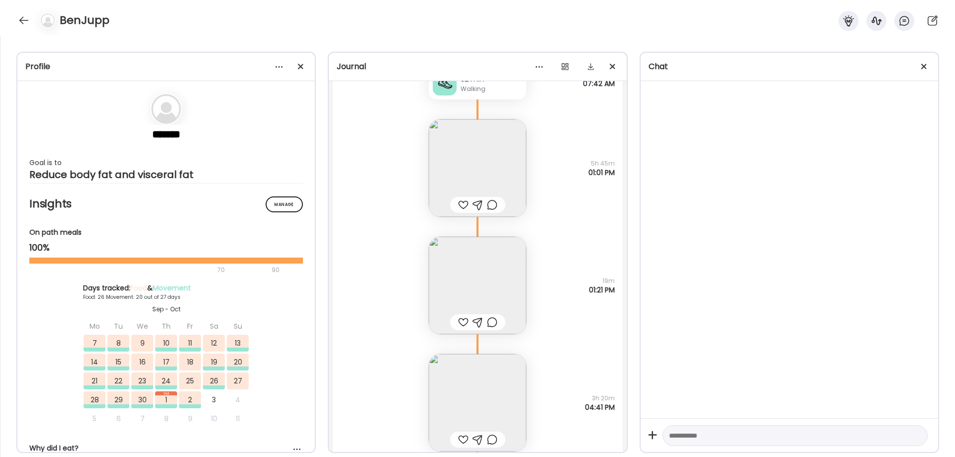
scroll to position [35501, 0]
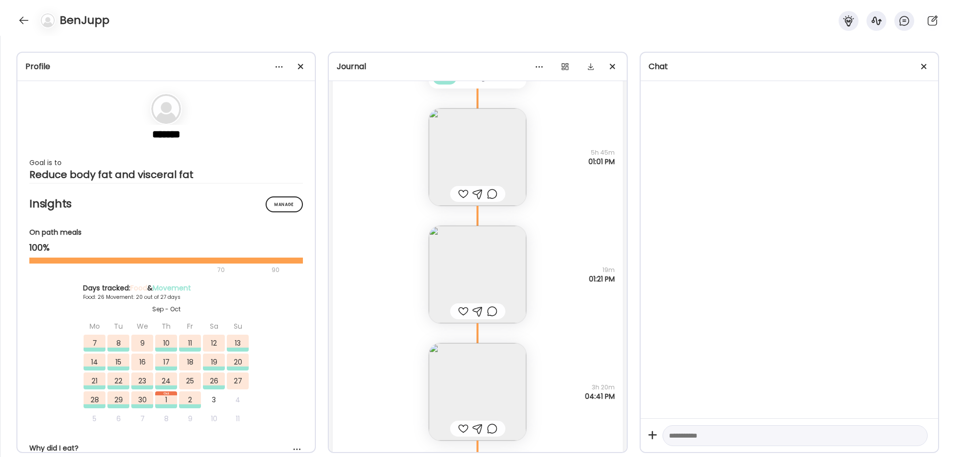
click at [489, 149] on img at bounding box center [477, 156] width 97 height 97
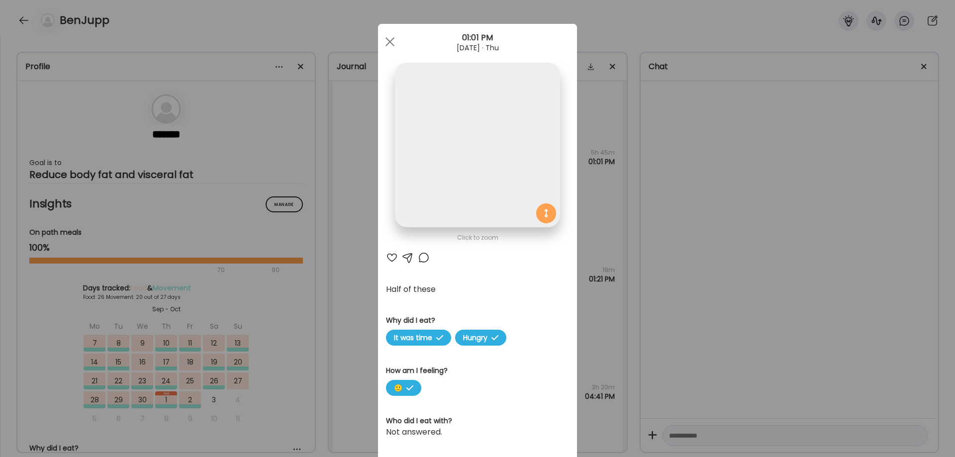
click at [489, 149] on img at bounding box center [477, 145] width 165 height 165
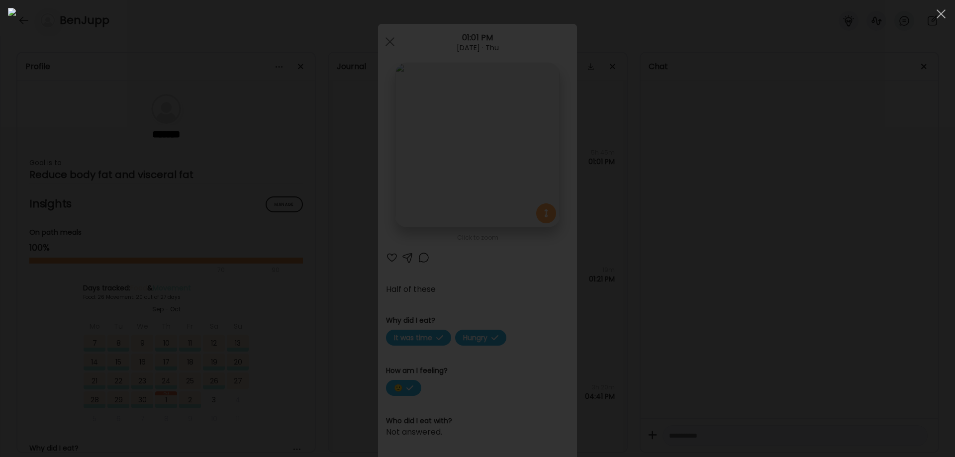
click at [803, 269] on div at bounding box center [477, 228] width 939 height 441
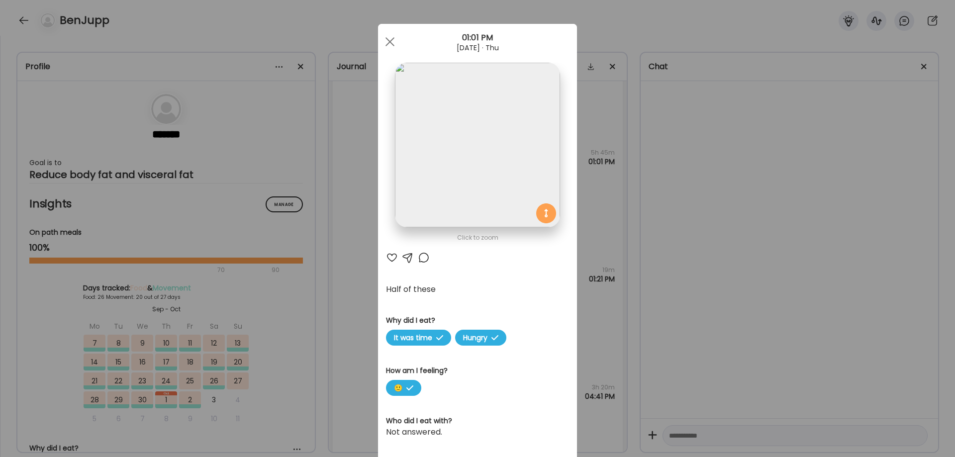
click at [710, 295] on div "Ate Coach Dashboard Wahoo! It’s official Take a moment to set up your Coach Pro…" at bounding box center [477, 228] width 955 height 457
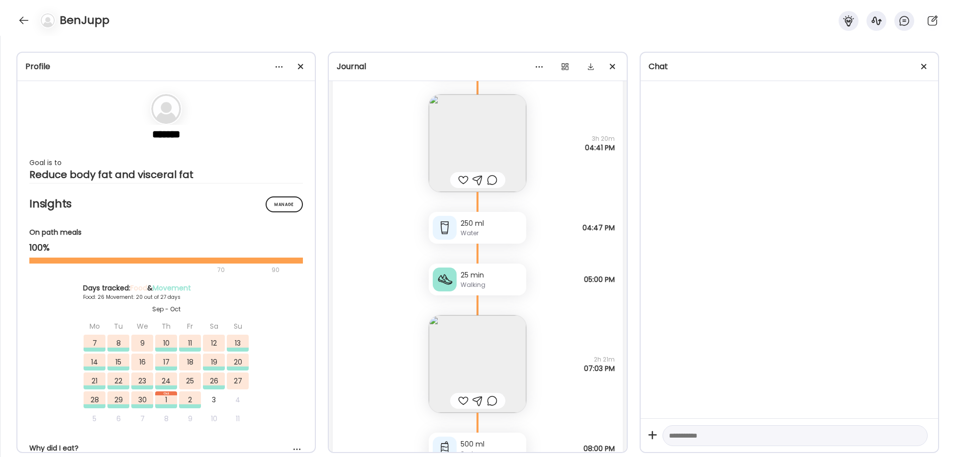
scroll to position [35832, 0]
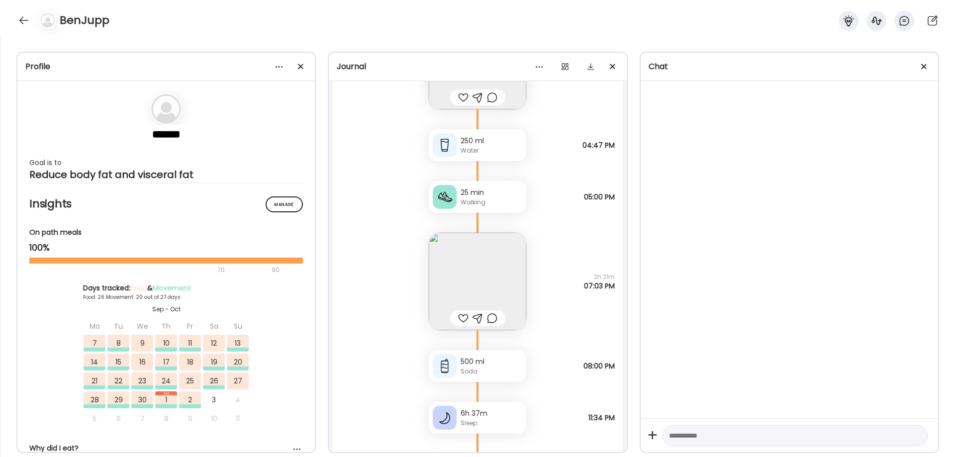
click at [492, 286] on img at bounding box center [477, 281] width 97 height 97
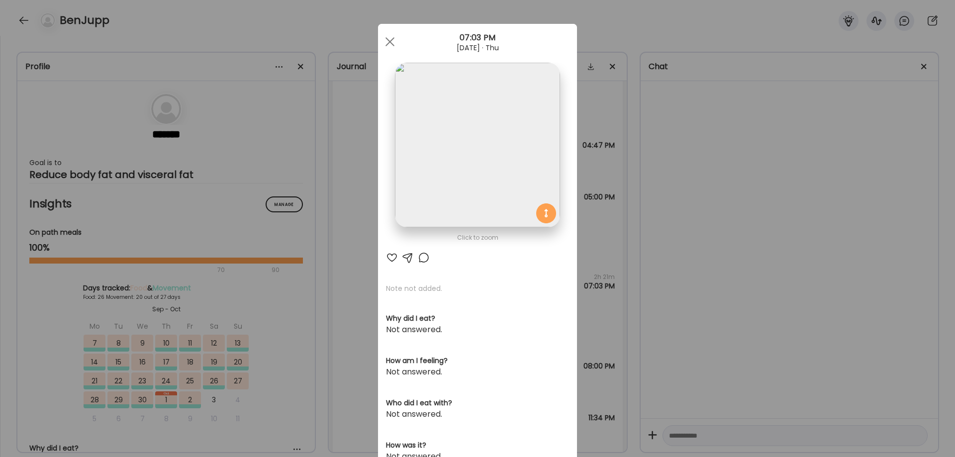
click at [768, 241] on div "Ate Coach Dashboard Wahoo! It’s official Take a moment to set up your Coach Pro…" at bounding box center [477, 228] width 955 height 457
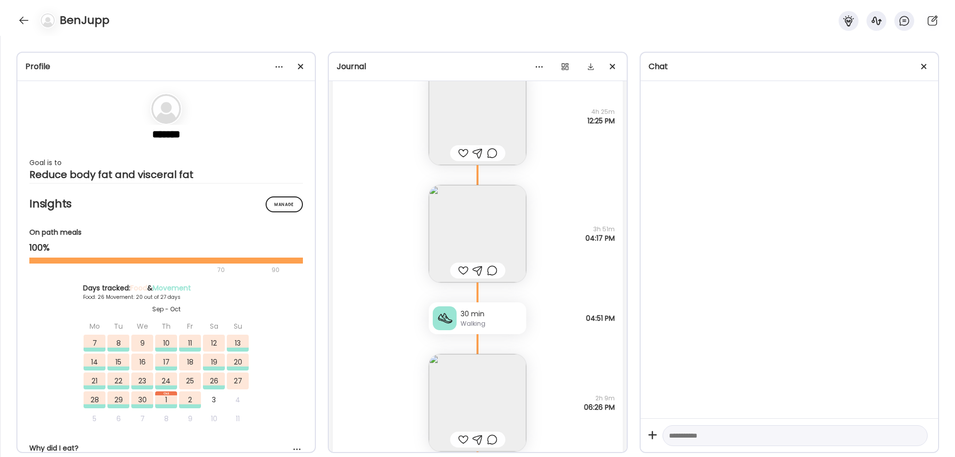
scroll to position [36661, 0]
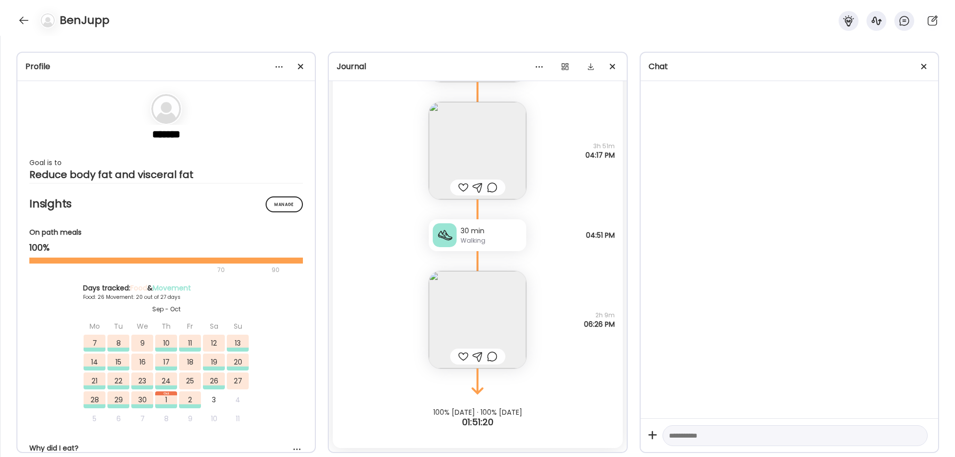
click at [504, 310] on img at bounding box center [477, 319] width 97 height 97
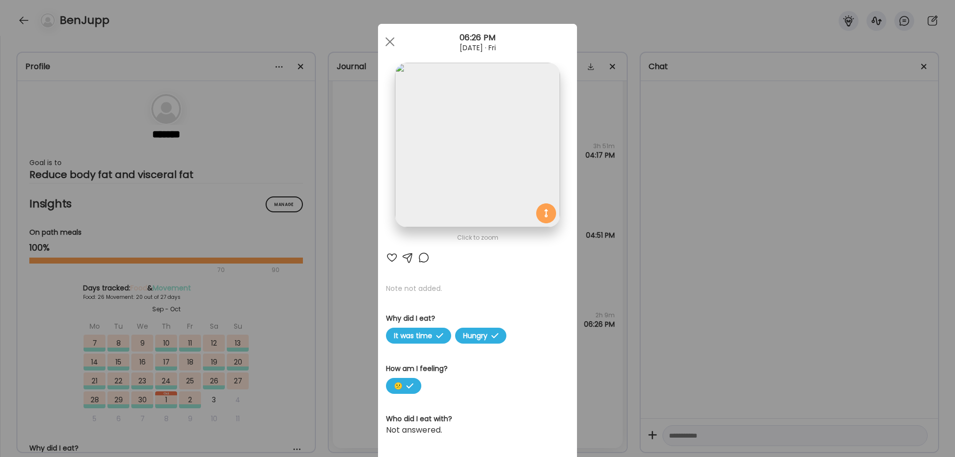
click at [500, 147] on img at bounding box center [477, 145] width 165 height 165
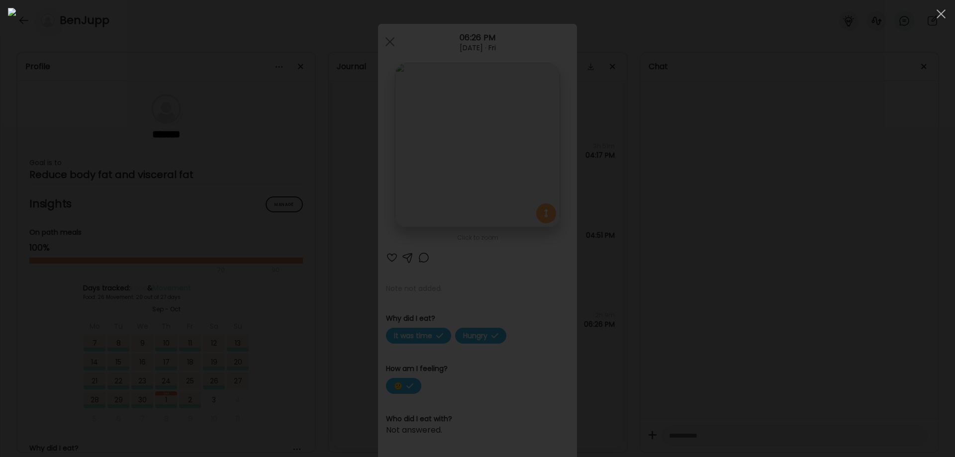
click at [764, 227] on div at bounding box center [477, 228] width 939 height 441
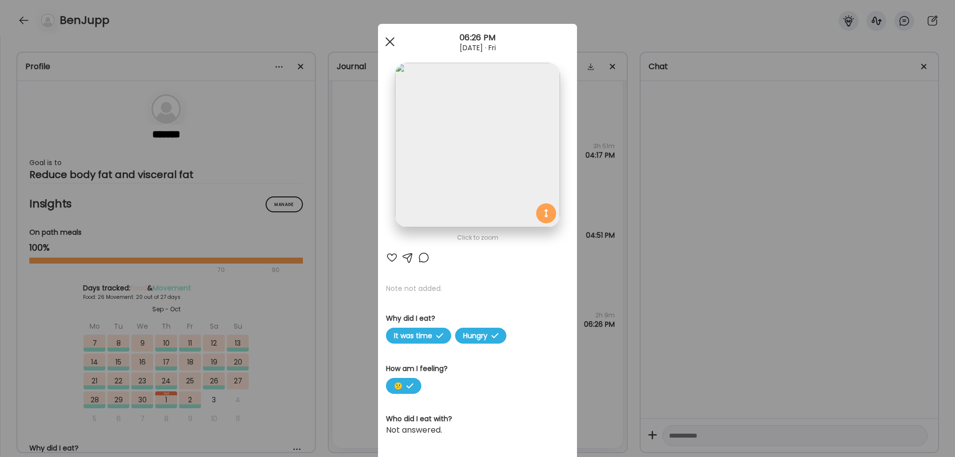
click at [380, 44] on div at bounding box center [390, 42] width 20 height 20
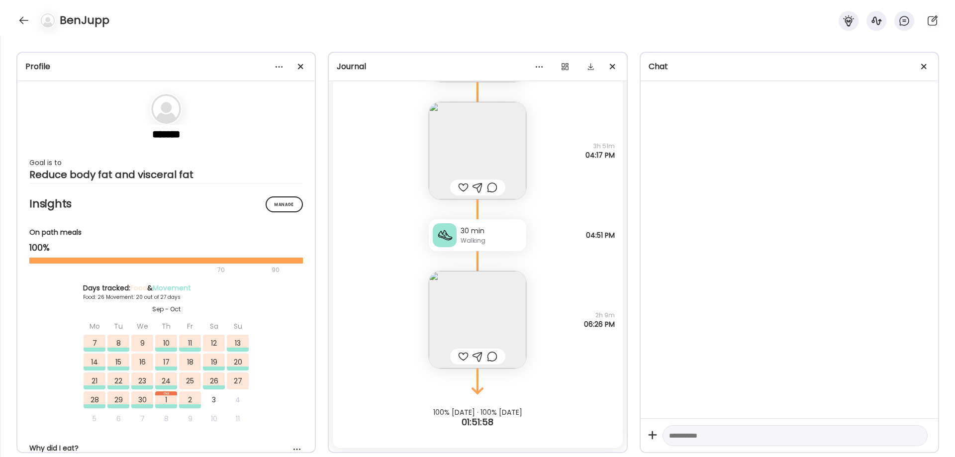
click at [491, 267] on icon at bounding box center [477, 261] width 60 height 20
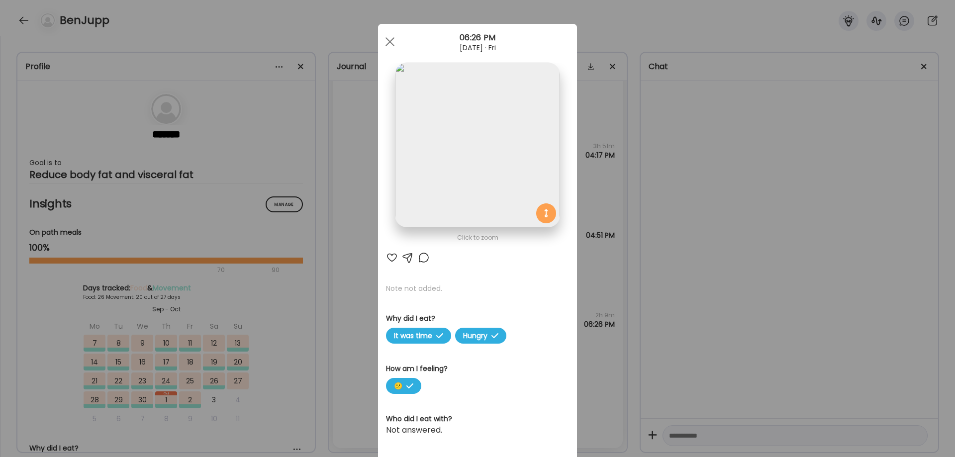
click at [463, 202] on img at bounding box center [477, 145] width 165 height 165
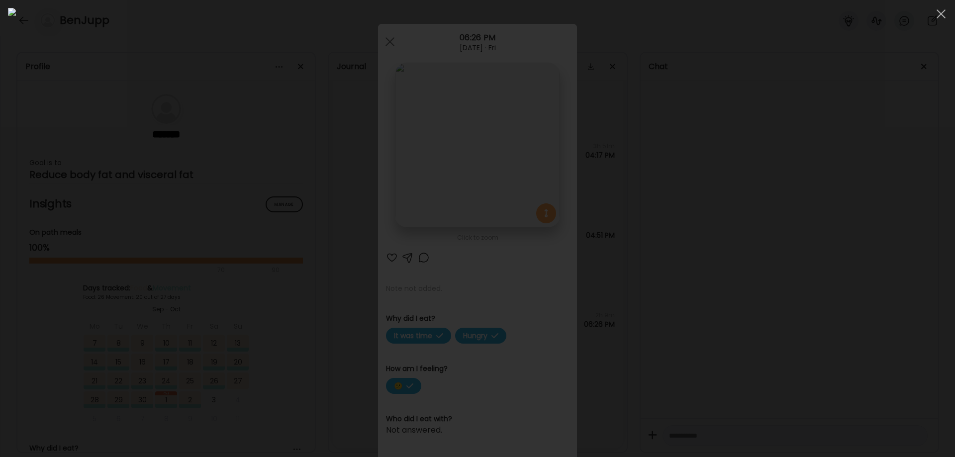
click at [945, 361] on div at bounding box center [477, 228] width 939 height 441
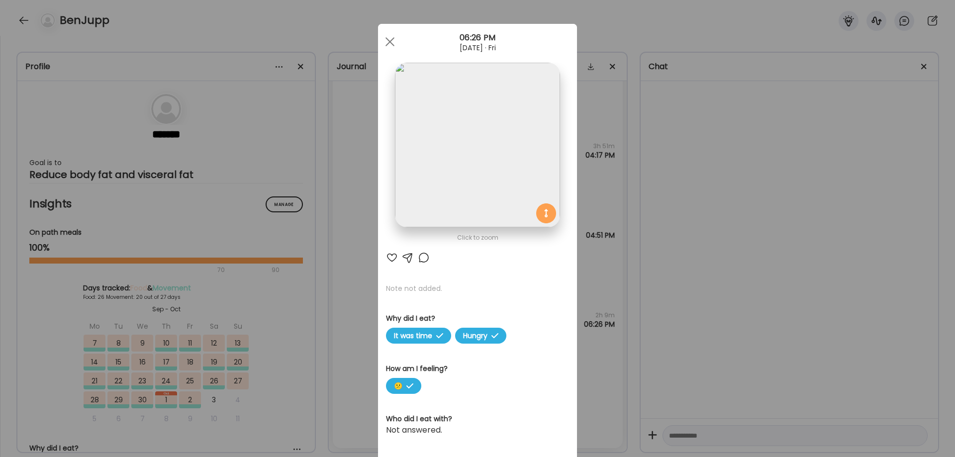
click at [829, 343] on div "Ate Coach Dashboard Wahoo! It’s official Take a moment to set up your Coach Pro…" at bounding box center [477, 228] width 955 height 457
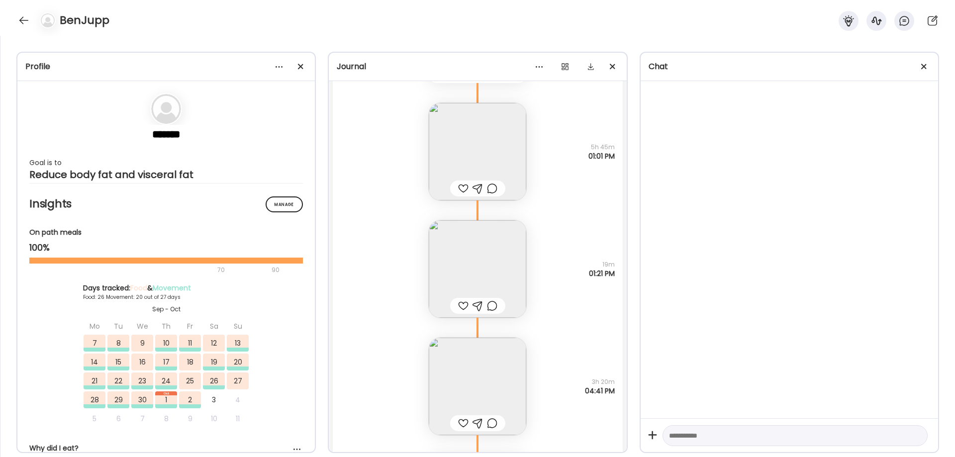
scroll to position [35418, 0]
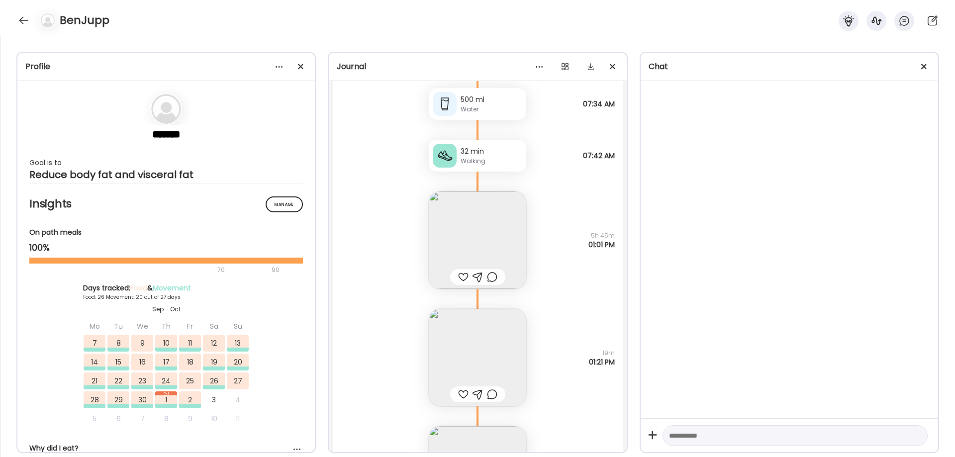
click at [500, 352] on img at bounding box center [477, 357] width 97 height 97
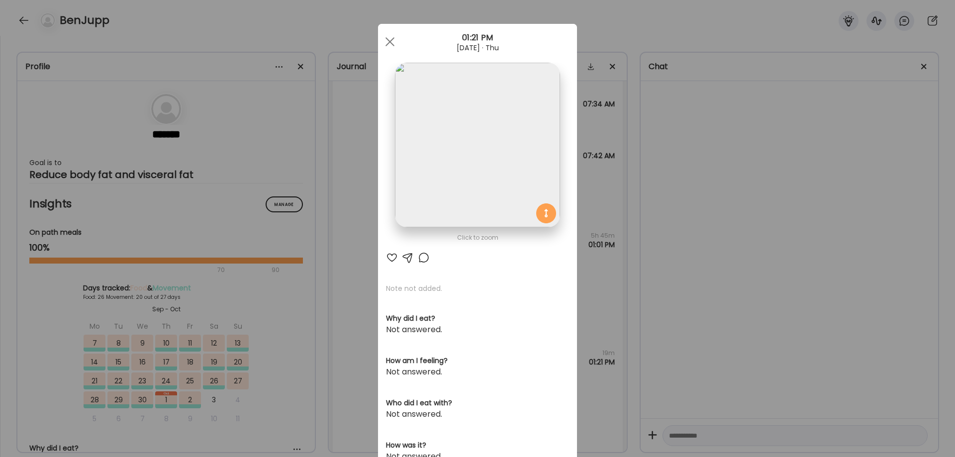
click at [484, 153] on img at bounding box center [477, 145] width 165 height 165
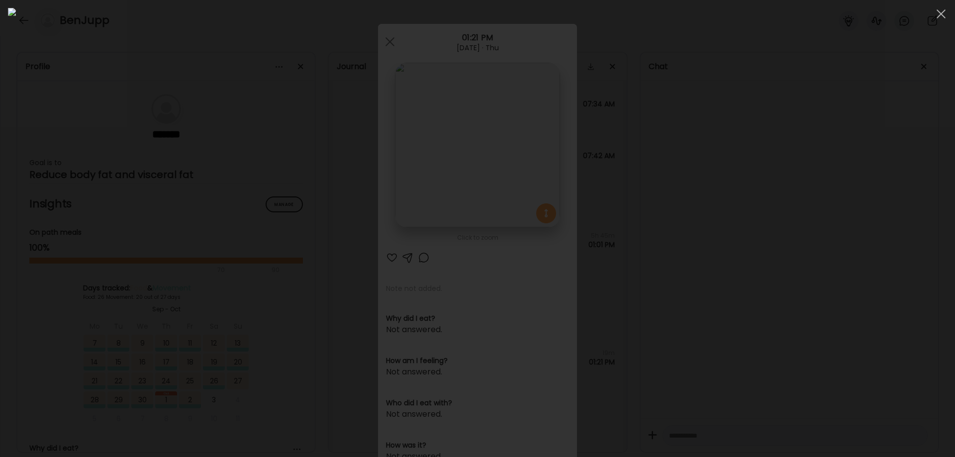
click at [764, 312] on div at bounding box center [477, 228] width 939 height 441
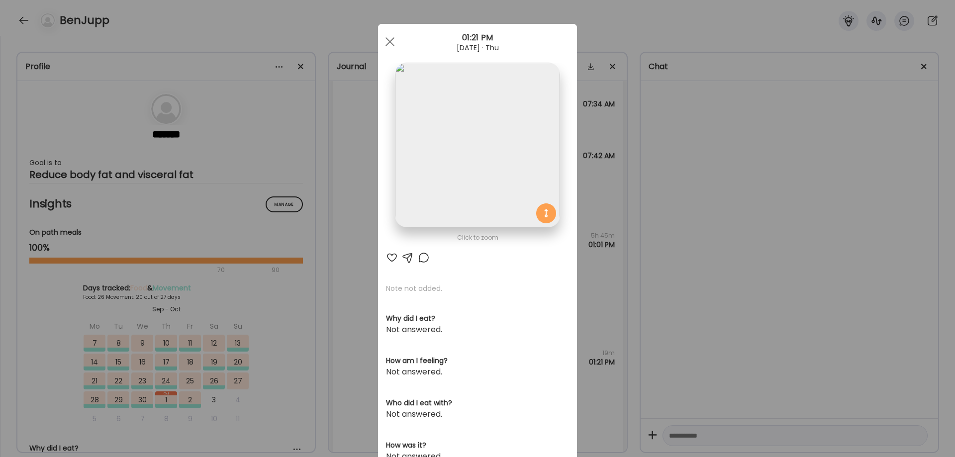
click at [485, 149] on img at bounding box center [477, 145] width 165 height 165
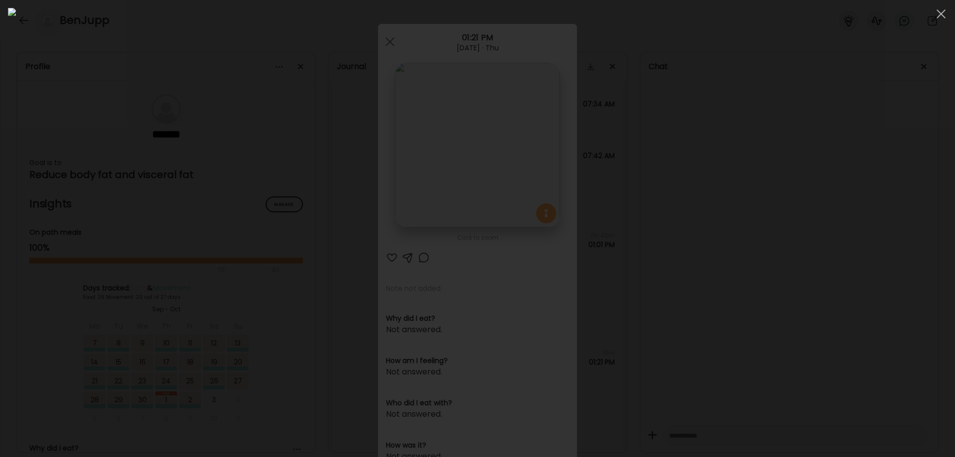
click at [838, 268] on div at bounding box center [477, 228] width 939 height 441
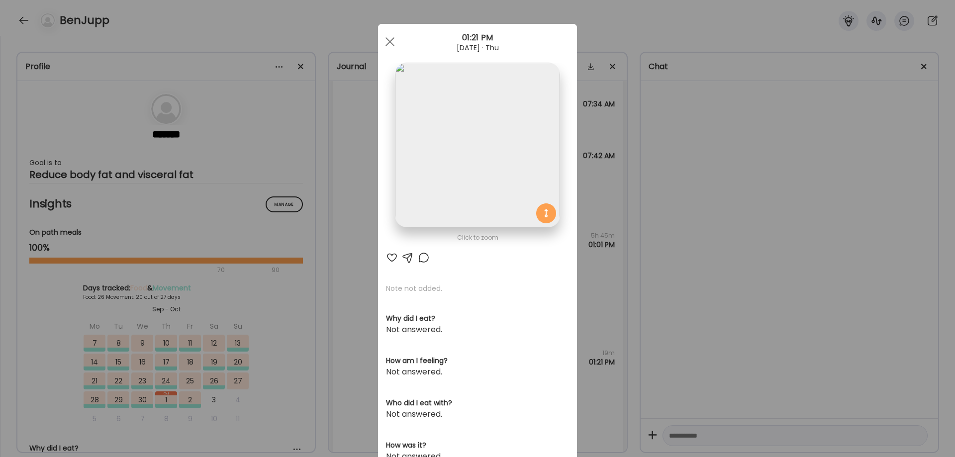
click at [765, 289] on div "Ate Coach Dashboard Wahoo! It’s official Take a moment to set up your Coach Pro…" at bounding box center [477, 228] width 955 height 457
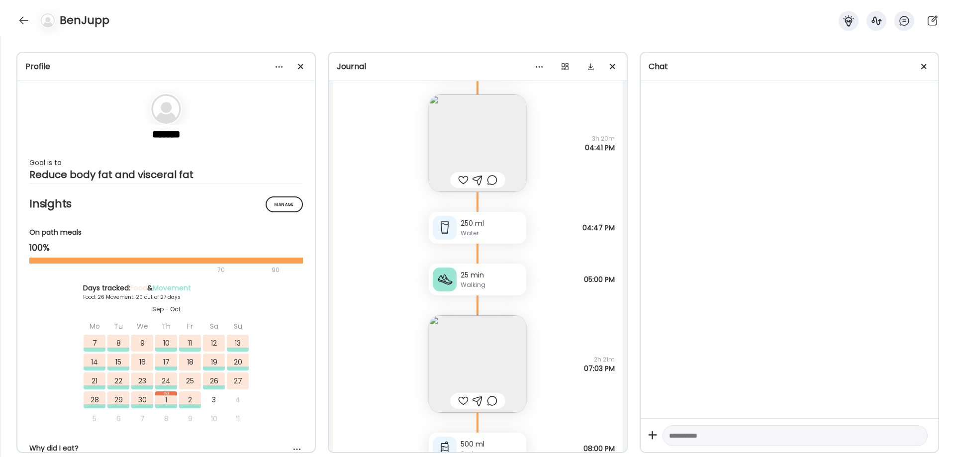
scroll to position [35832, 0]
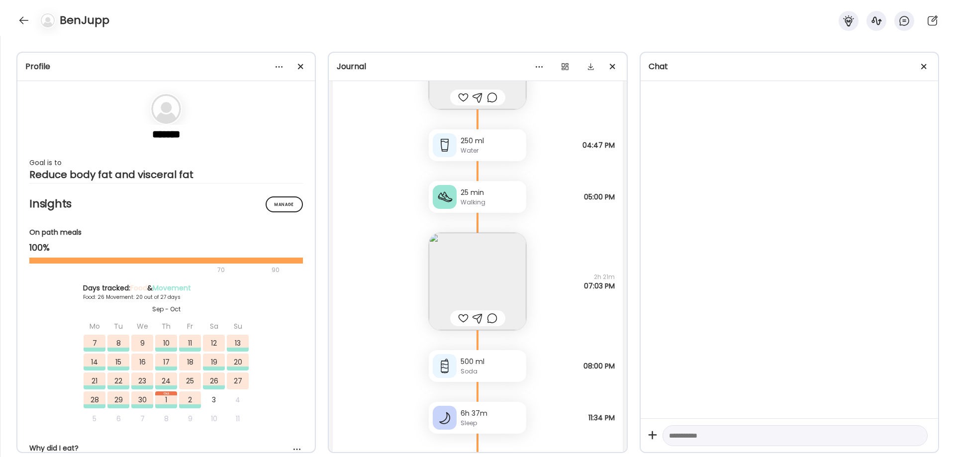
click at [502, 265] on img at bounding box center [477, 281] width 97 height 97
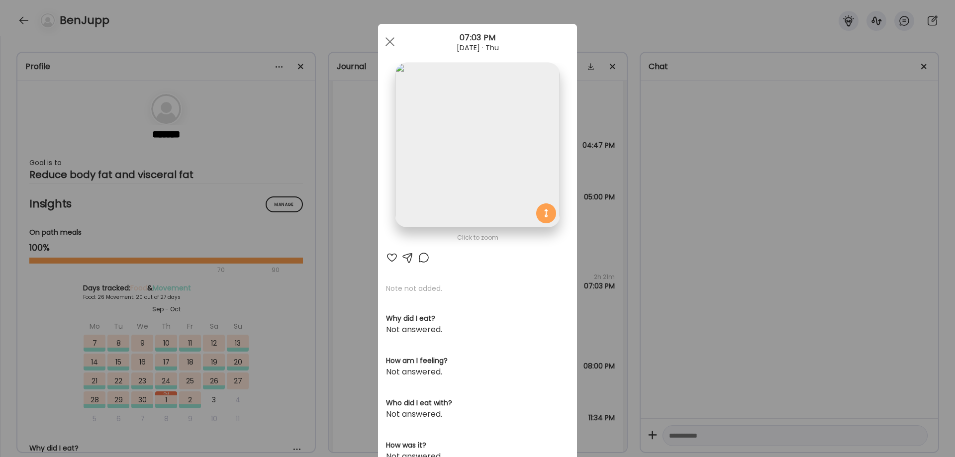
click at [472, 117] on img at bounding box center [477, 145] width 165 height 165
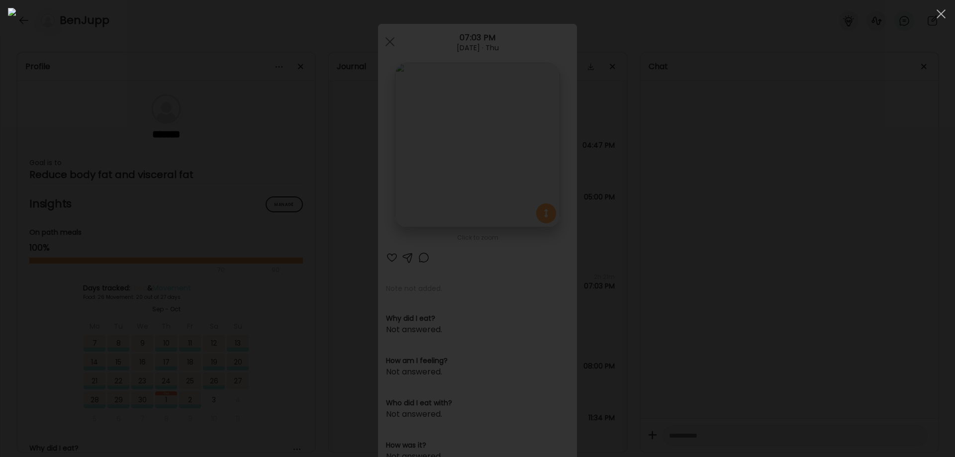
click at [841, 220] on div at bounding box center [477, 228] width 939 height 441
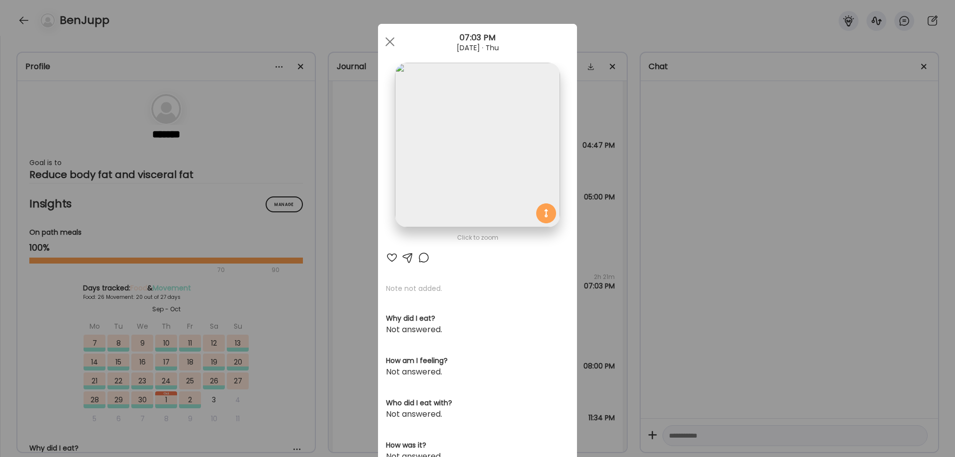
click at [803, 220] on div "Ate Coach Dashboard Wahoo! It’s official Take a moment to set up your Coach Pro…" at bounding box center [477, 228] width 955 height 457
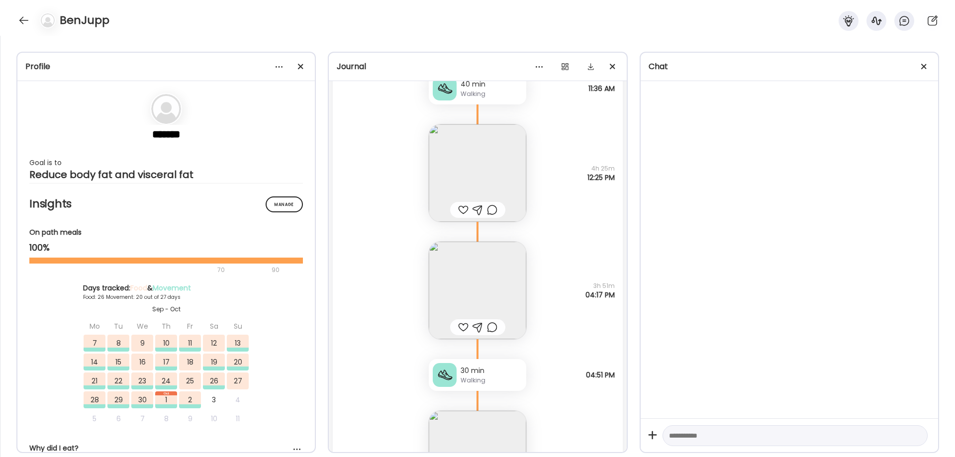
scroll to position [36413, 0]
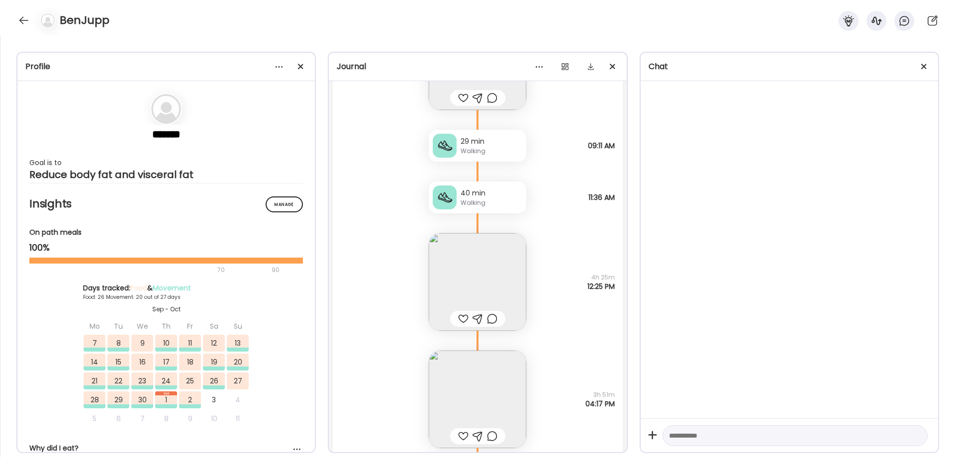
click at [483, 288] on img at bounding box center [477, 281] width 97 height 97
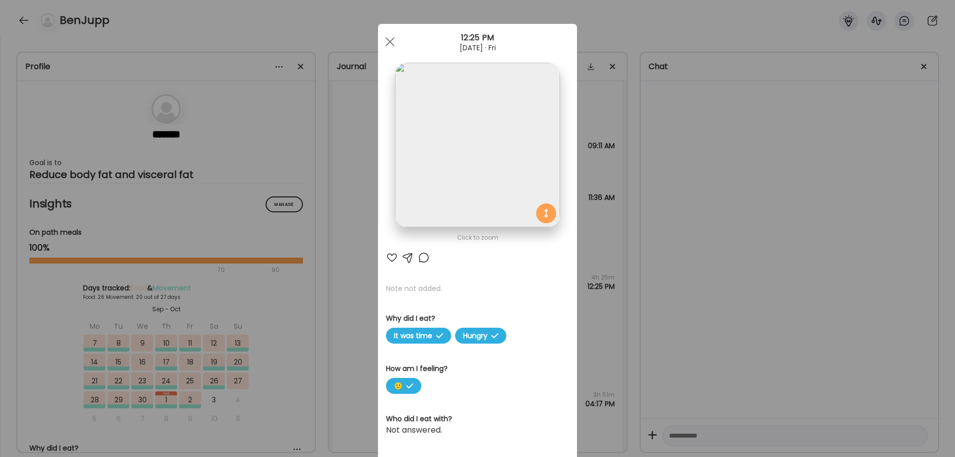
click at [464, 201] on img at bounding box center [477, 145] width 165 height 165
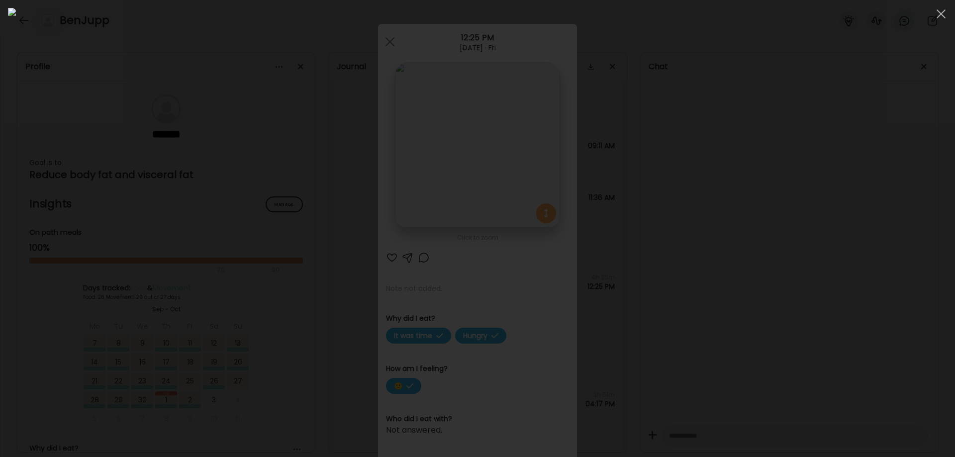
click at [791, 210] on div at bounding box center [477, 228] width 939 height 441
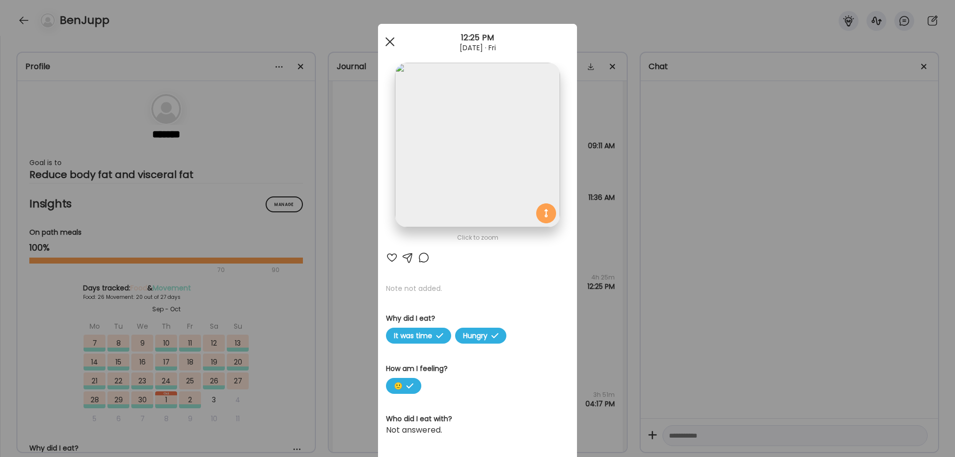
click at [385, 40] on span at bounding box center [389, 41] width 9 height 9
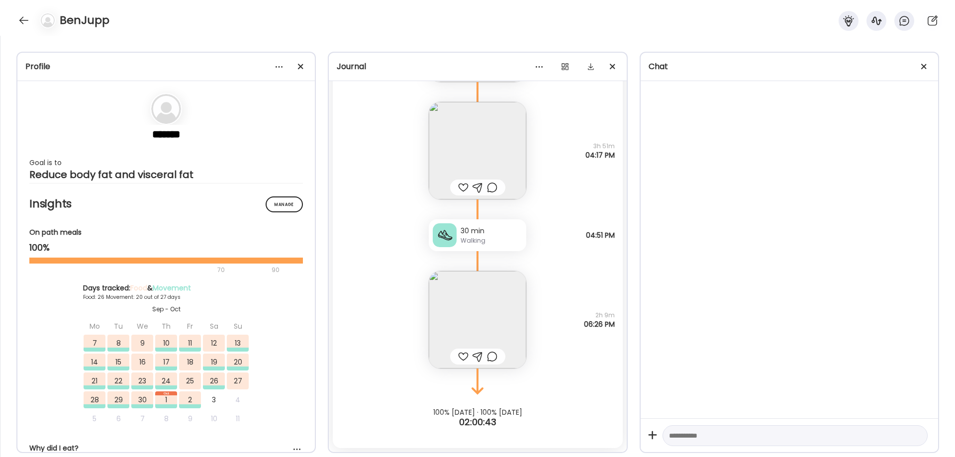
scroll to position [36496, 0]
